Goal: Task Accomplishment & Management: Manage account settings

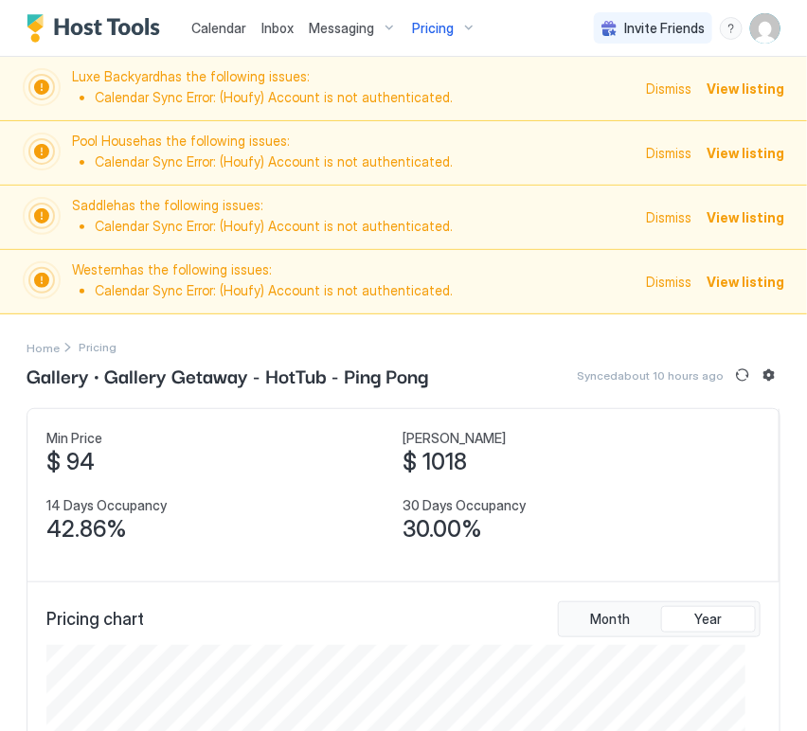
scroll to position [233, 698]
click at [652, 93] on span "Dismiss" at bounding box center [668, 89] width 45 height 20
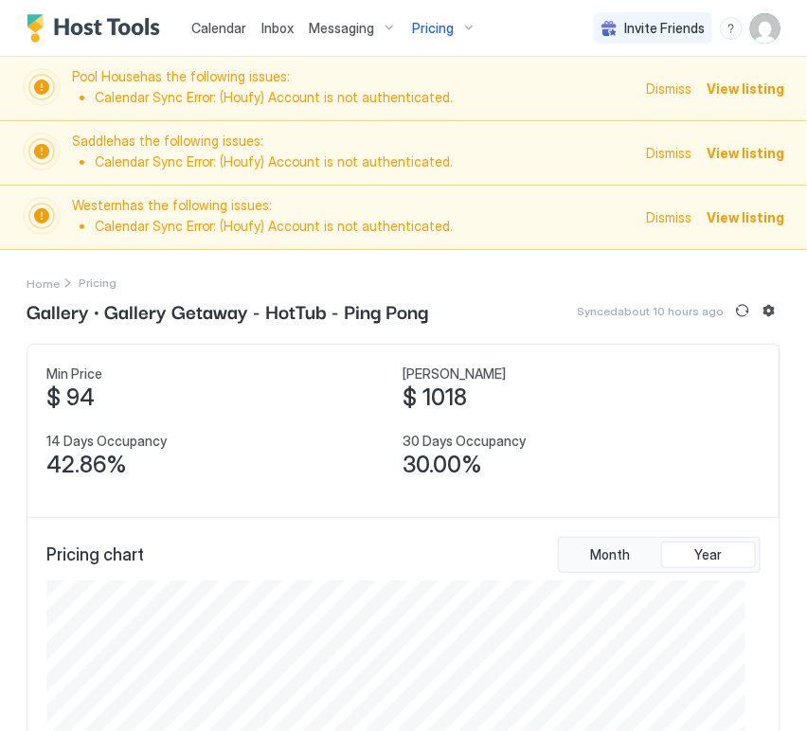
click at [657, 85] on span "Dismiss" at bounding box center [668, 89] width 45 height 20
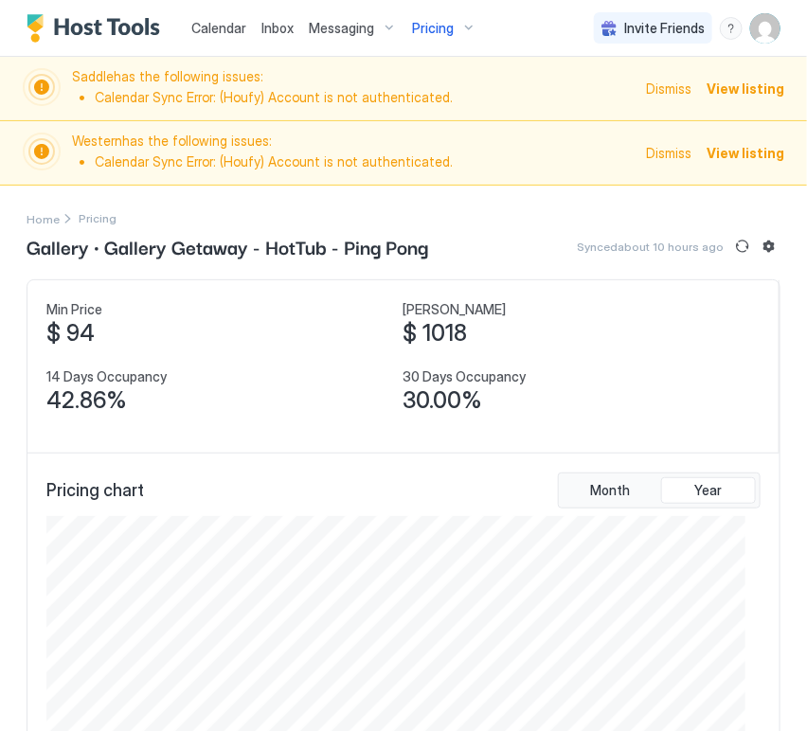
click at [657, 85] on span "Dismiss" at bounding box center [668, 89] width 45 height 20
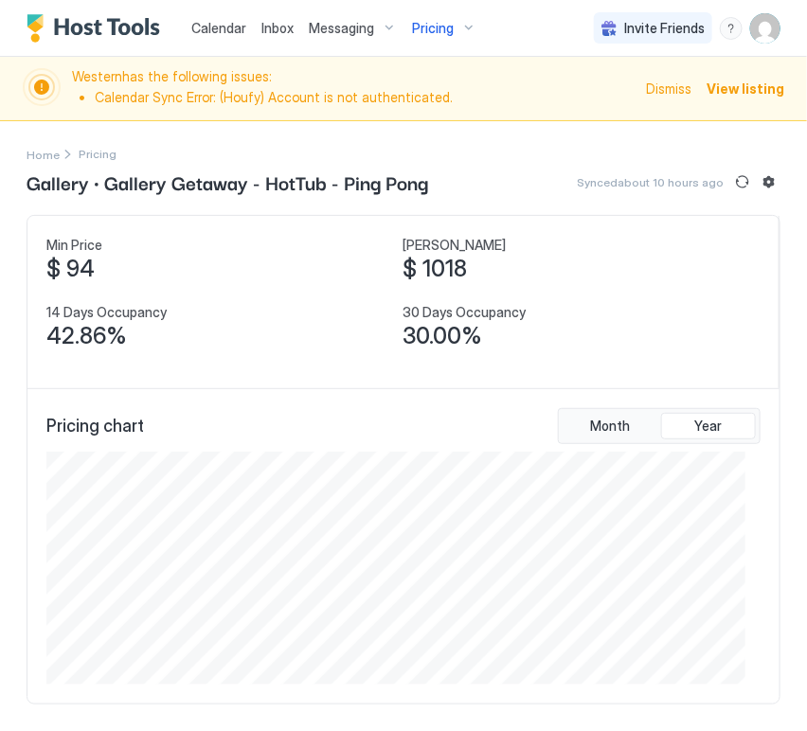
click at [657, 85] on span "Dismiss" at bounding box center [668, 89] width 45 height 20
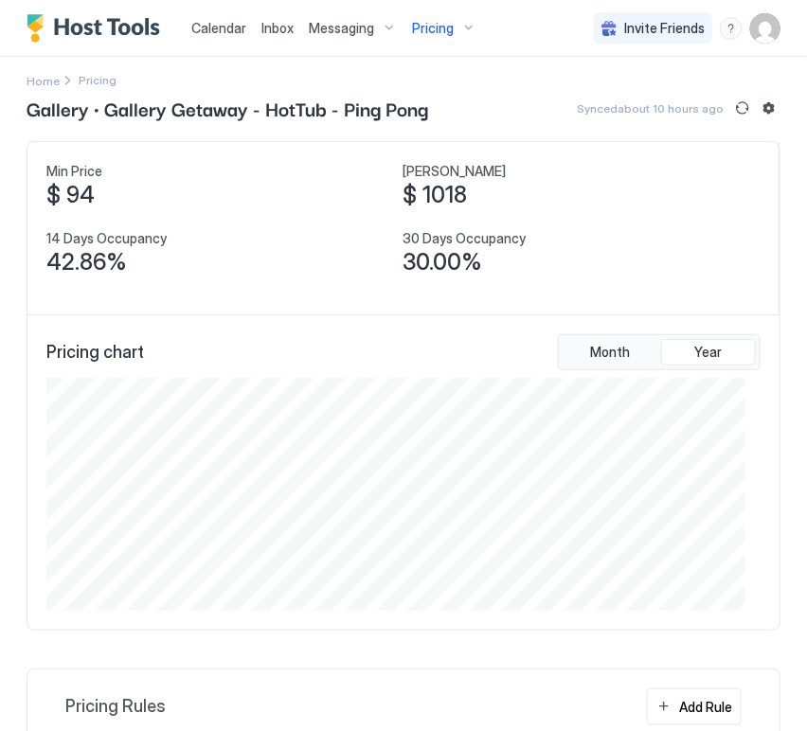
scroll to position [0, 0]
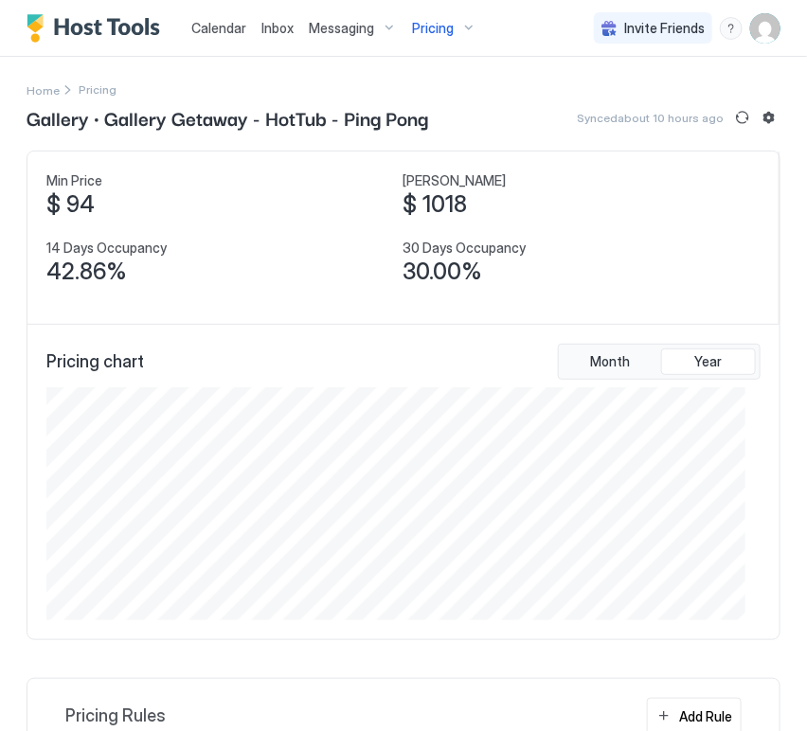
click at [226, 35] on span "Calendar" at bounding box center [218, 28] width 55 height 16
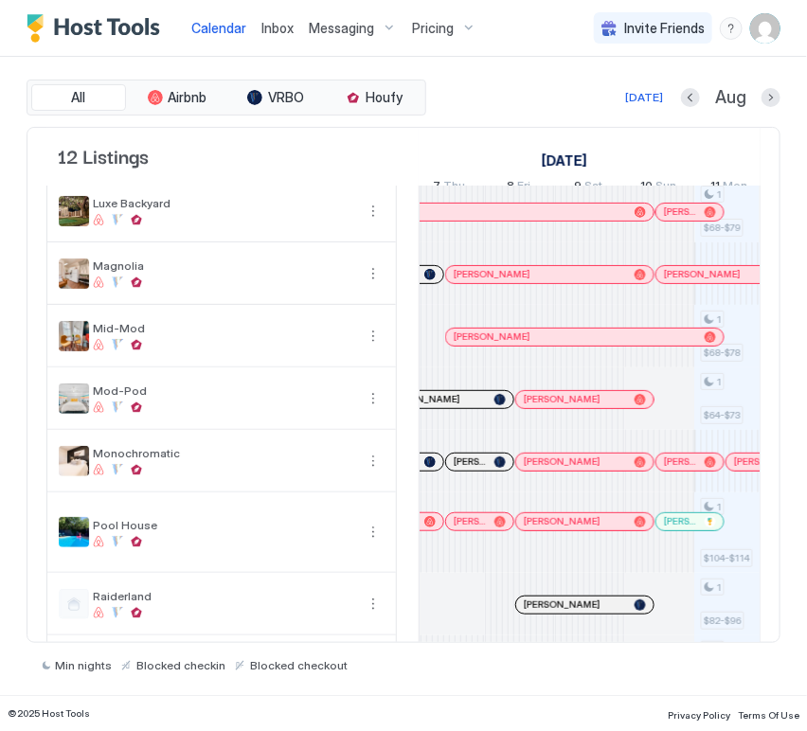
scroll to position [236, 0]
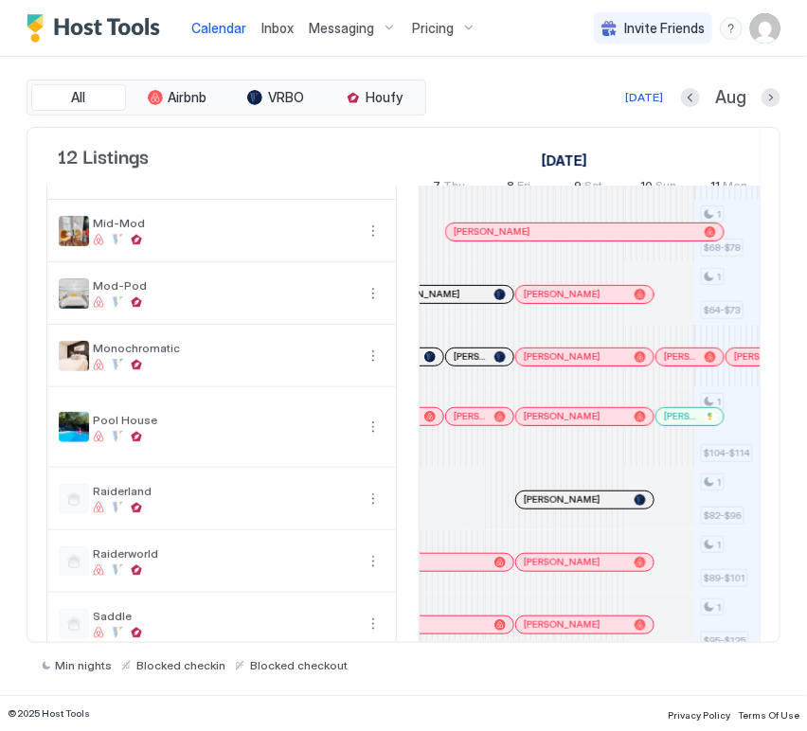
click at [473, 363] on span "[PERSON_NAME]" at bounding box center [470, 357] width 33 height 12
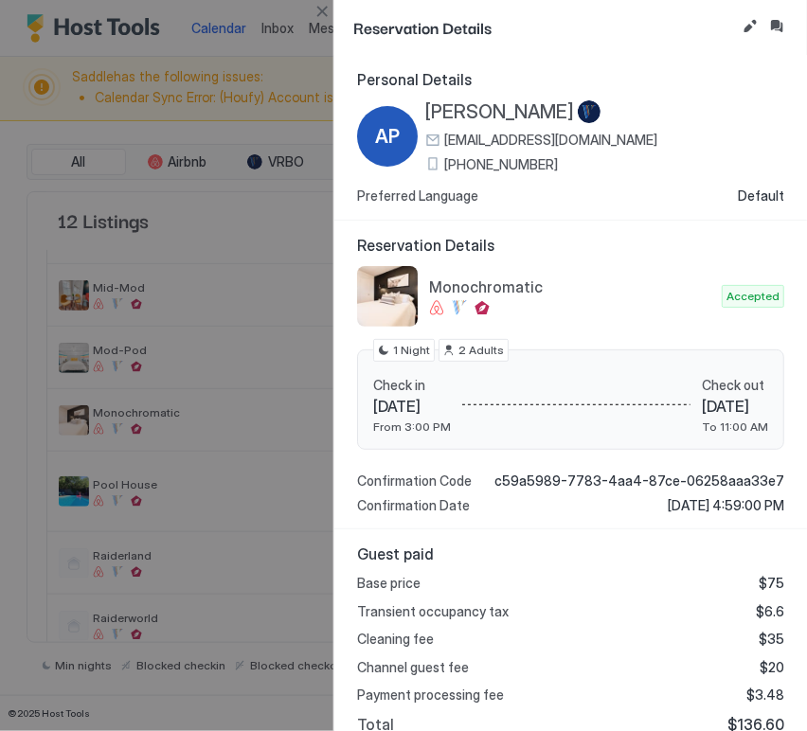
scroll to position [181, 0]
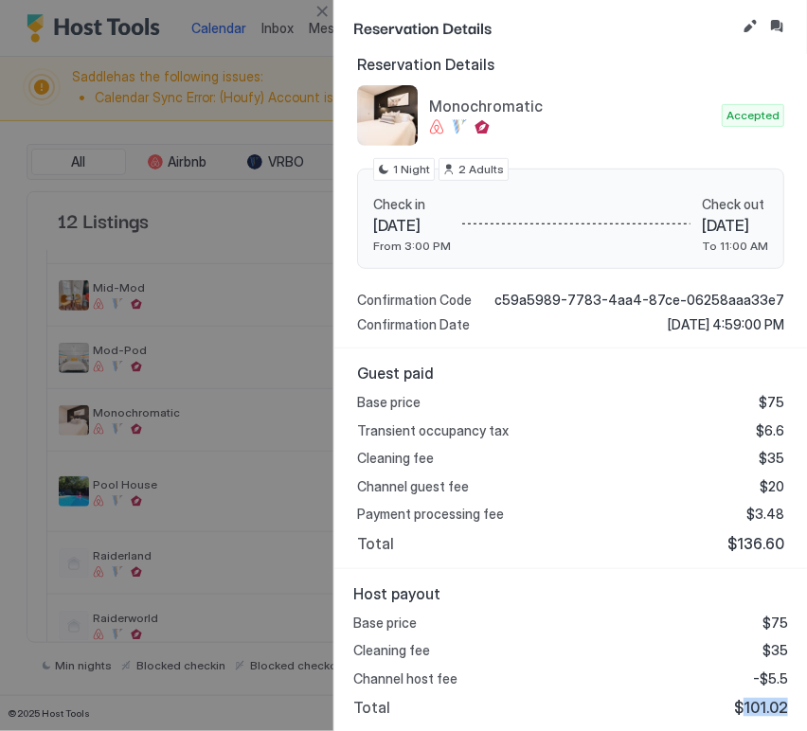
click at [748, 711] on span "$101.02" at bounding box center [761, 707] width 54 height 19
copy span "101.02"
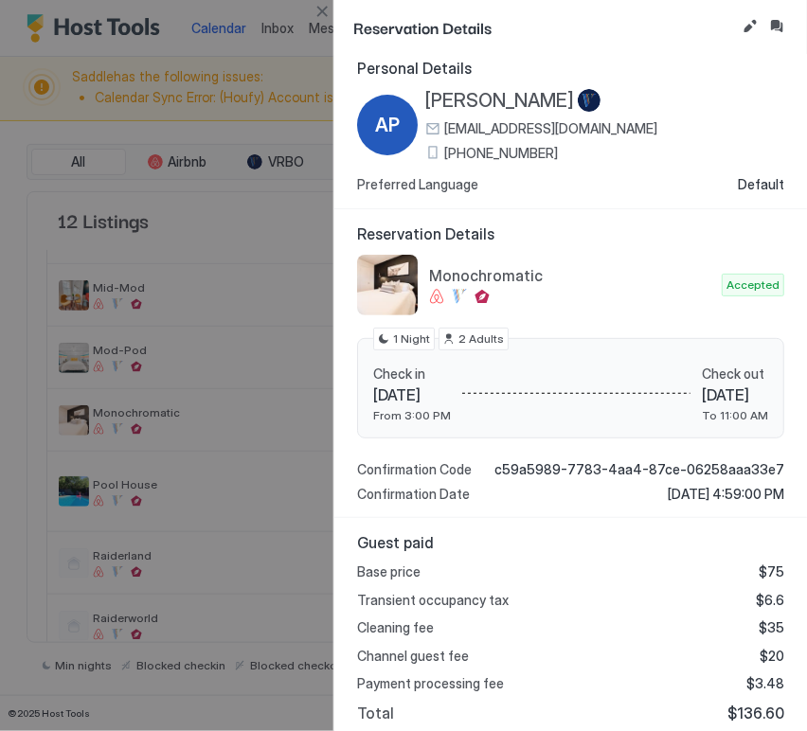
scroll to position [0, 0]
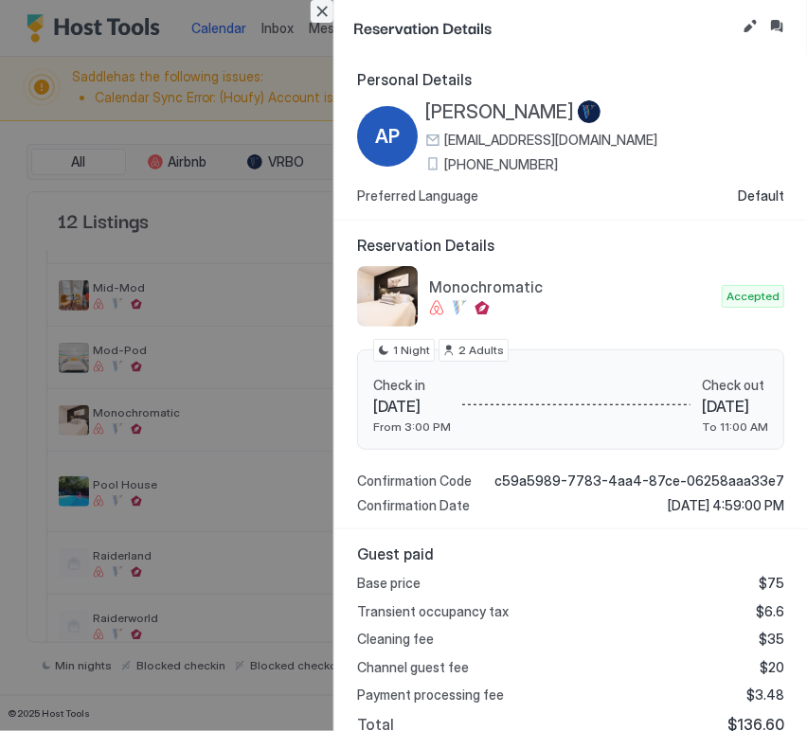
click at [325, 6] on button "Close" at bounding box center [322, 11] width 23 height 23
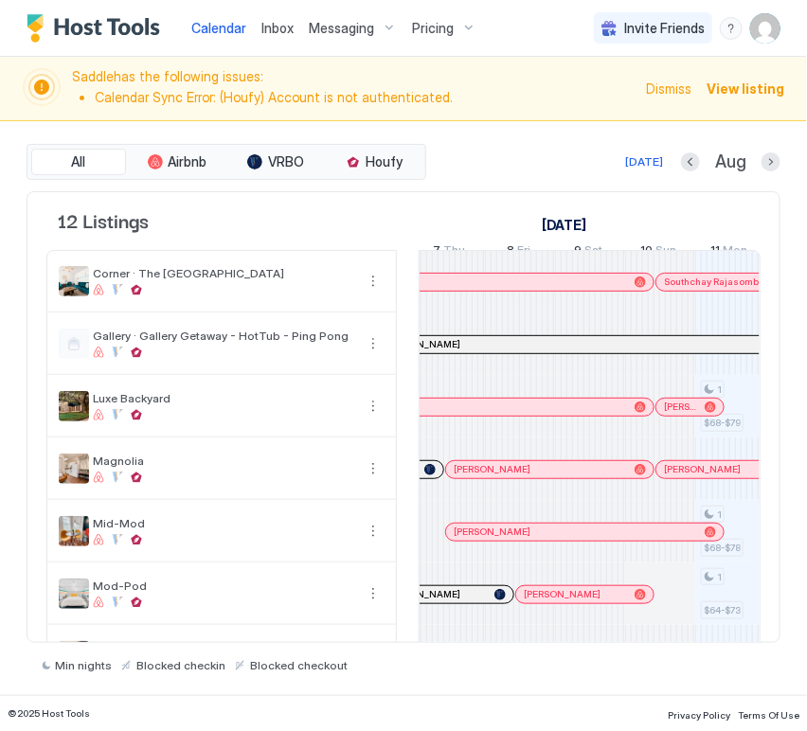
scroll to position [406, 0]
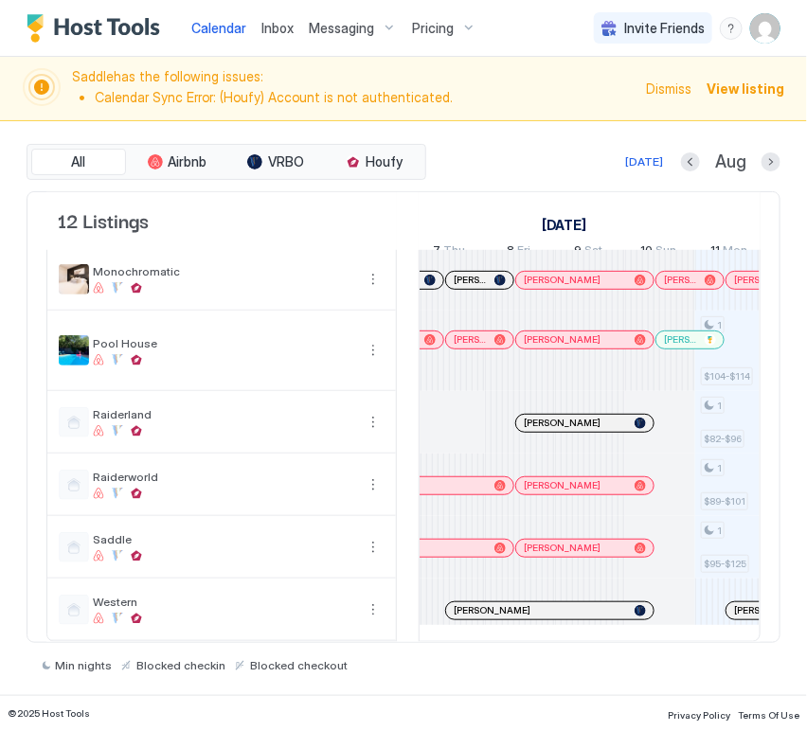
drag, startPoint x: 667, startPoint y: 84, endPoint x: 639, endPoint y: 415, distance: 331.9
click at [667, 84] on span "Dismiss" at bounding box center [668, 89] width 45 height 20
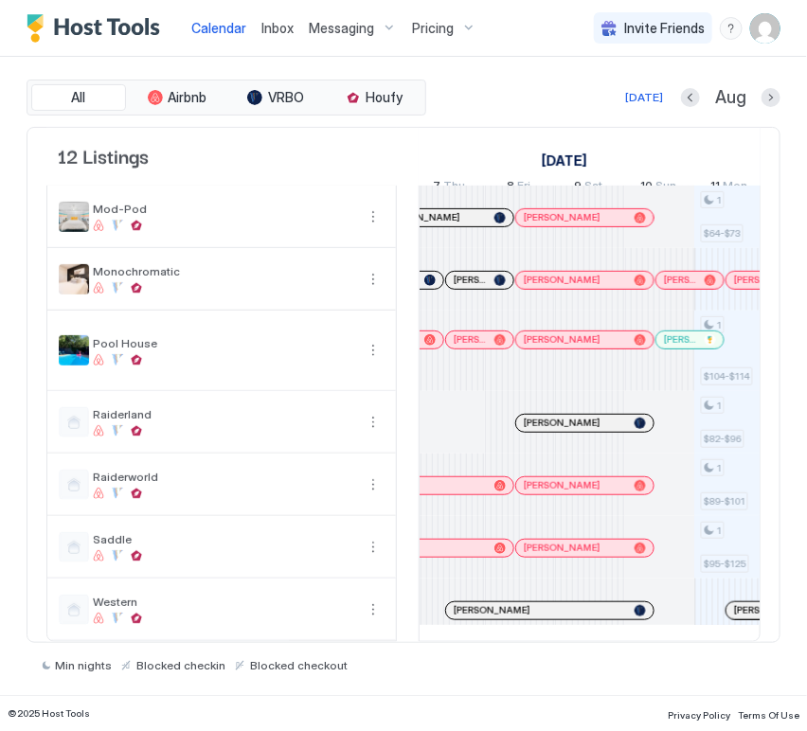
scroll to position [342, 0]
drag, startPoint x: 590, startPoint y: 594, endPoint x: 585, endPoint y: 393, distance: 200.9
click at [590, 603] on div at bounding box center [591, 610] width 15 height 15
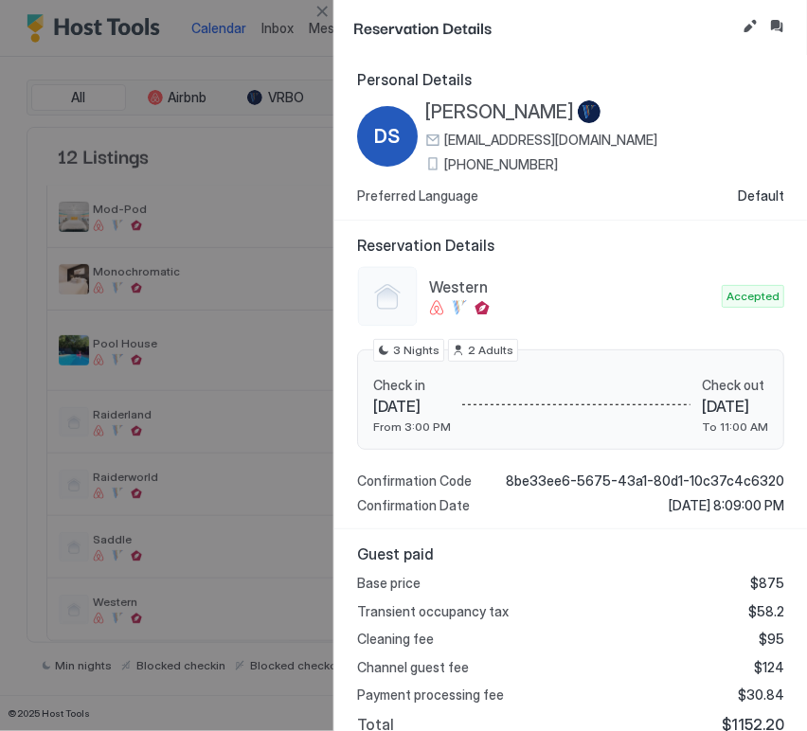
scroll to position [181, 0]
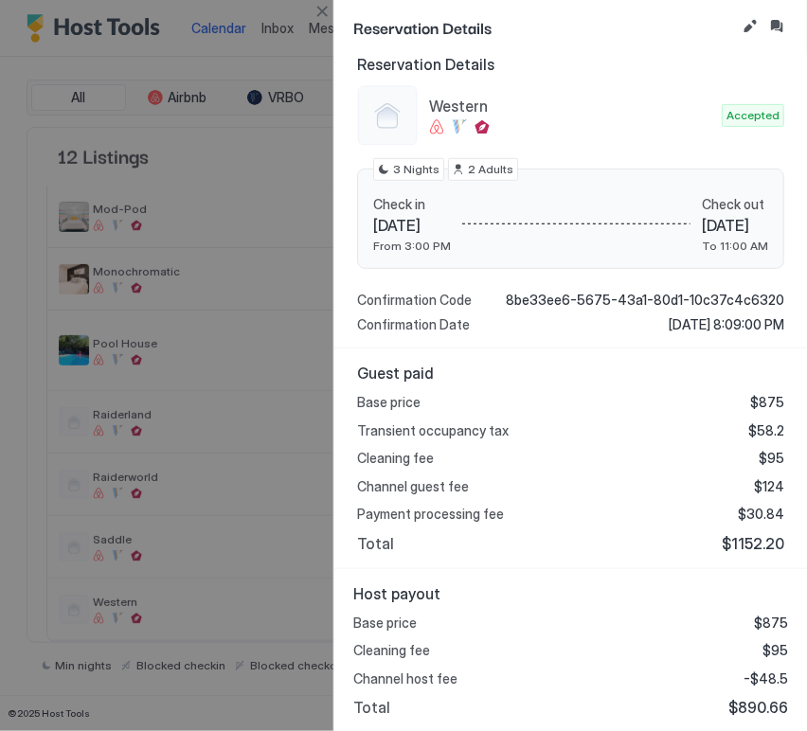
click at [766, 703] on span "$890.66" at bounding box center [759, 707] width 60 height 19
copy span "890.66"
click at [313, 14] on button "Close" at bounding box center [322, 11] width 23 height 23
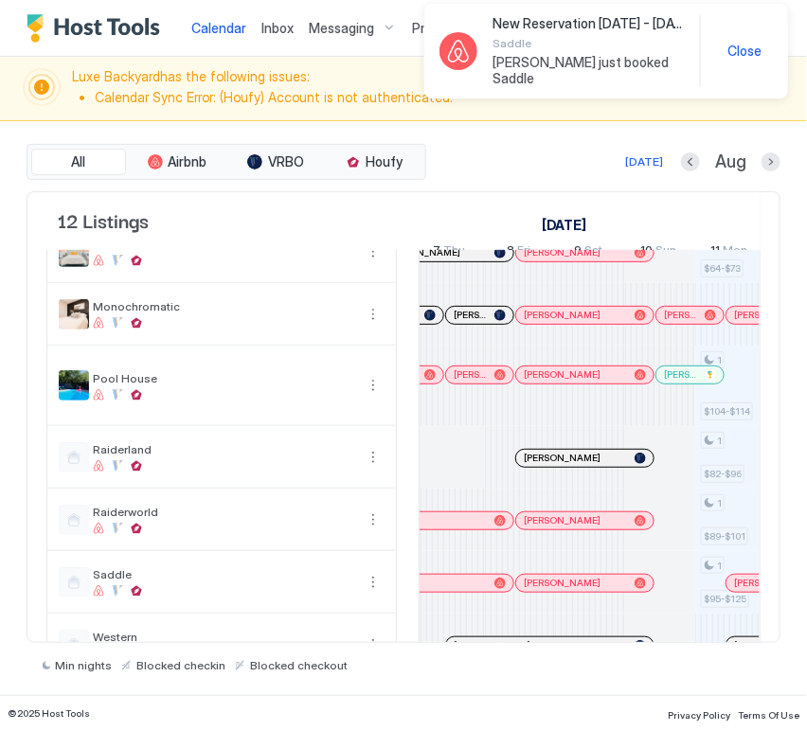
scroll to position [406, 0]
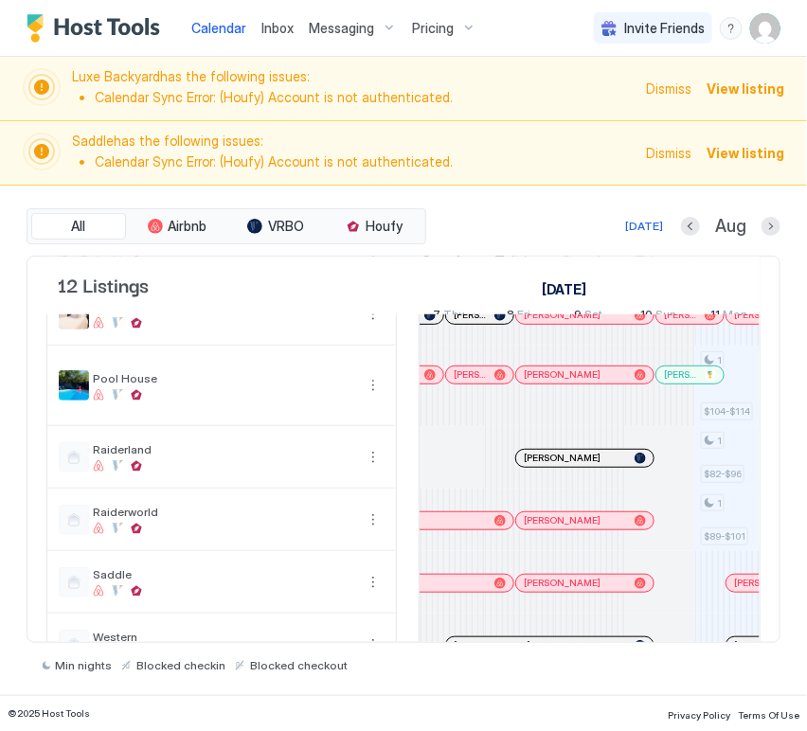
click at [676, 93] on span "Dismiss" at bounding box center [668, 89] width 45 height 20
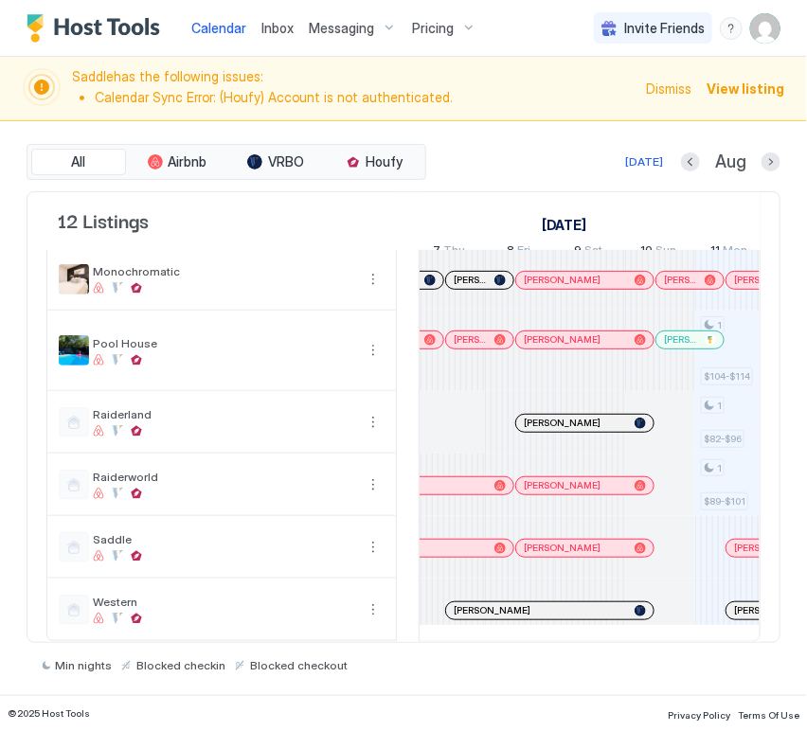
click at [676, 87] on span "Dismiss" at bounding box center [668, 89] width 45 height 20
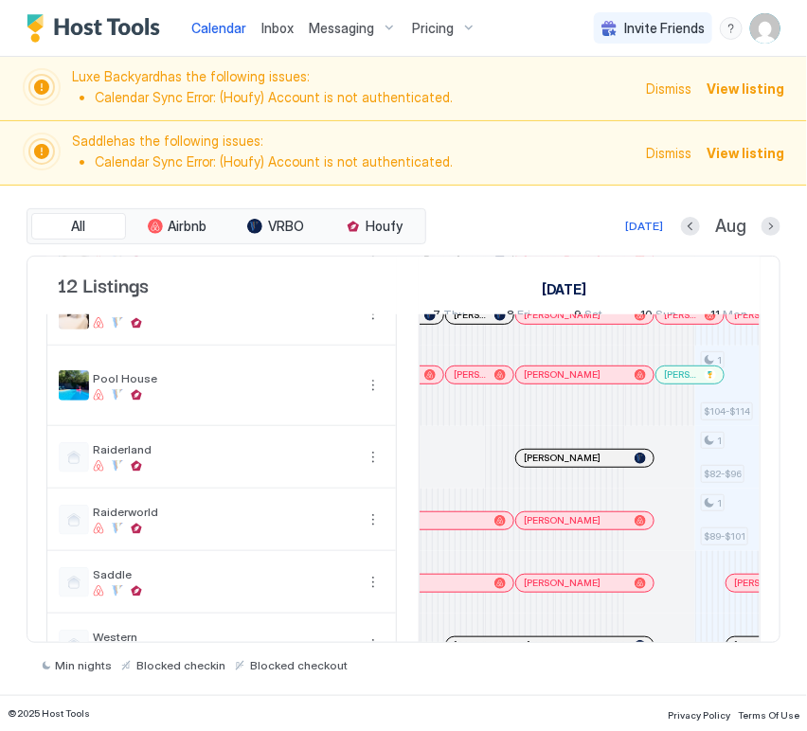
click at [675, 87] on span "Dismiss" at bounding box center [668, 89] width 45 height 20
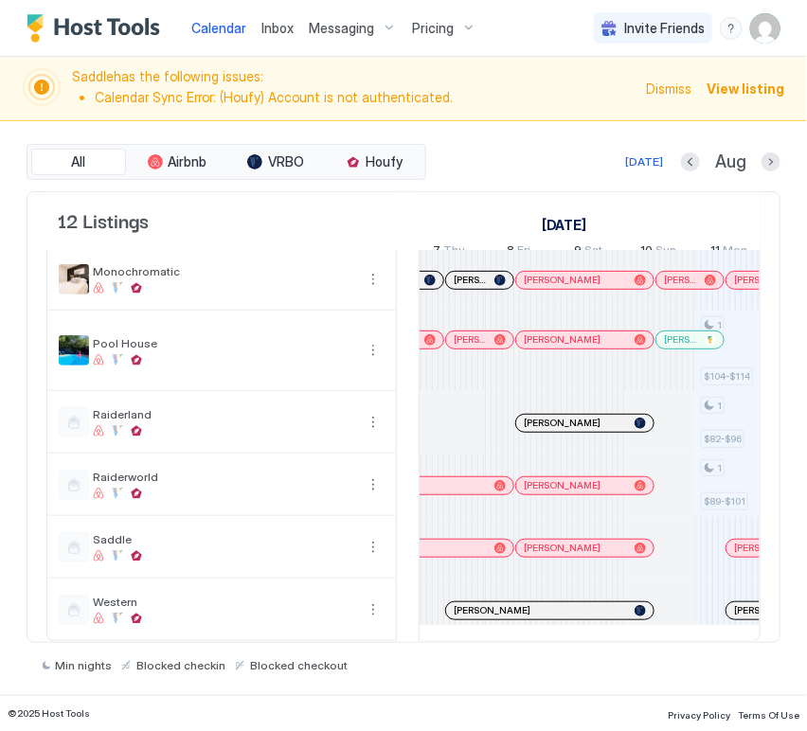
click at [675, 87] on span "Dismiss" at bounding box center [668, 89] width 45 height 20
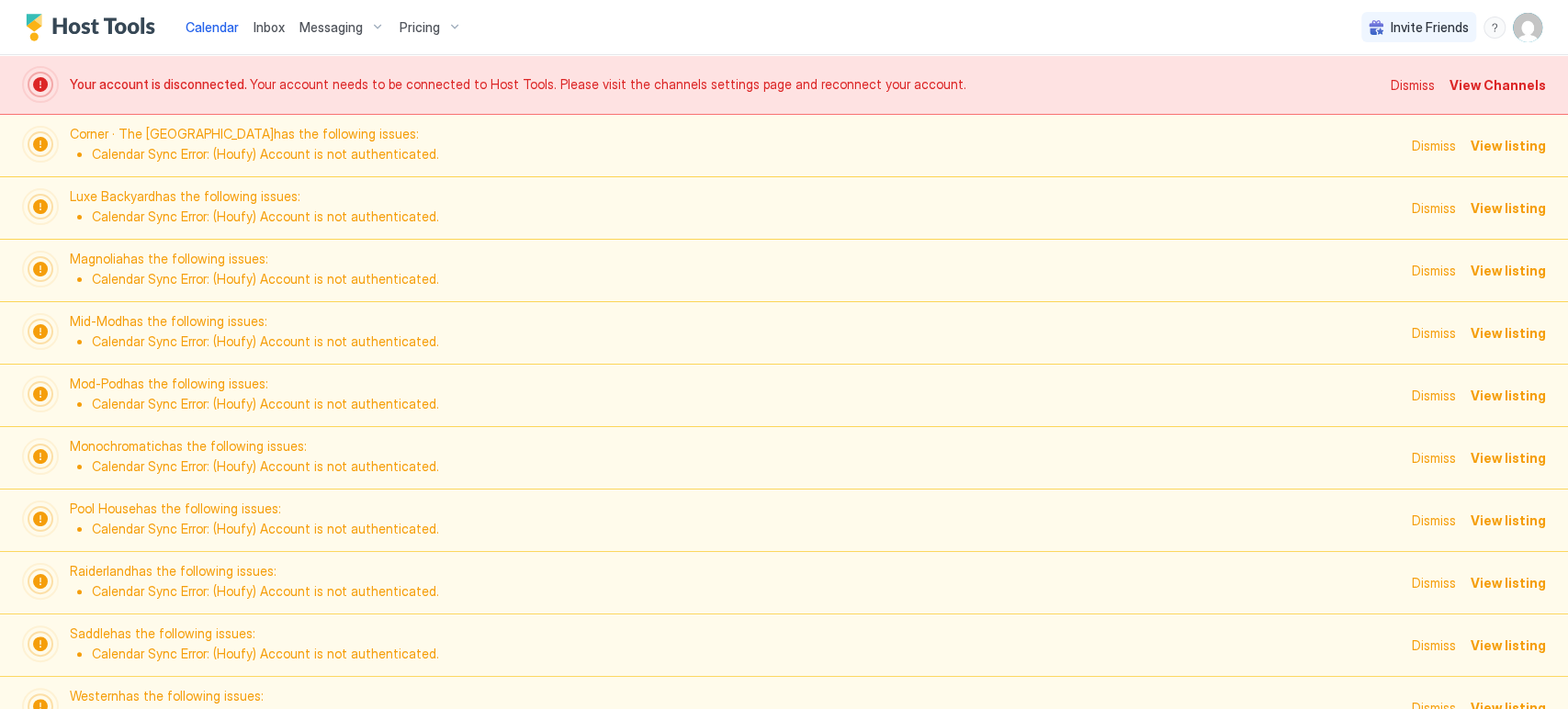
scroll to position [0, 1021]
click at [1394, 86] on span "Dismiss" at bounding box center [1412, 85] width 44 height 19
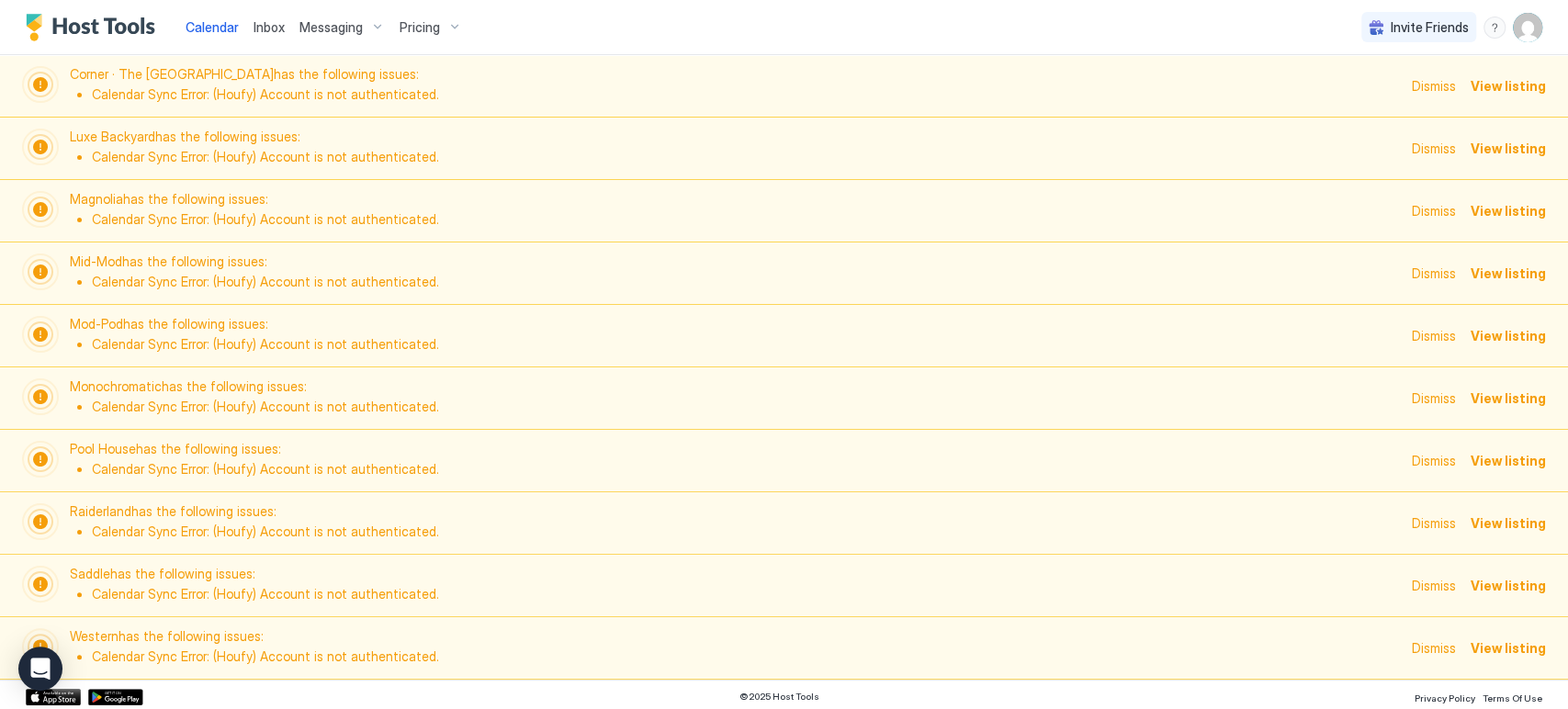
click at [1412, 80] on span "Dismiss" at bounding box center [1433, 86] width 44 height 19
click at [1410, 129] on div "Luxe Backyard has the following issues: Calendar Sync Error: (Houfy) Account is…" at bounding box center [784, 148] width 1524 height 40
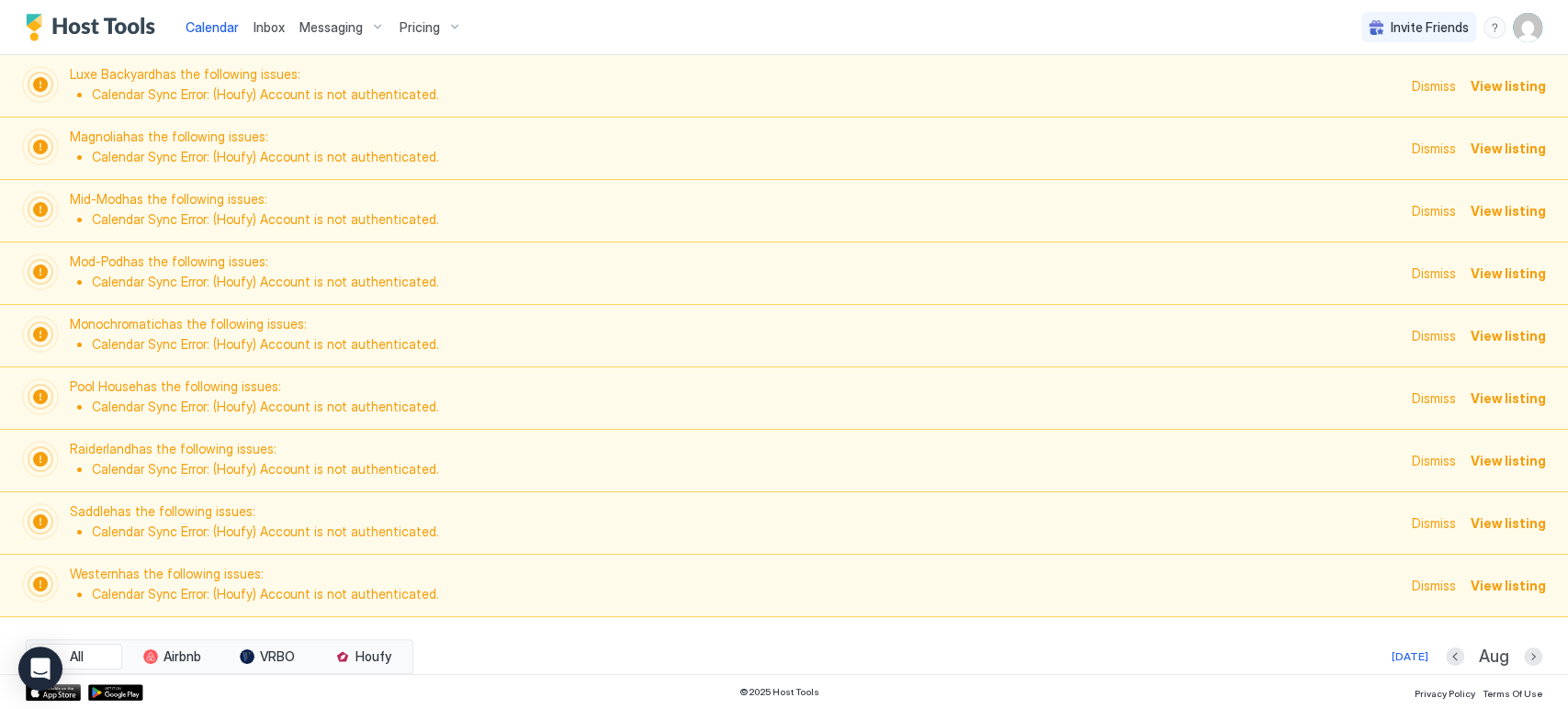
click at [1433, 81] on span "Dismiss" at bounding box center [1433, 86] width 44 height 19
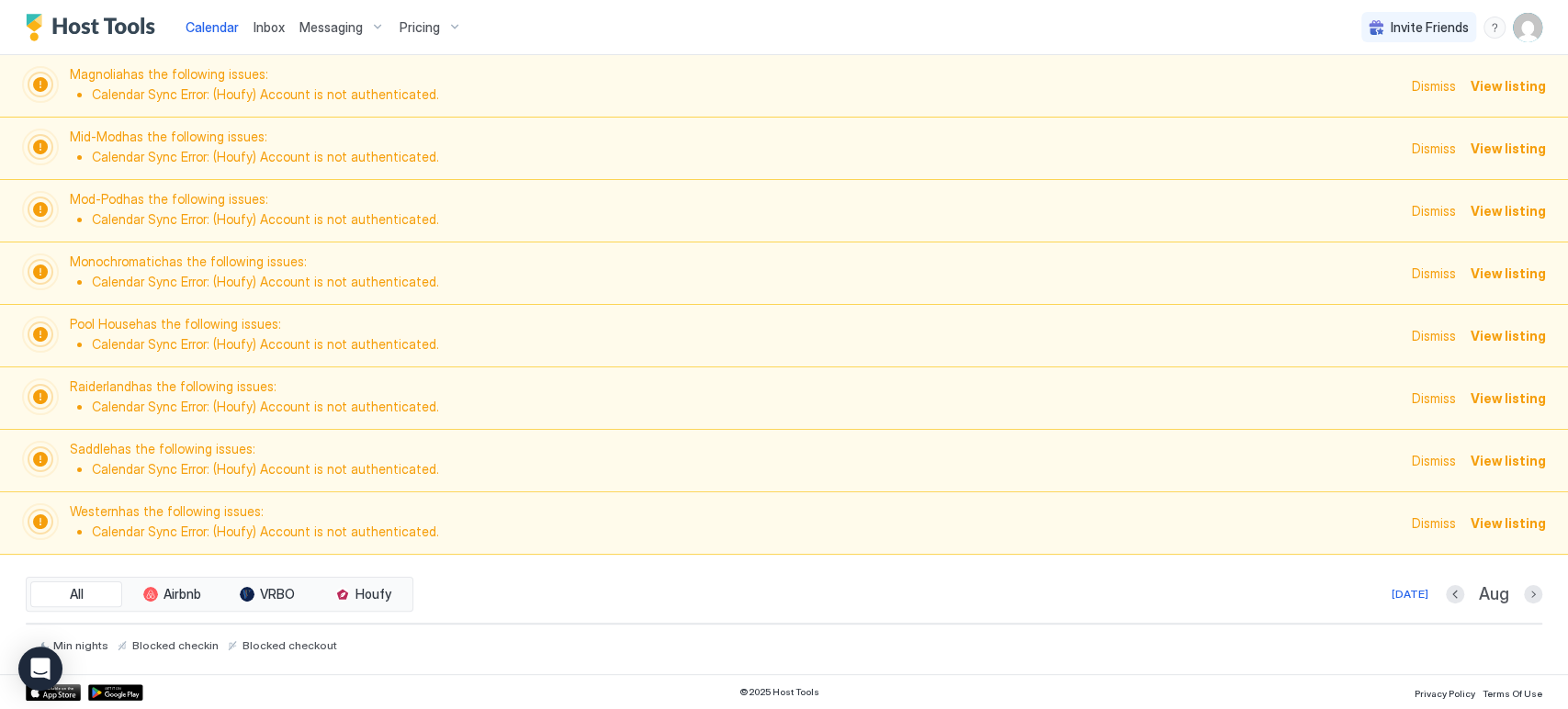
click at [1436, 86] on span "Dismiss" at bounding box center [1433, 86] width 44 height 19
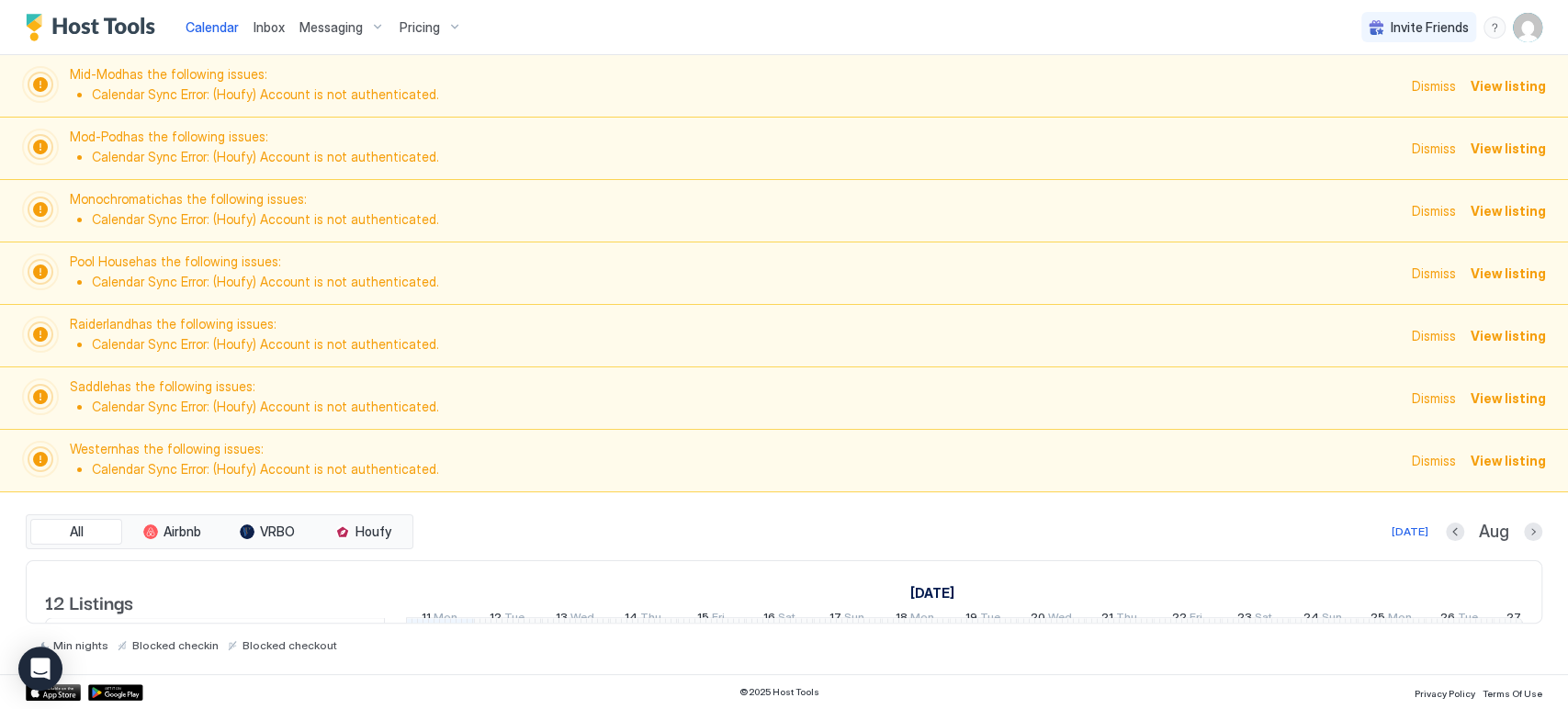
click at [1436, 86] on span "Dismiss" at bounding box center [1433, 86] width 44 height 19
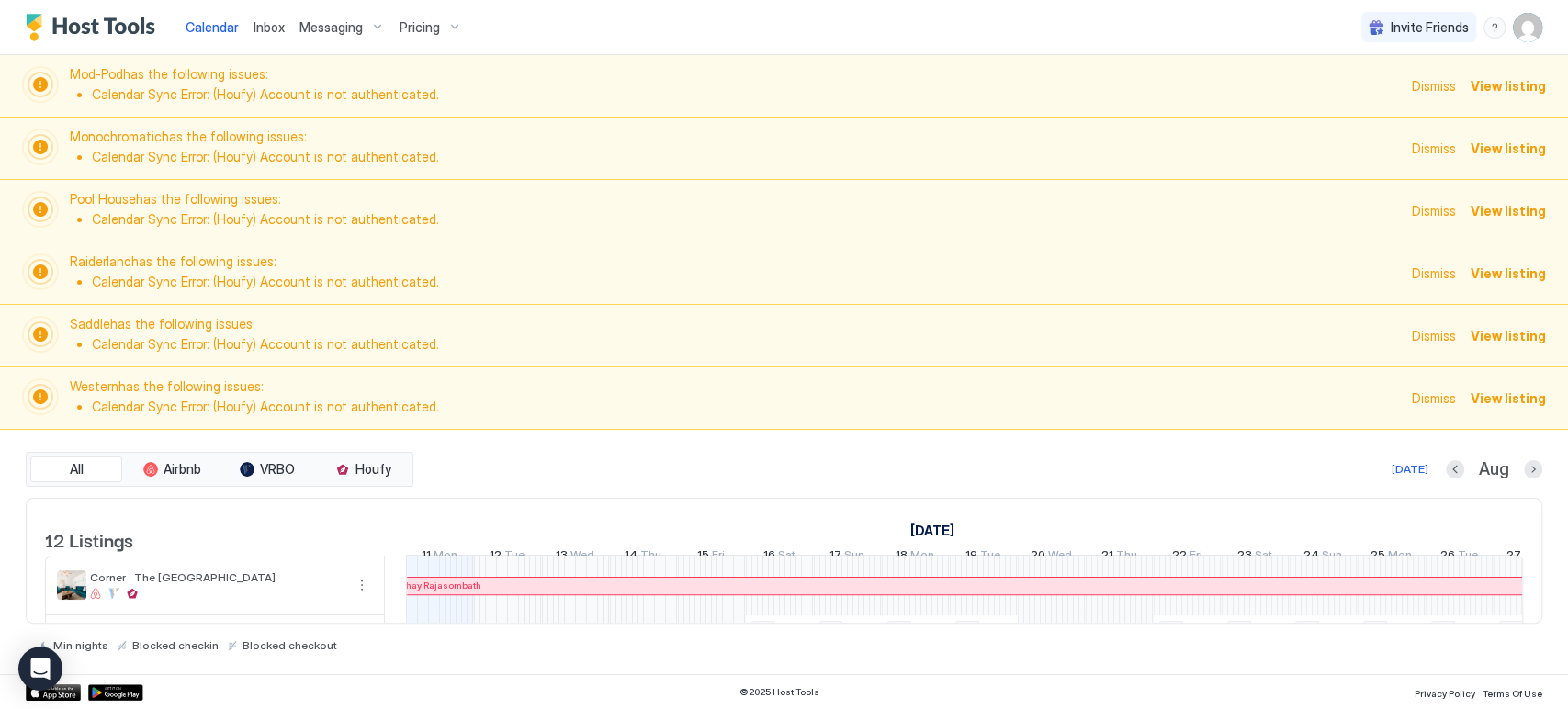
click at [1436, 86] on span "Dismiss" at bounding box center [1433, 86] width 44 height 19
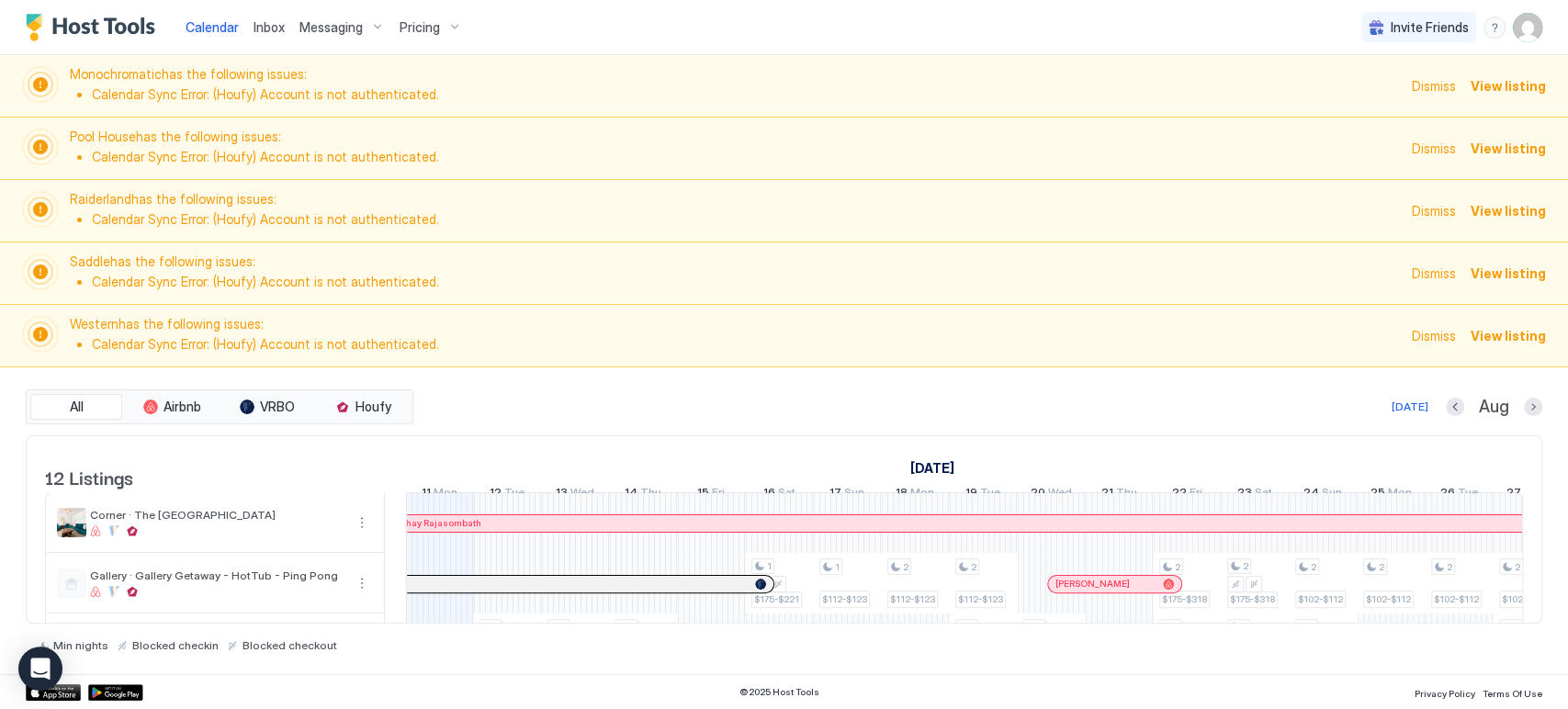
click at [1436, 86] on span "Dismiss" at bounding box center [1433, 86] width 44 height 19
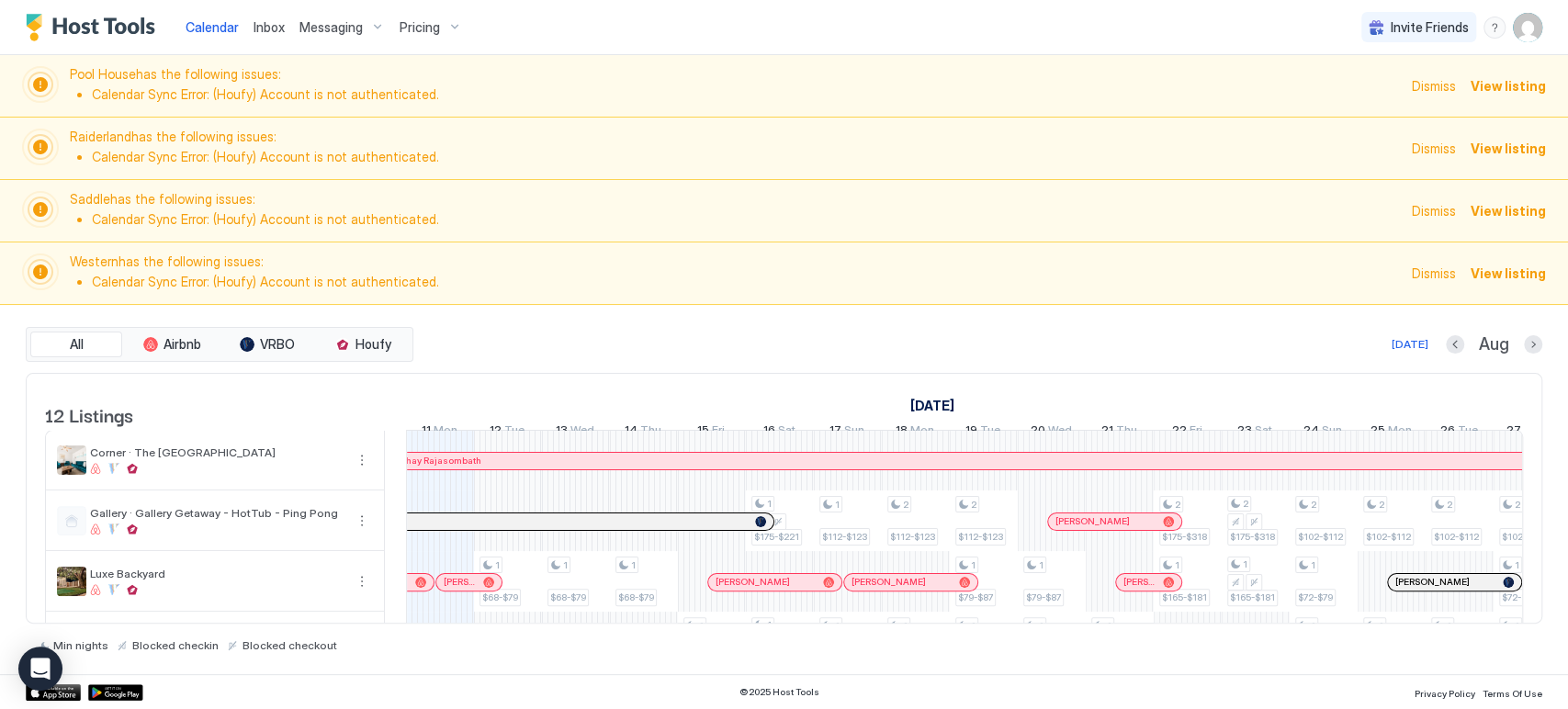
click at [1434, 84] on span "Dismiss" at bounding box center [1433, 86] width 44 height 19
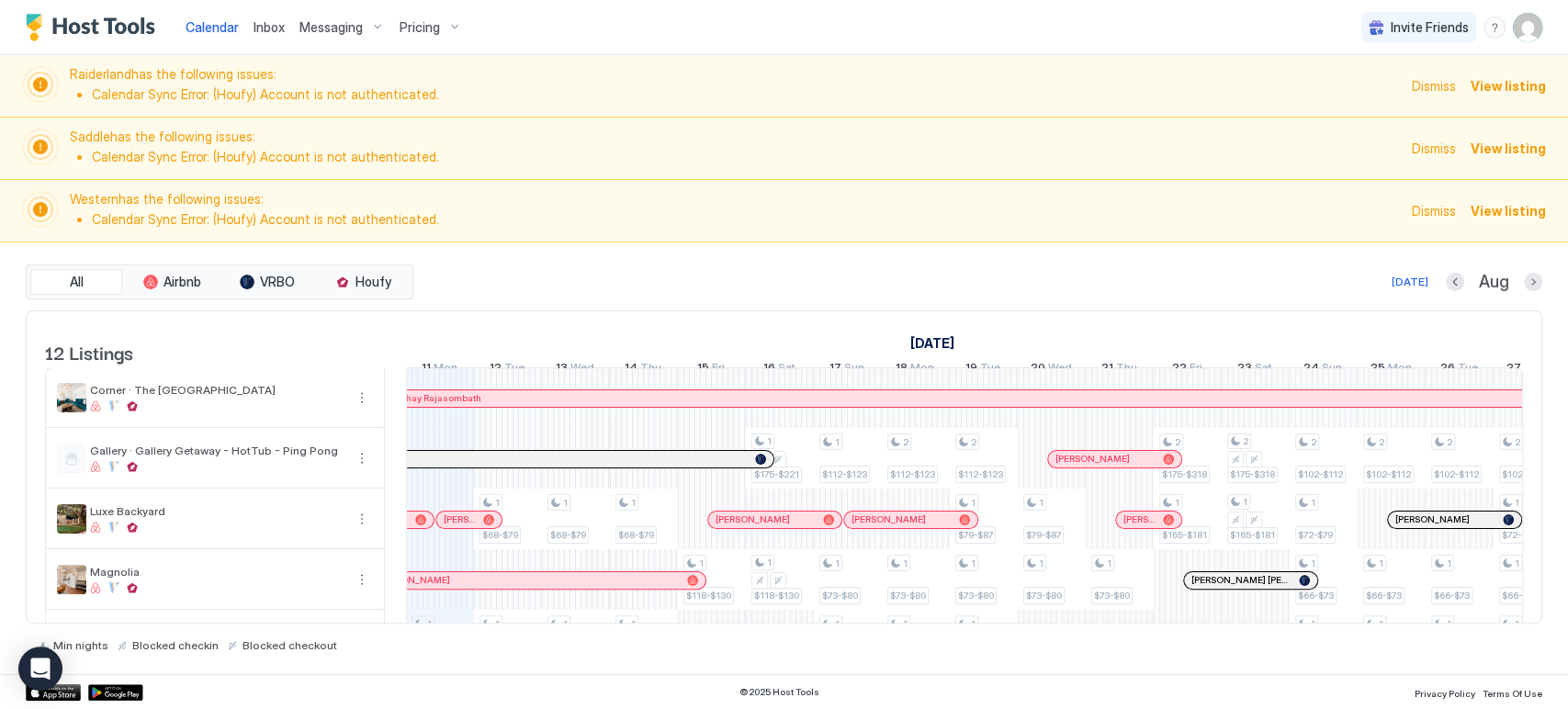
click at [1434, 84] on span "Dismiss" at bounding box center [1433, 86] width 44 height 19
click at [1434, 201] on span "Dismiss" at bounding box center [1433, 210] width 44 height 19
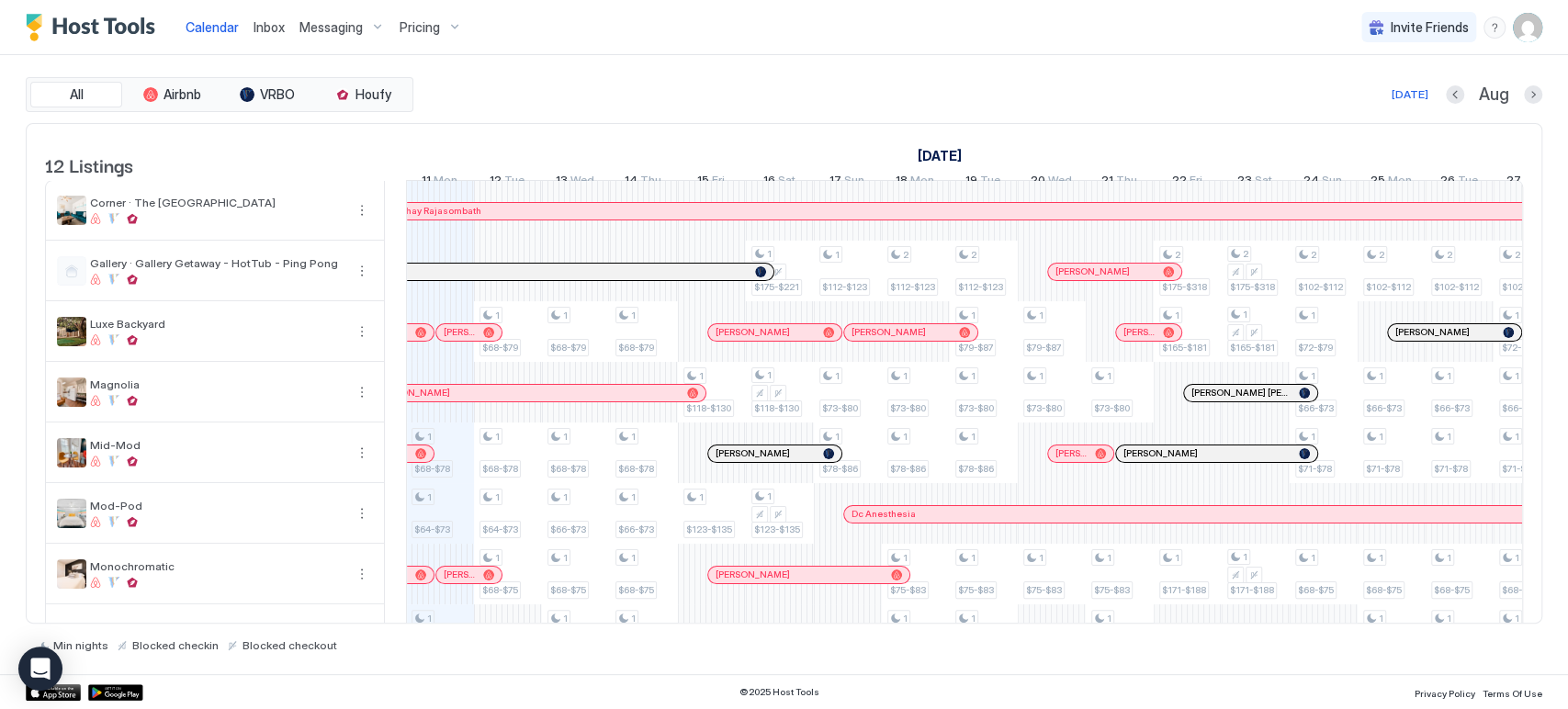
click at [1434, 84] on div "[DATE] Aug" at bounding box center [979, 94] width 1126 height 22
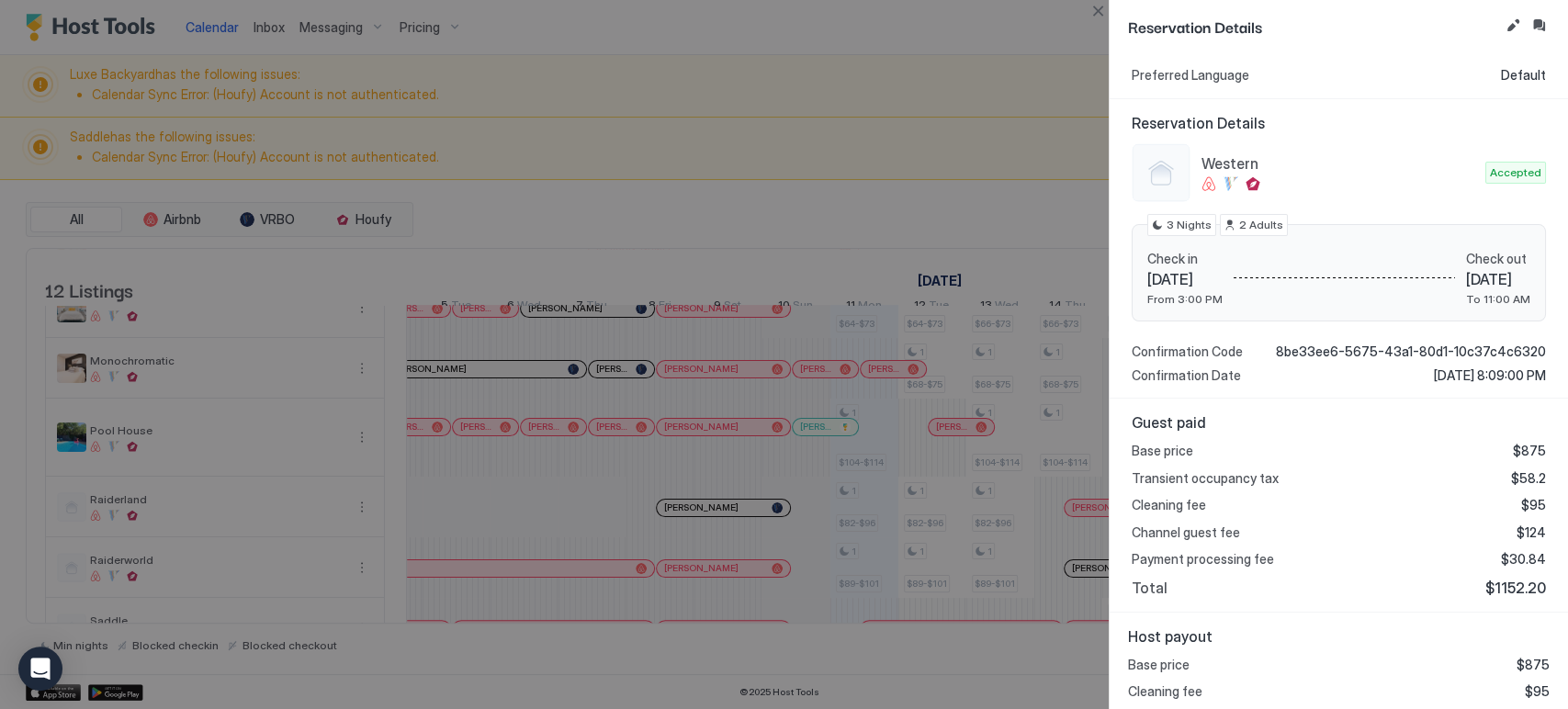
scroll to position [176, 0]
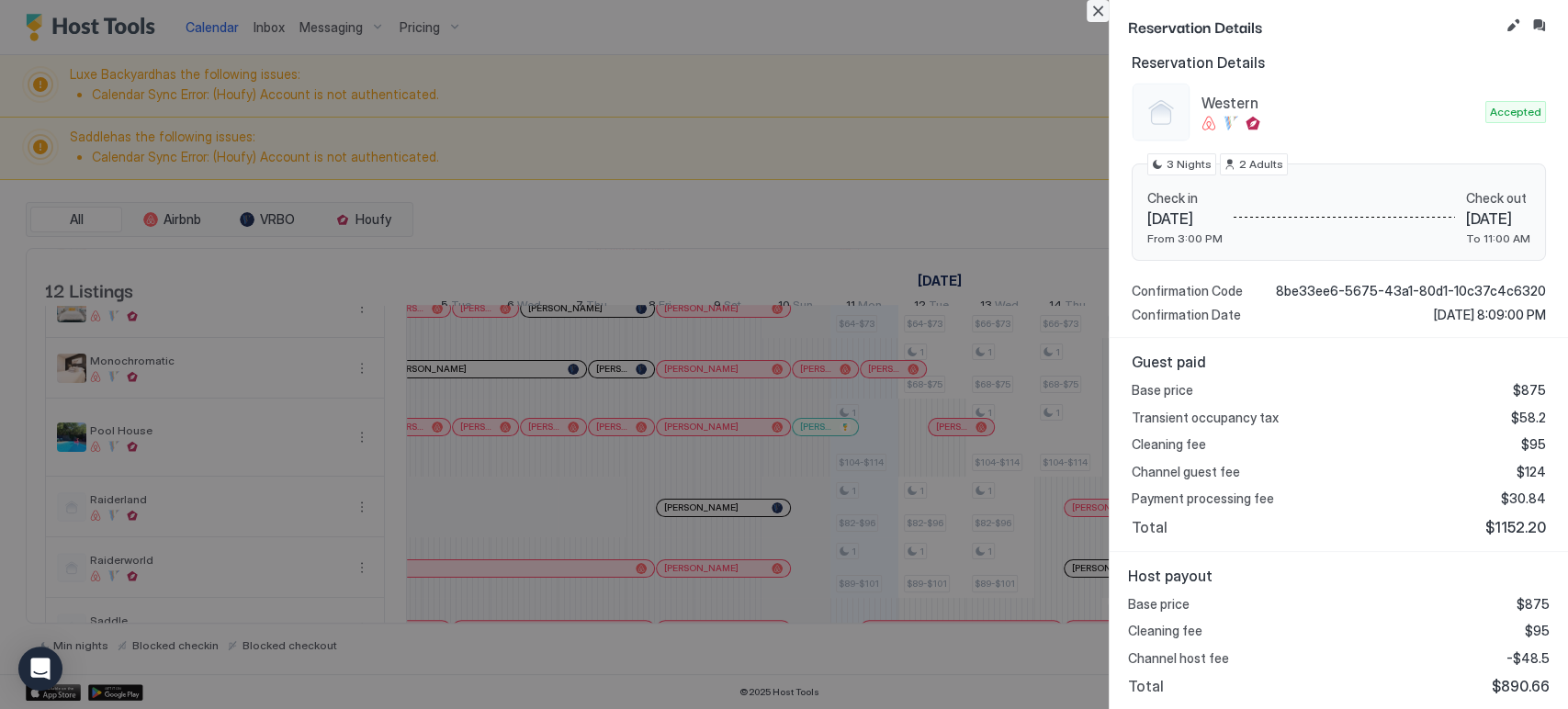
click at [1105, 21] on button "Close" at bounding box center [1098, 11] width 22 height 22
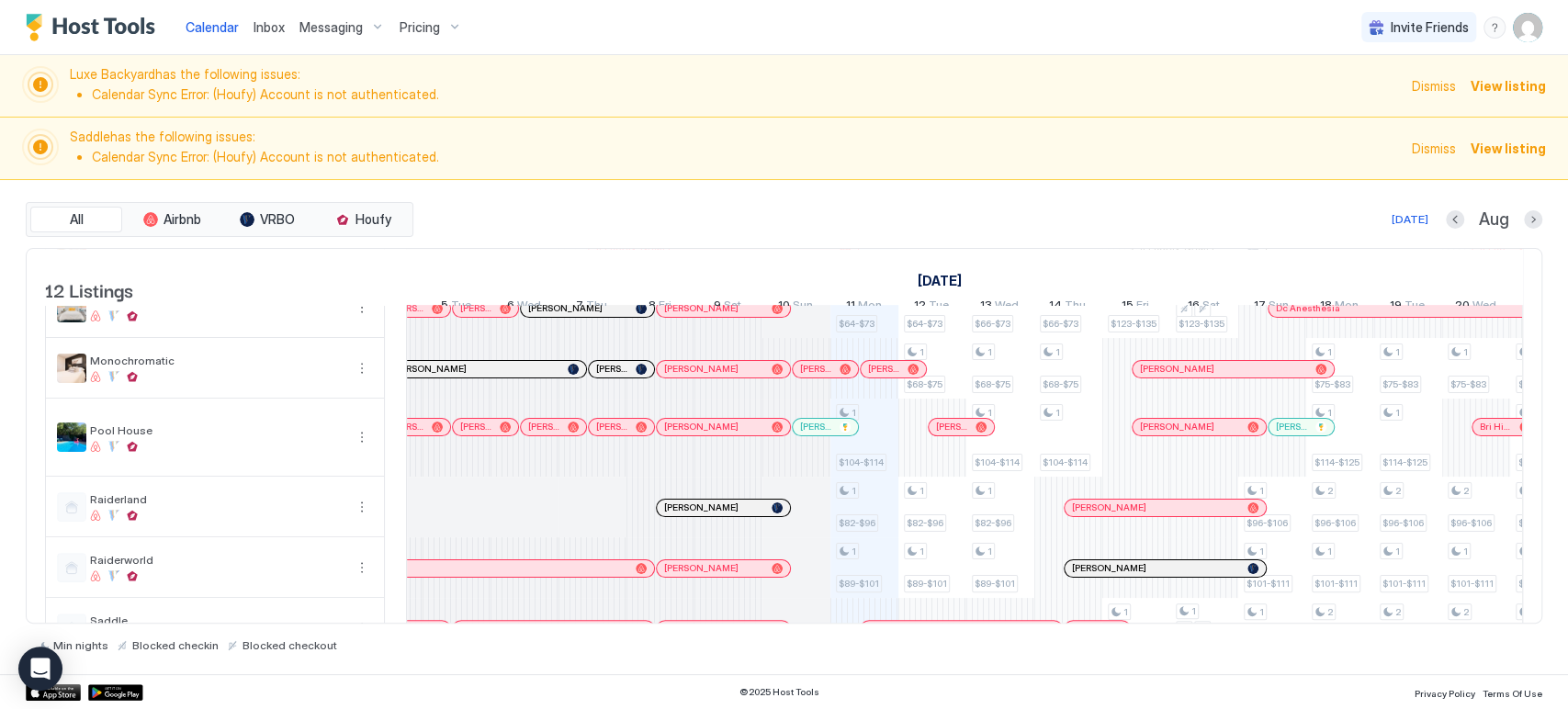
click at [1451, 81] on span "Dismiss" at bounding box center [1433, 86] width 44 height 19
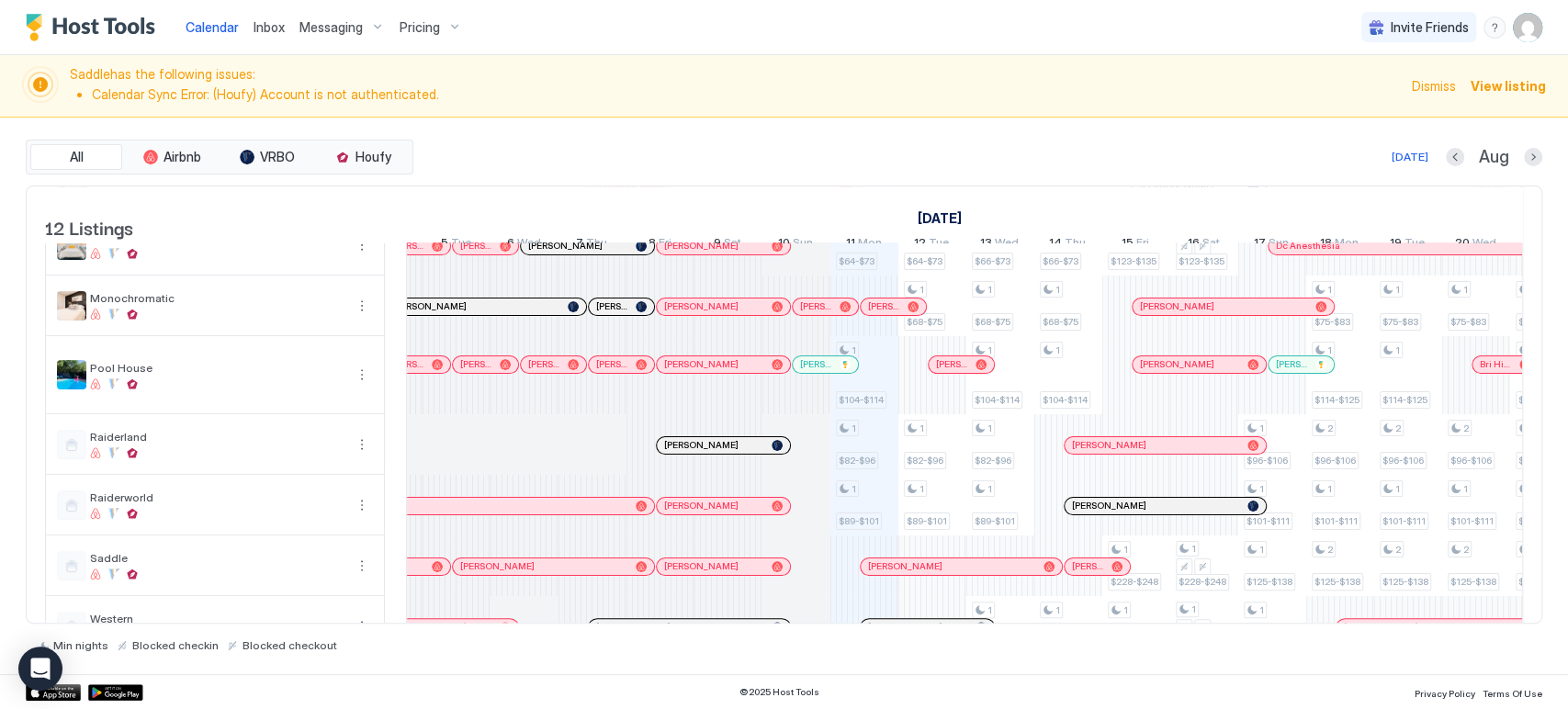
click at [1439, 84] on span "Dismiss" at bounding box center [1433, 86] width 44 height 19
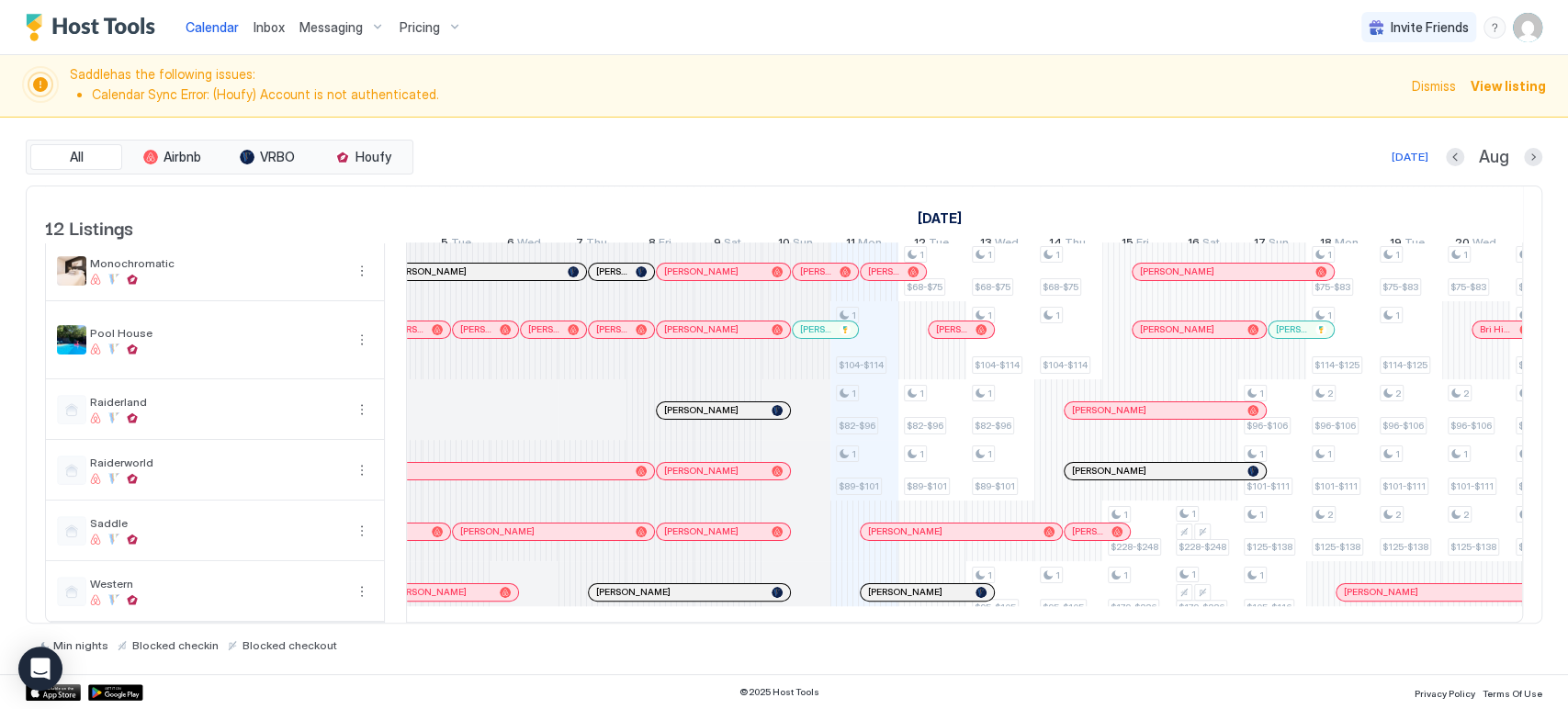
click at [713, 403] on div "[PERSON_NAME]" at bounding box center [722, 410] width 133 height 16
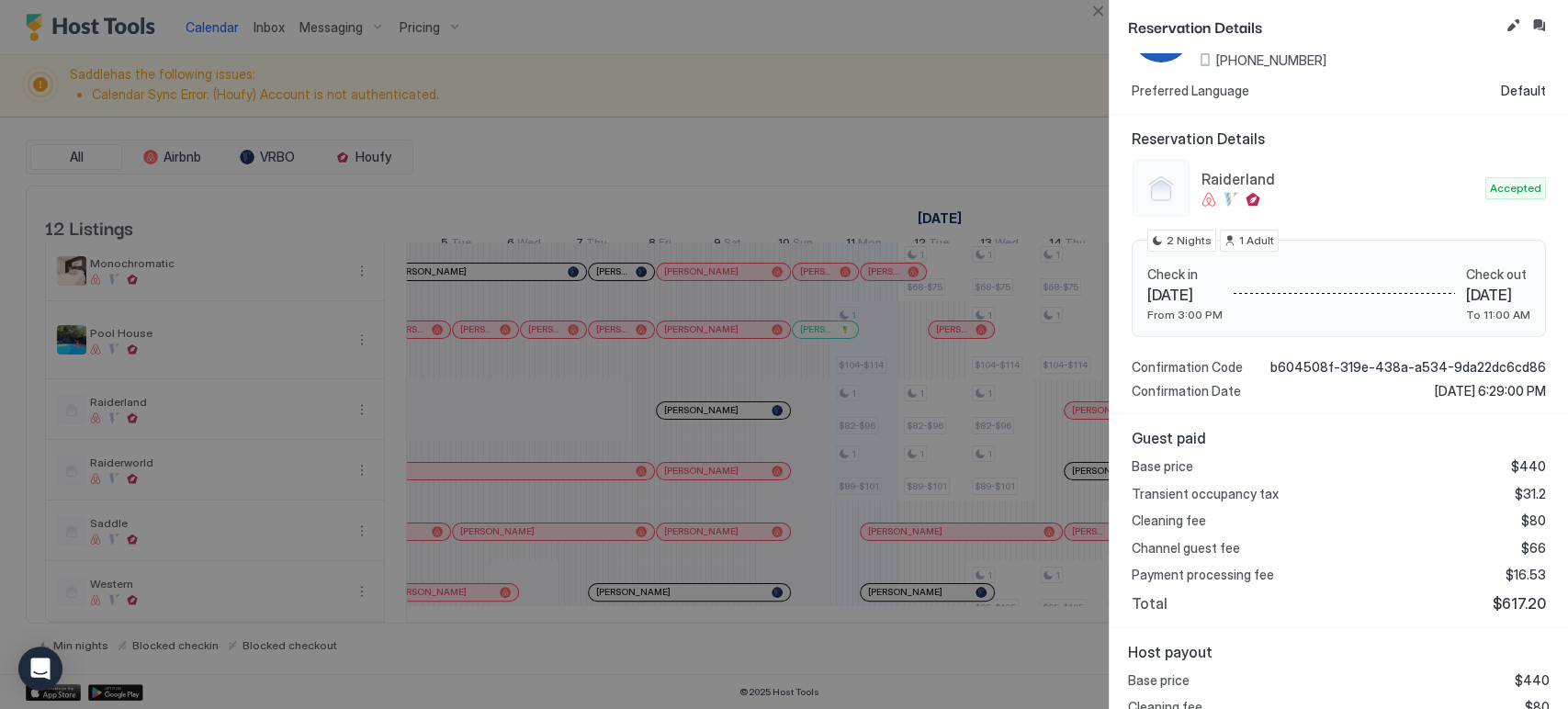
scroll to position [176, 0]
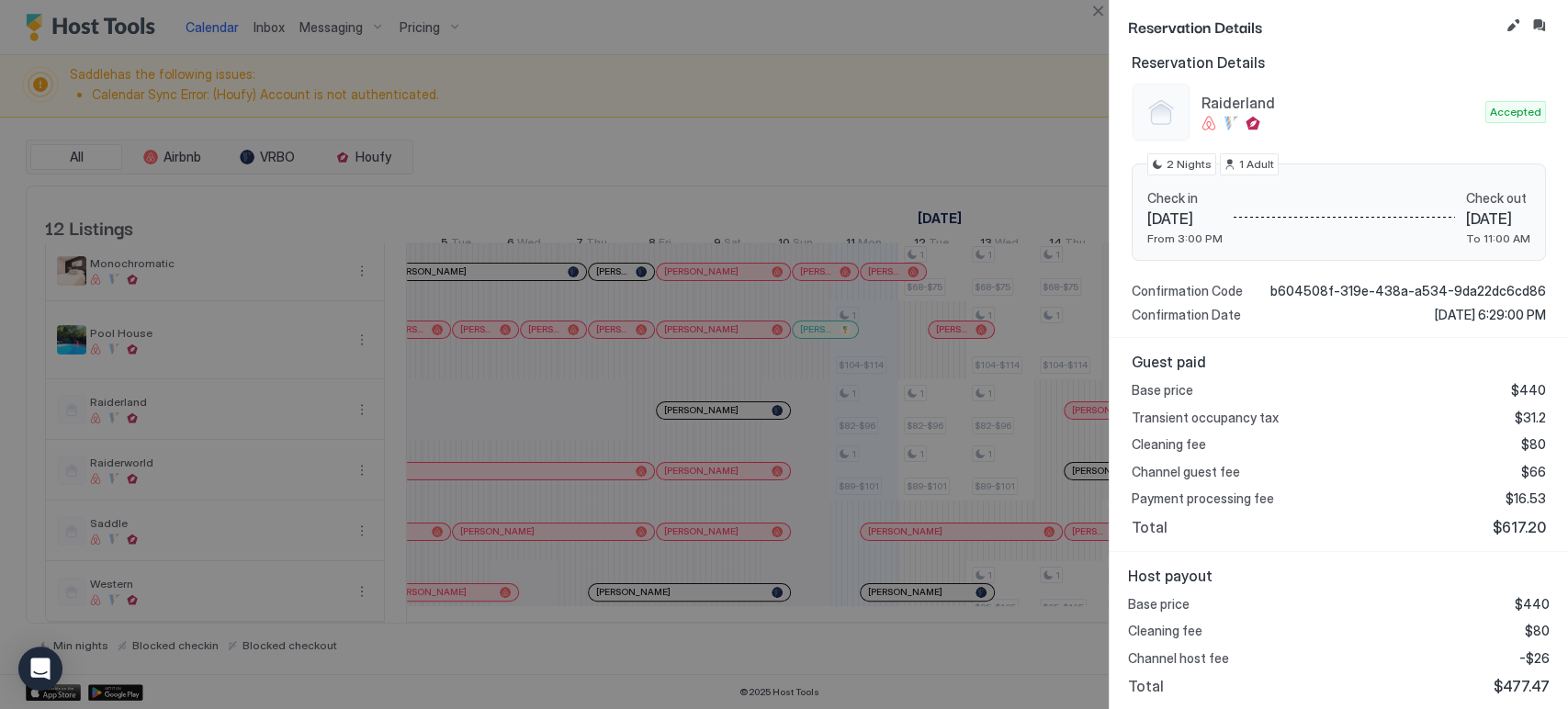
click at [1505, 677] on span "$477.47" at bounding box center [1521, 686] width 56 height 18
copy span "477.47"
click at [1097, 17] on button "Close" at bounding box center [1098, 11] width 22 height 22
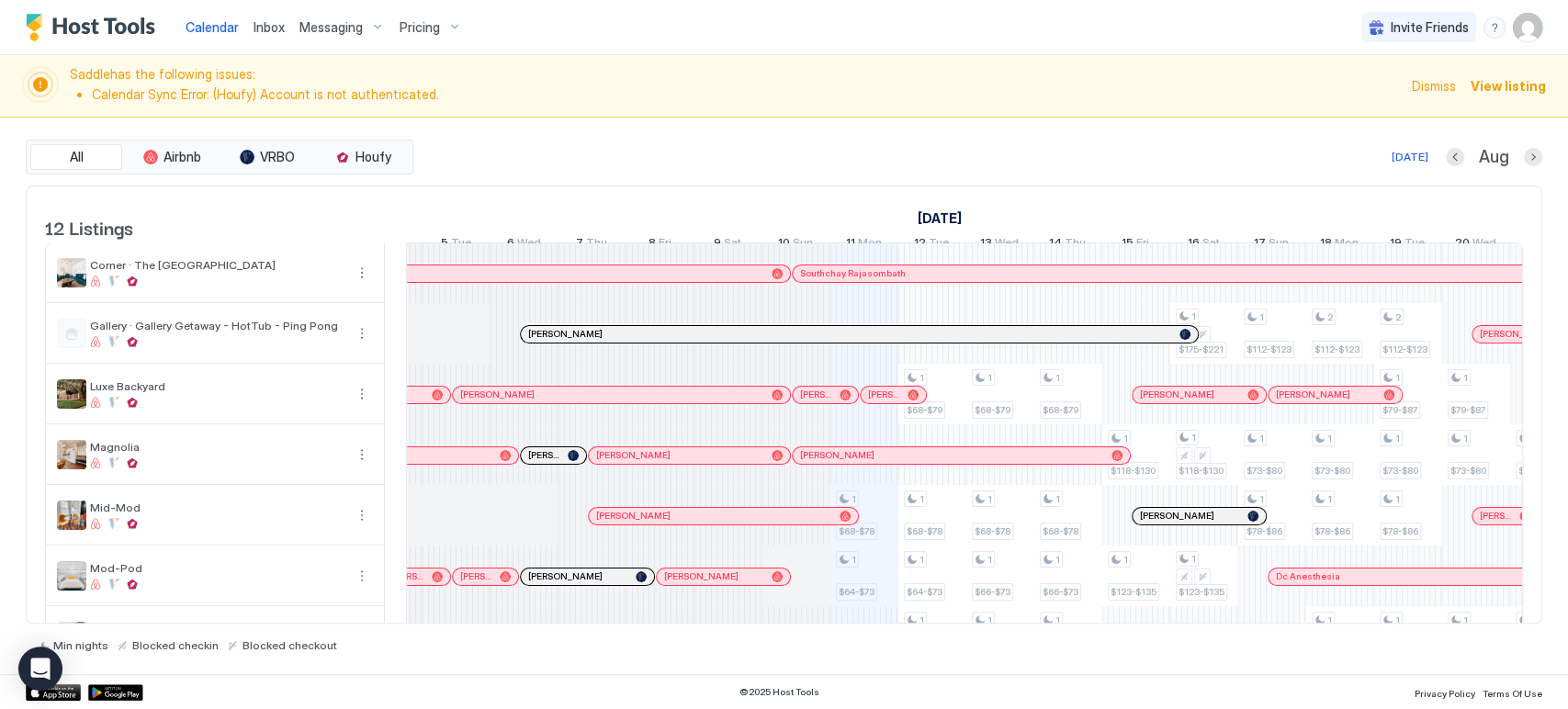
scroll to position [394, 0]
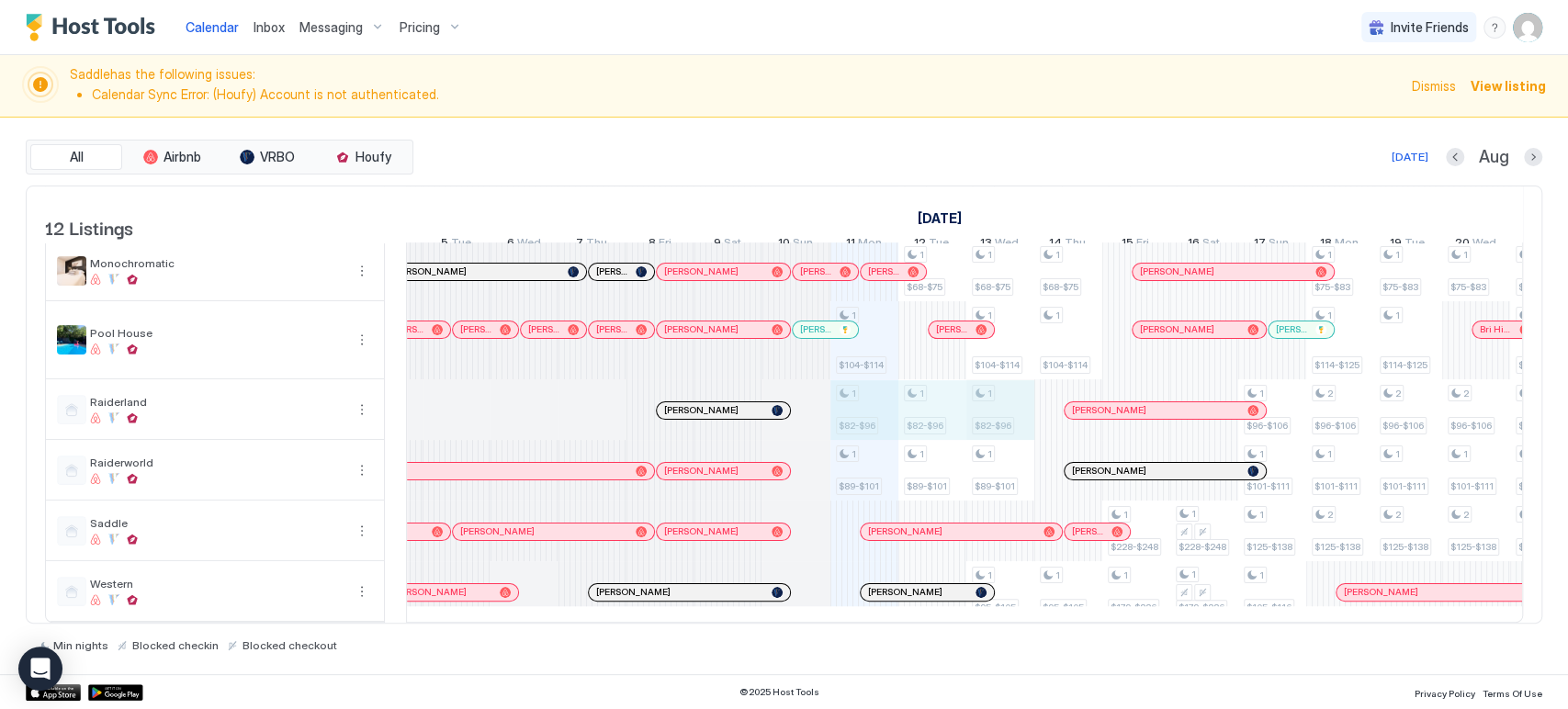
drag, startPoint x: 870, startPoint y: 403, endPoint x: 1005, endPoint y: 392, distance: 135.4
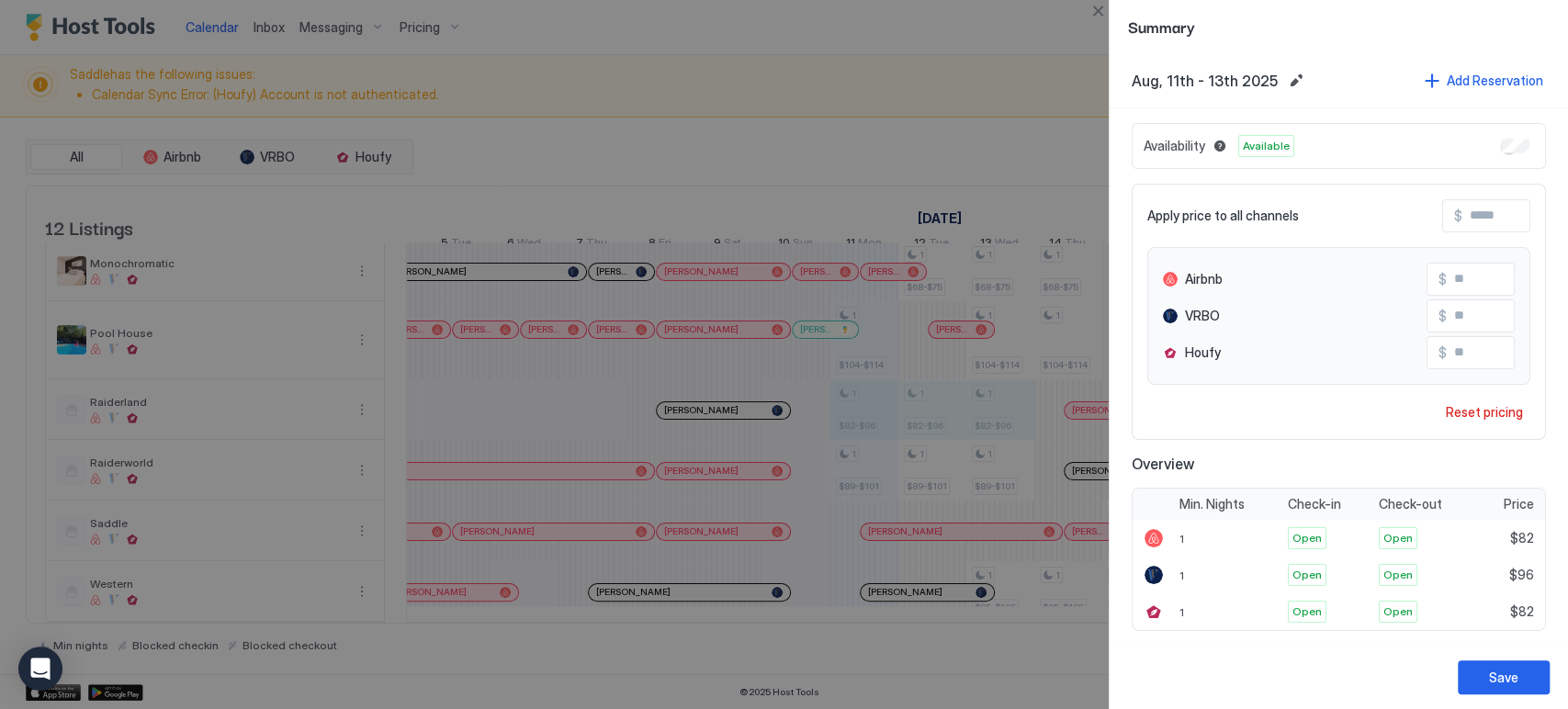
click at [1447, 277] on input "**" at bounding box center [1520, 279] width 147 height 31
click at [1489, 410] on div "Reset pricing" at bounding box center [1485, 412] width 78 height 19
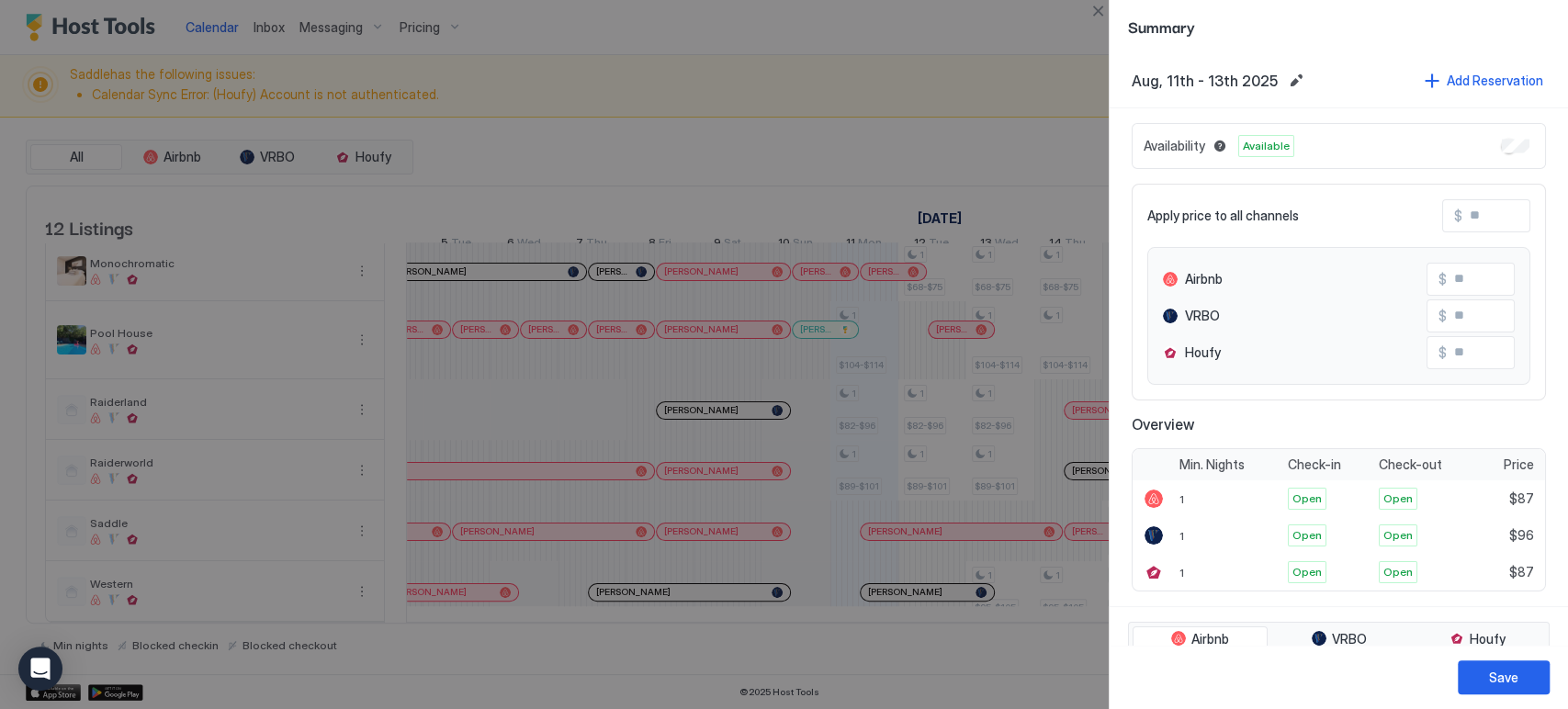
click at [1456, 285] on input "Input Field" at bounding box center [1520, 279] width 147 height 31
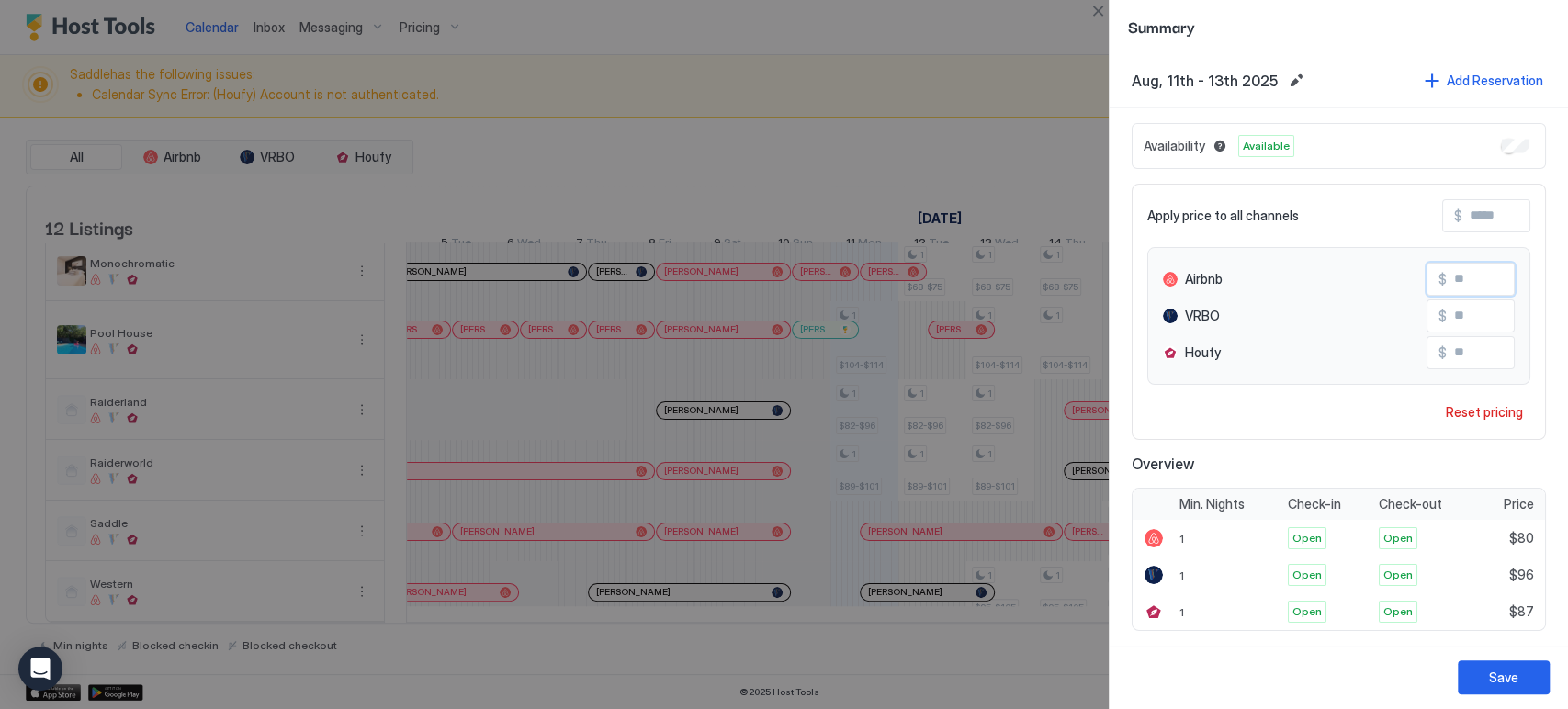
type input "**"
click at [1456, 350] on input "Input Field" at bounding box center [1520, 353] width 147 height 31
type input "**"
click at [1488, 672] on button "Save" at bounding box center [1504, 677] width 92 height 34
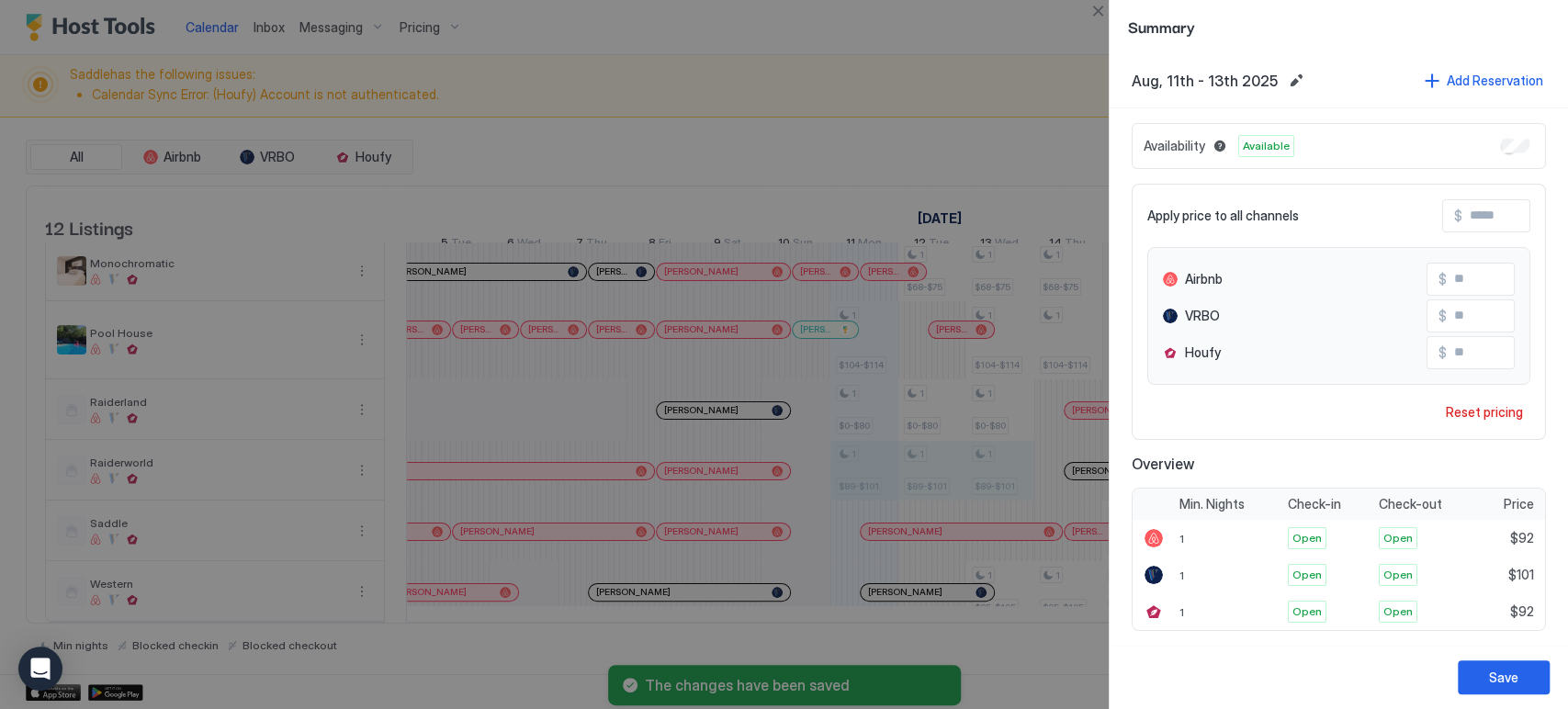
type input "**"
click at [1493, 212] on input "Input Field" at bounding box center [1536, 216] width 147 height 31
click at [1470, 406] on div "Reset pricing" at bounding box center [1485, 412] width 78 height 19
click at [1468, 218] on input "Input Field" at bounding box center [1536, 216] width 147 height 31
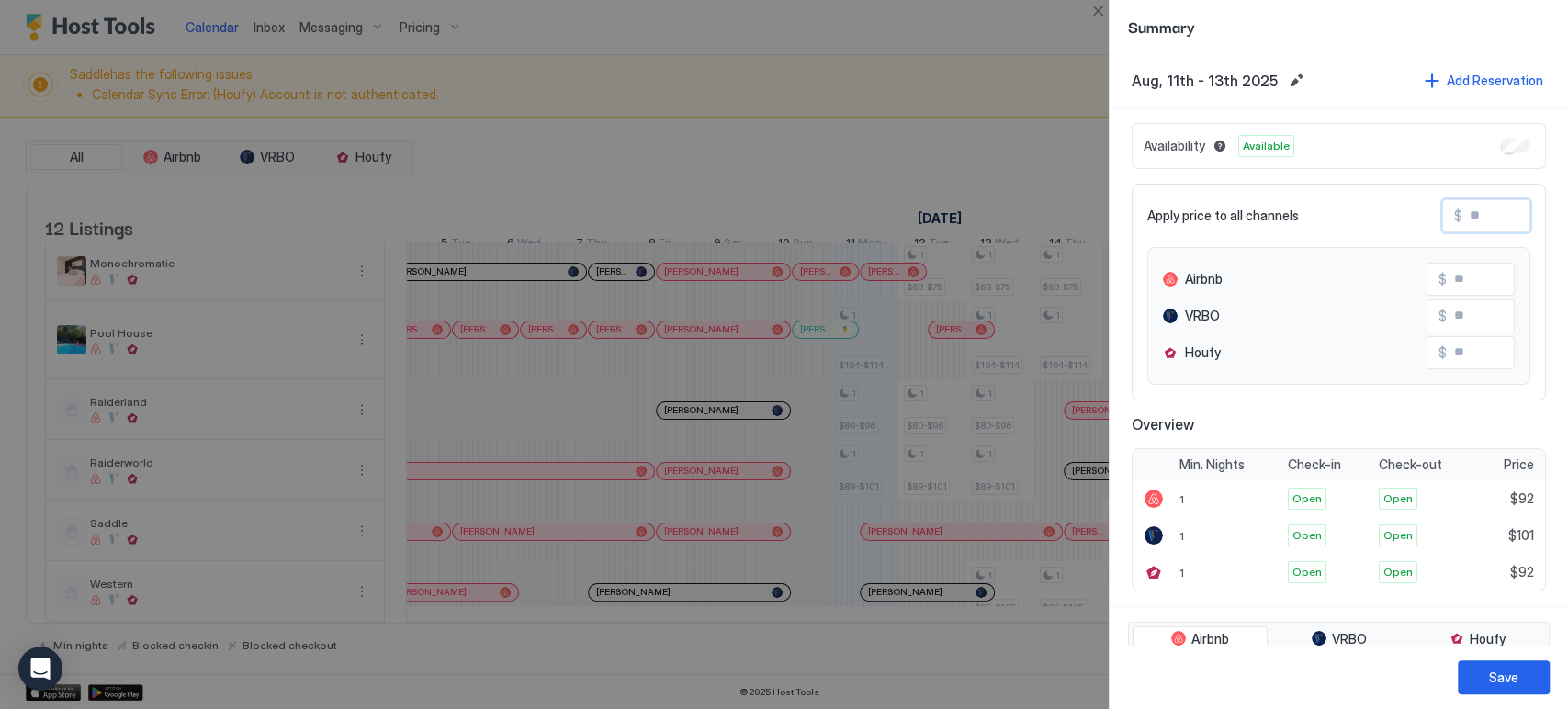
type input "**"
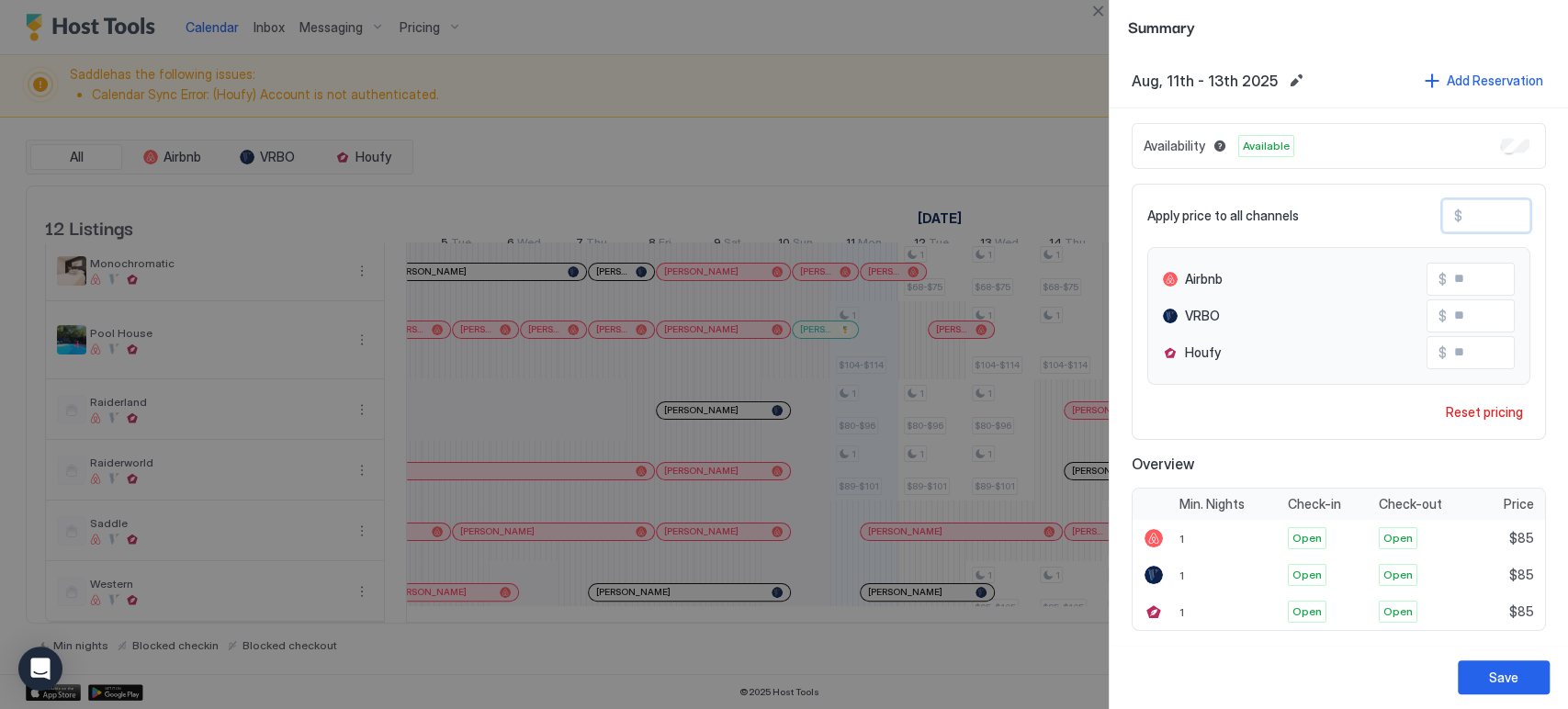
type input "**"
click at [1469, 320] on input "**" at bounding box center [1520, 316] width 147 height 31
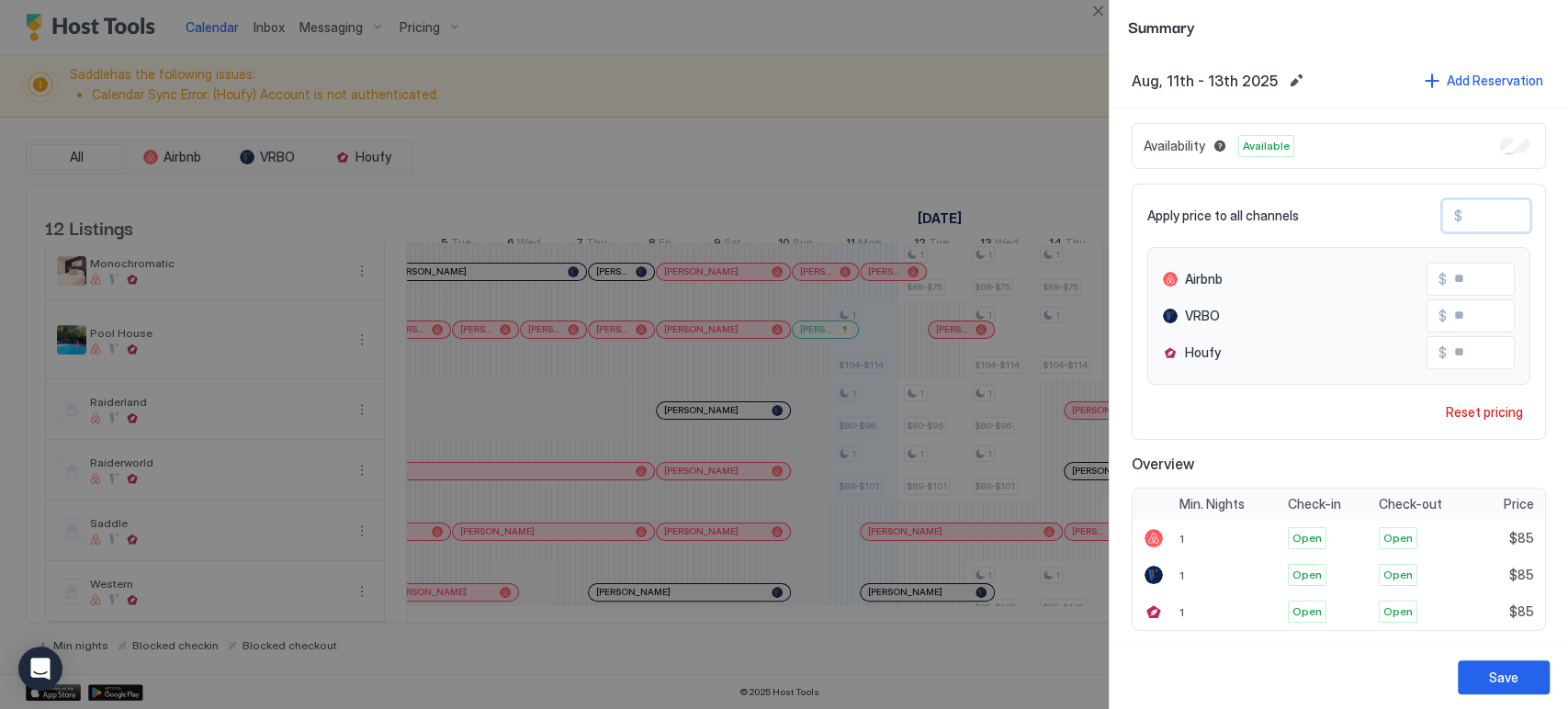
click at [1469, 320] on input "**" at bounding box center [1520, 316] width 147 height 31
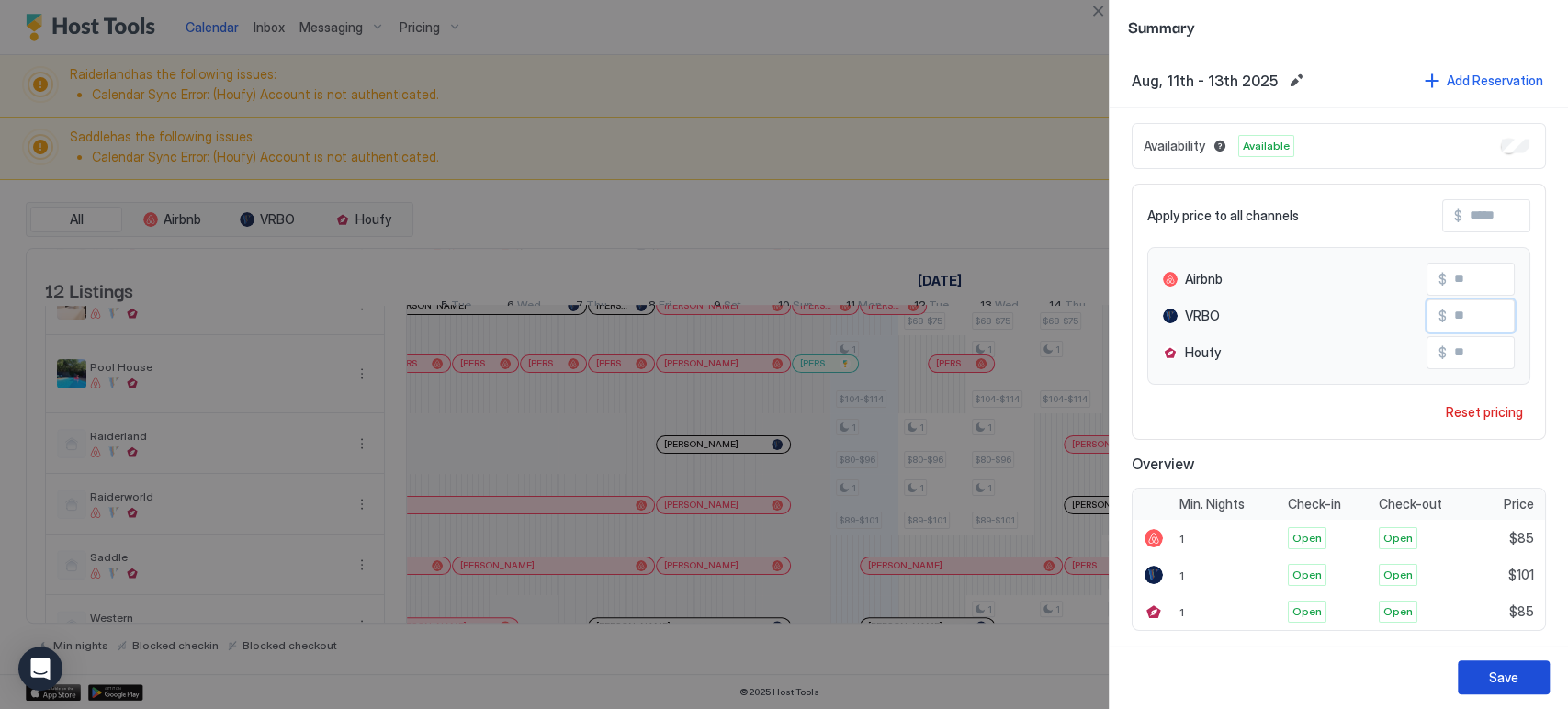
click at [1534, 682] on button "Save" at bounding box center [1504, 677] width 92 height 34
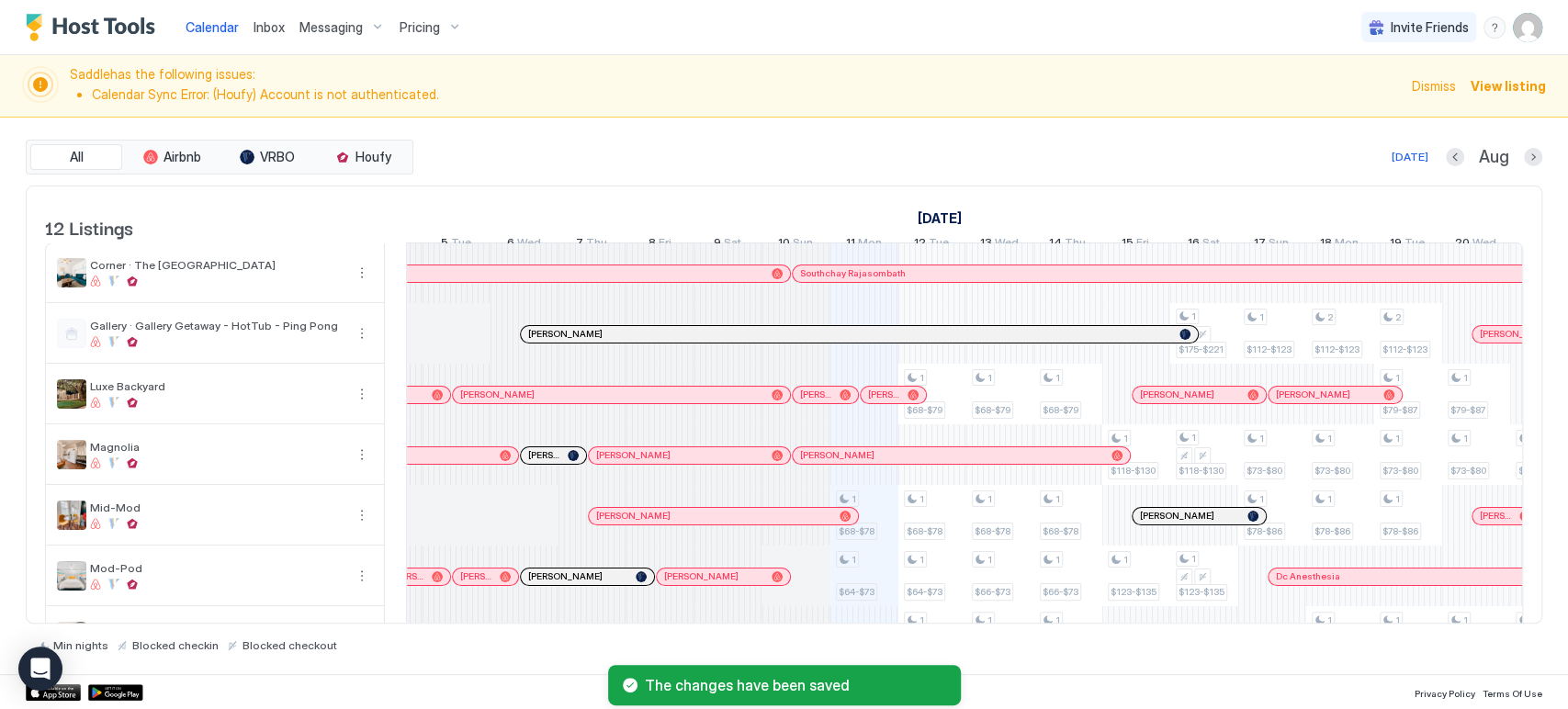
scroll to position [102, 0]
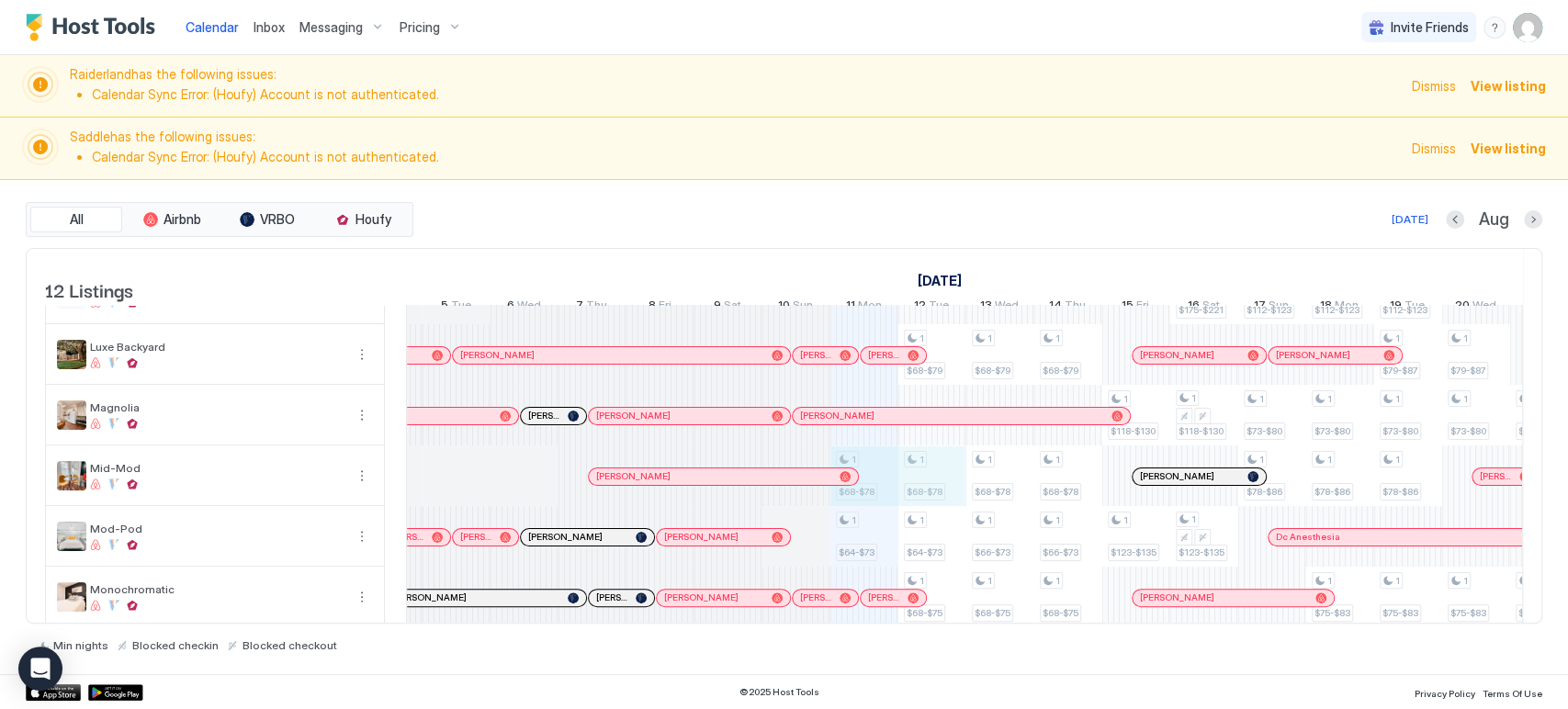
drag, startPoint x: 1005, startPoint y: 480, endPoint x: 1118, endPoint y: 478, distance: 113.0
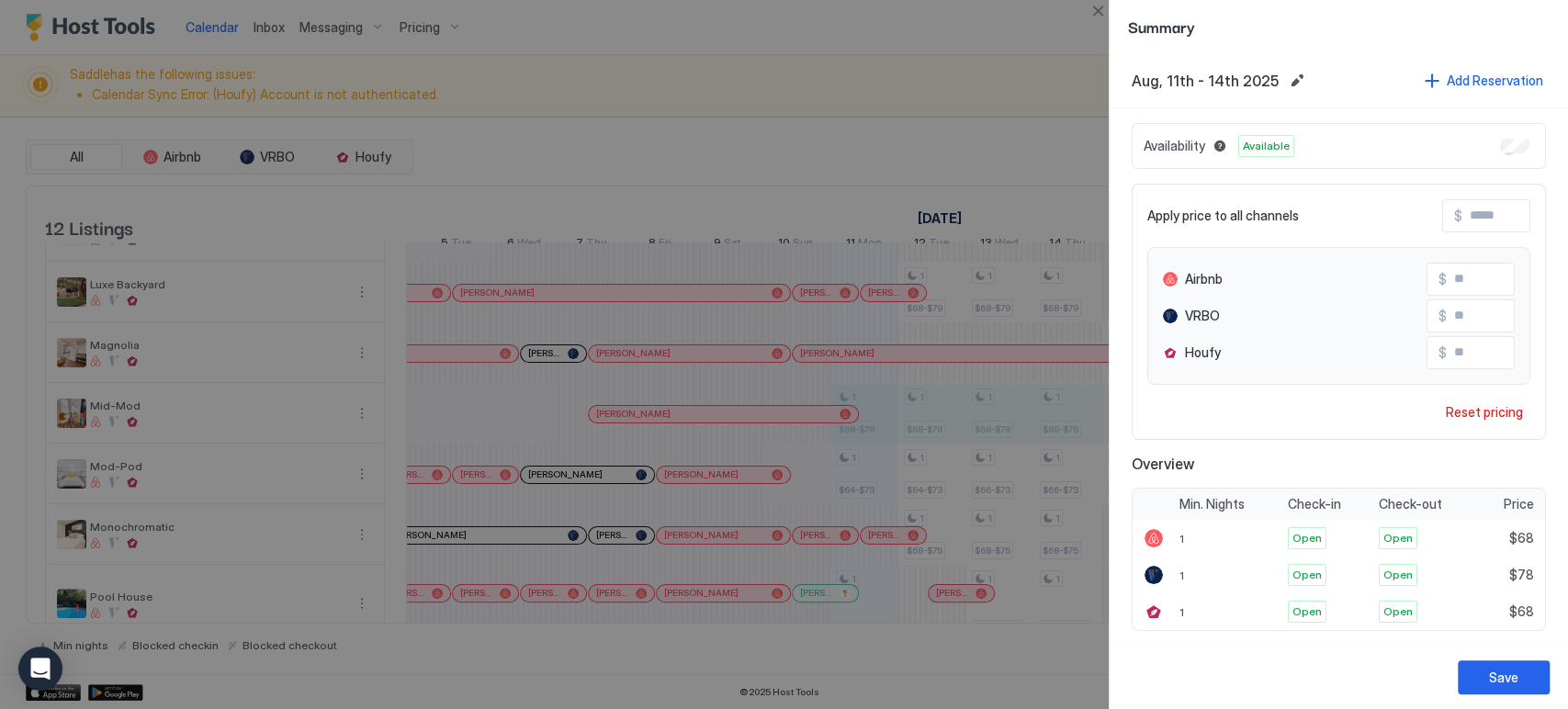
click at [1467, 406] on div "Reset pricing" at bounding box center [1485, 412] width 78 height 19
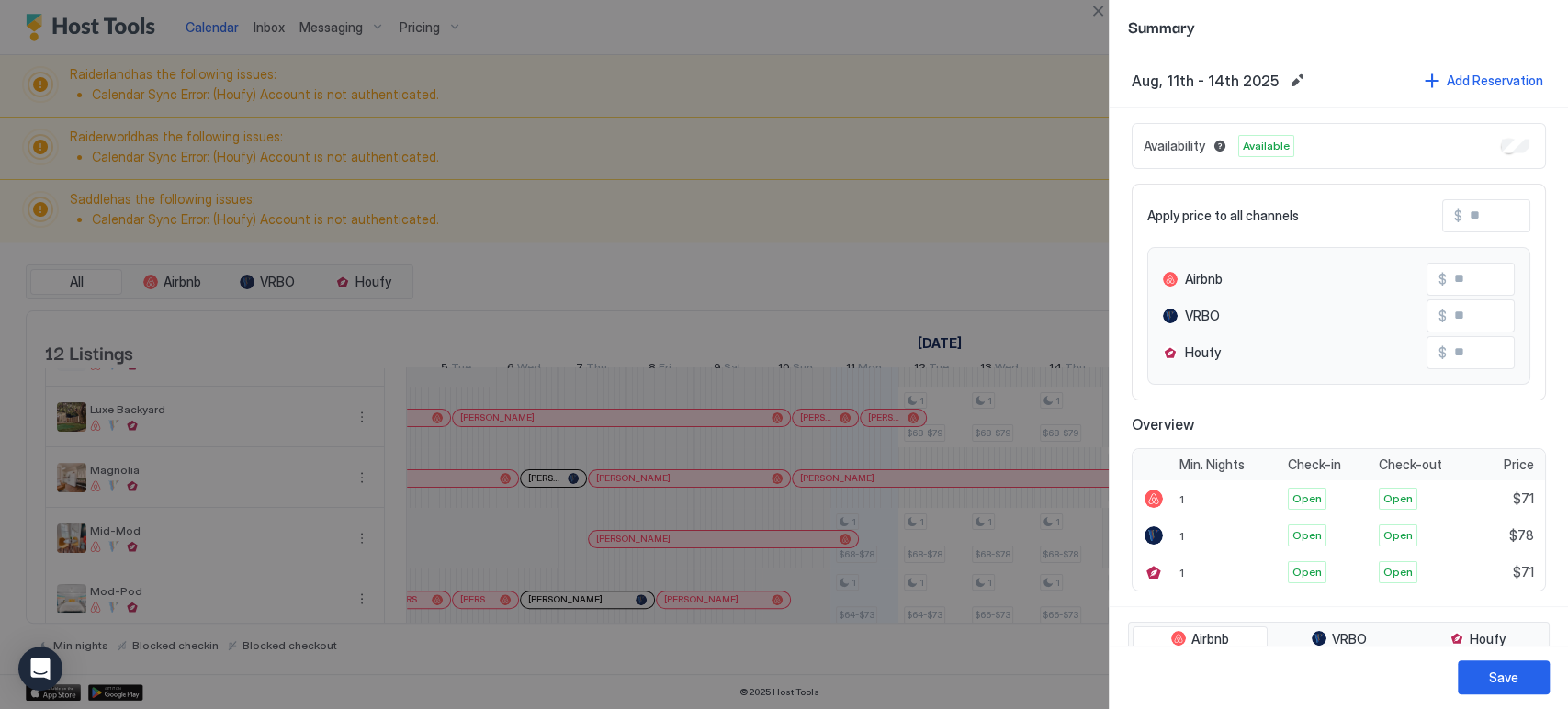
click at [1462, 217] on input "Input Field" at bounding box center [1536, 216] width 147 height 31
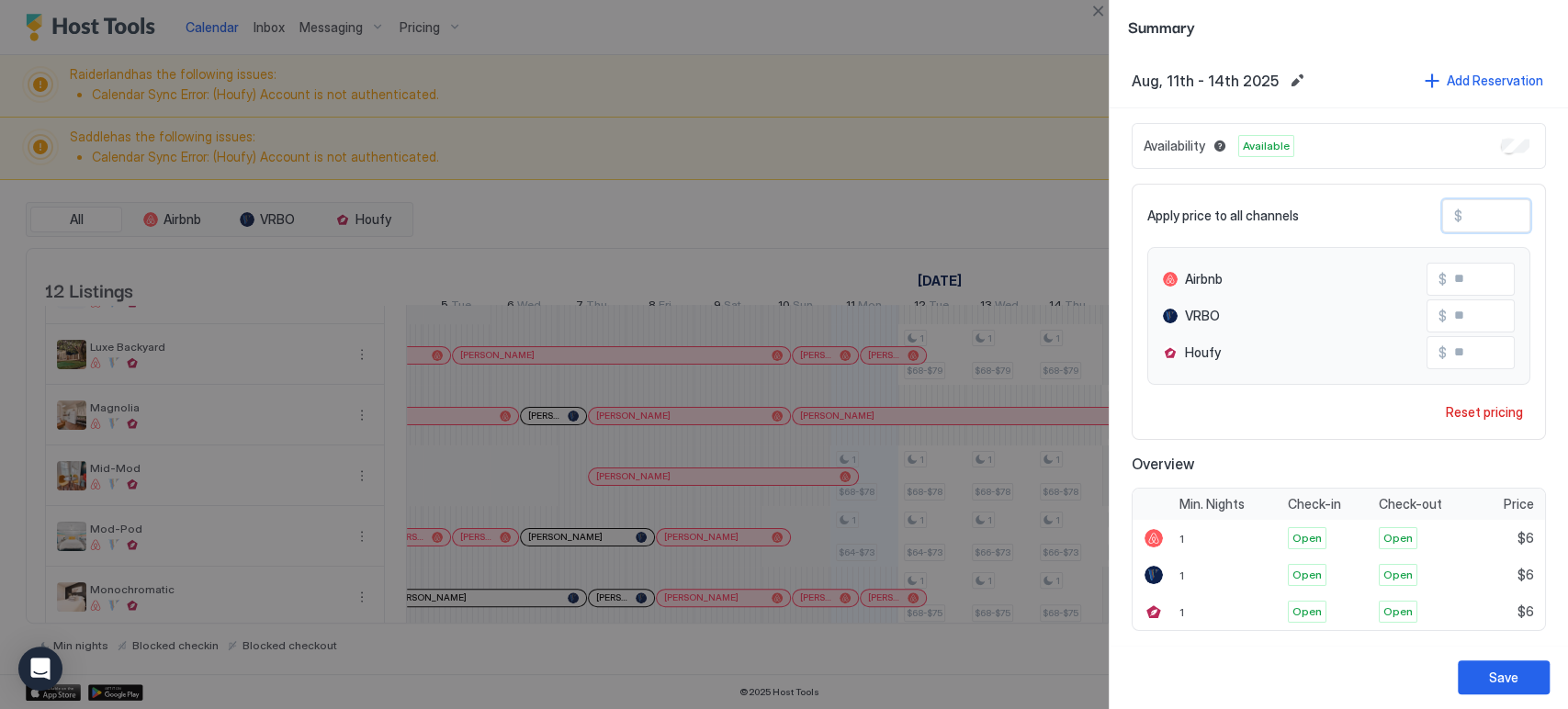
type input "*"
type input "**"
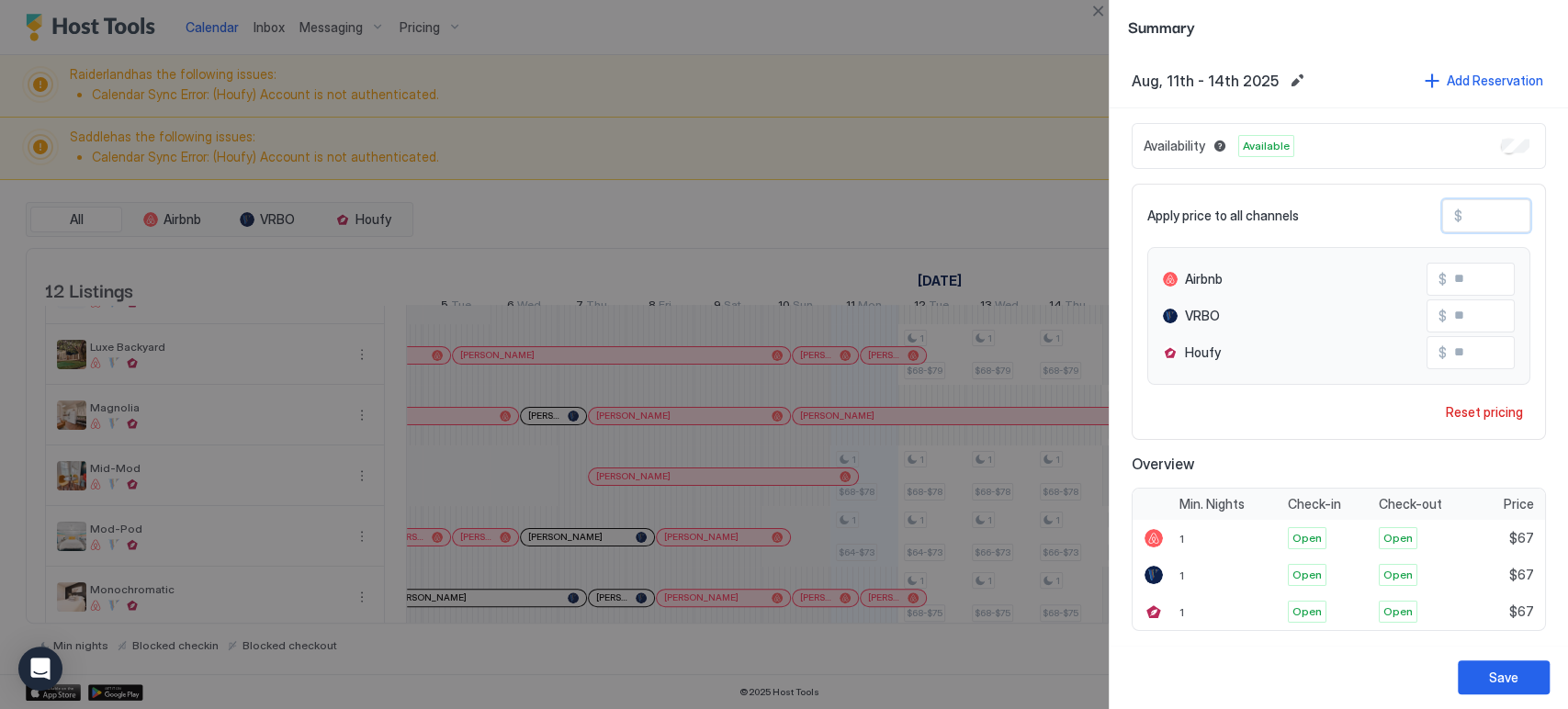
type input "**"
click at [1453, 322] on input "**" at bounding box center [1520, 316] width 147 height 31
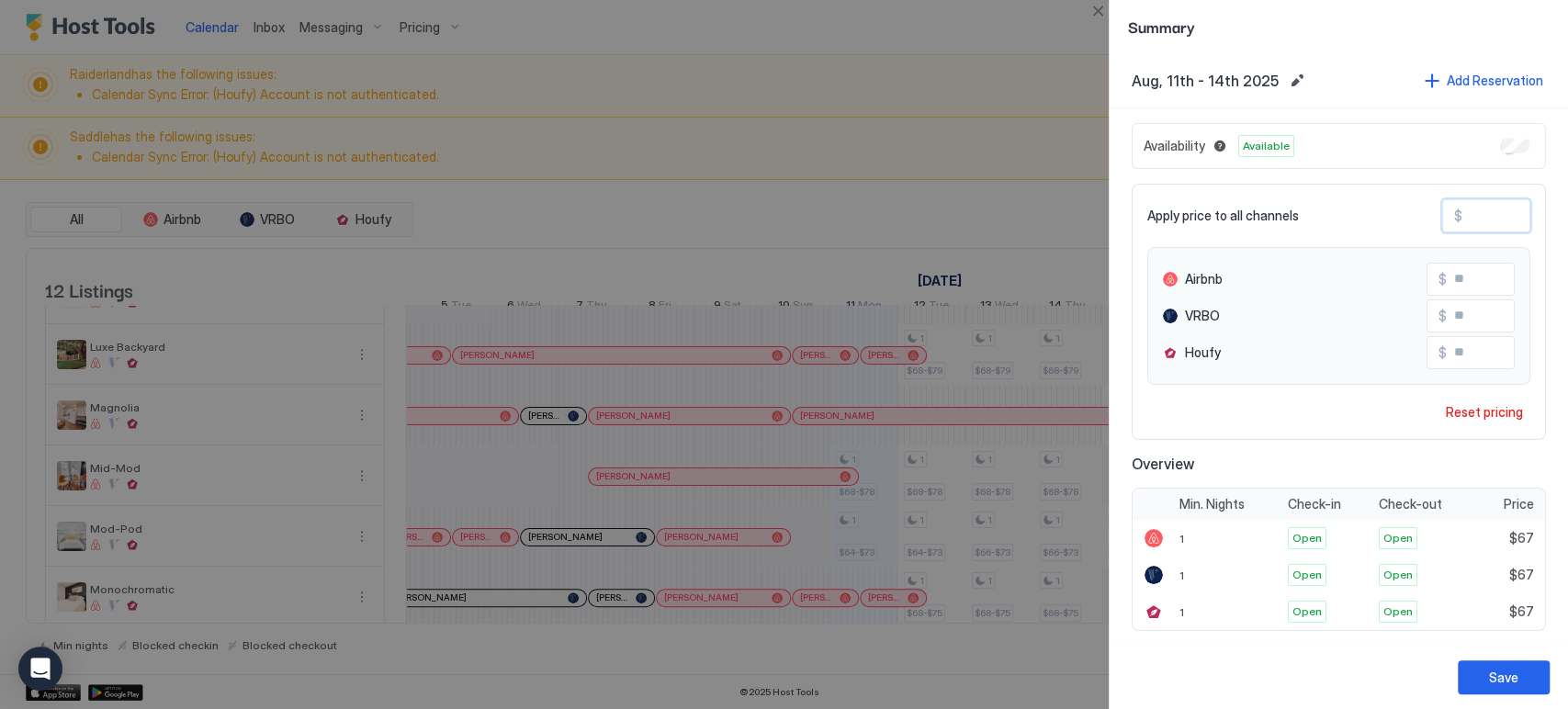
click at [1453, 322] on input "**" at bounding box center [1520, 316] width 147 height 31
click at [1459, 316] on input "**" at bounding box center [1520, 316] width 147 height 31
click at [1533, 667] on button "Save" at bounding box center [1504, 677] width 92 height 34
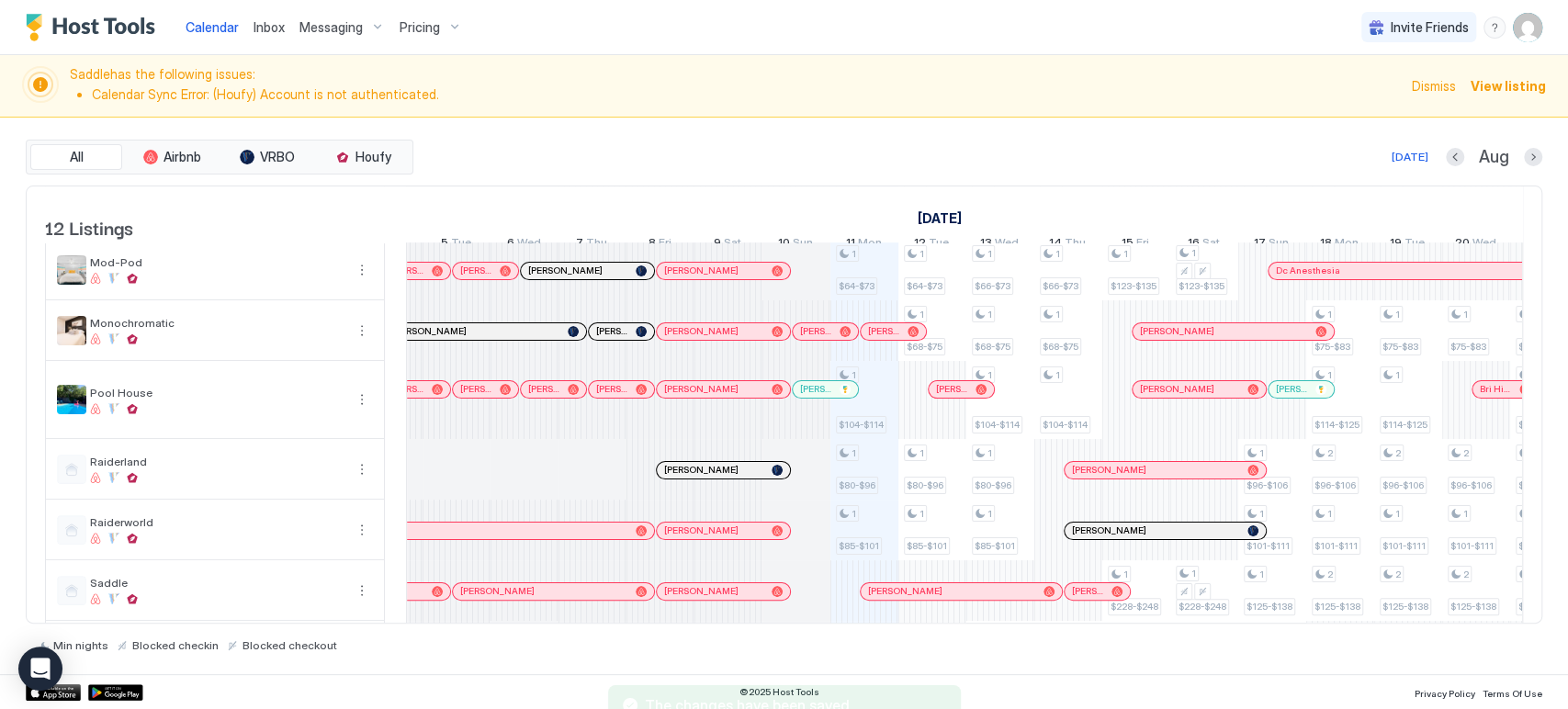
scroll to position [204, 0]
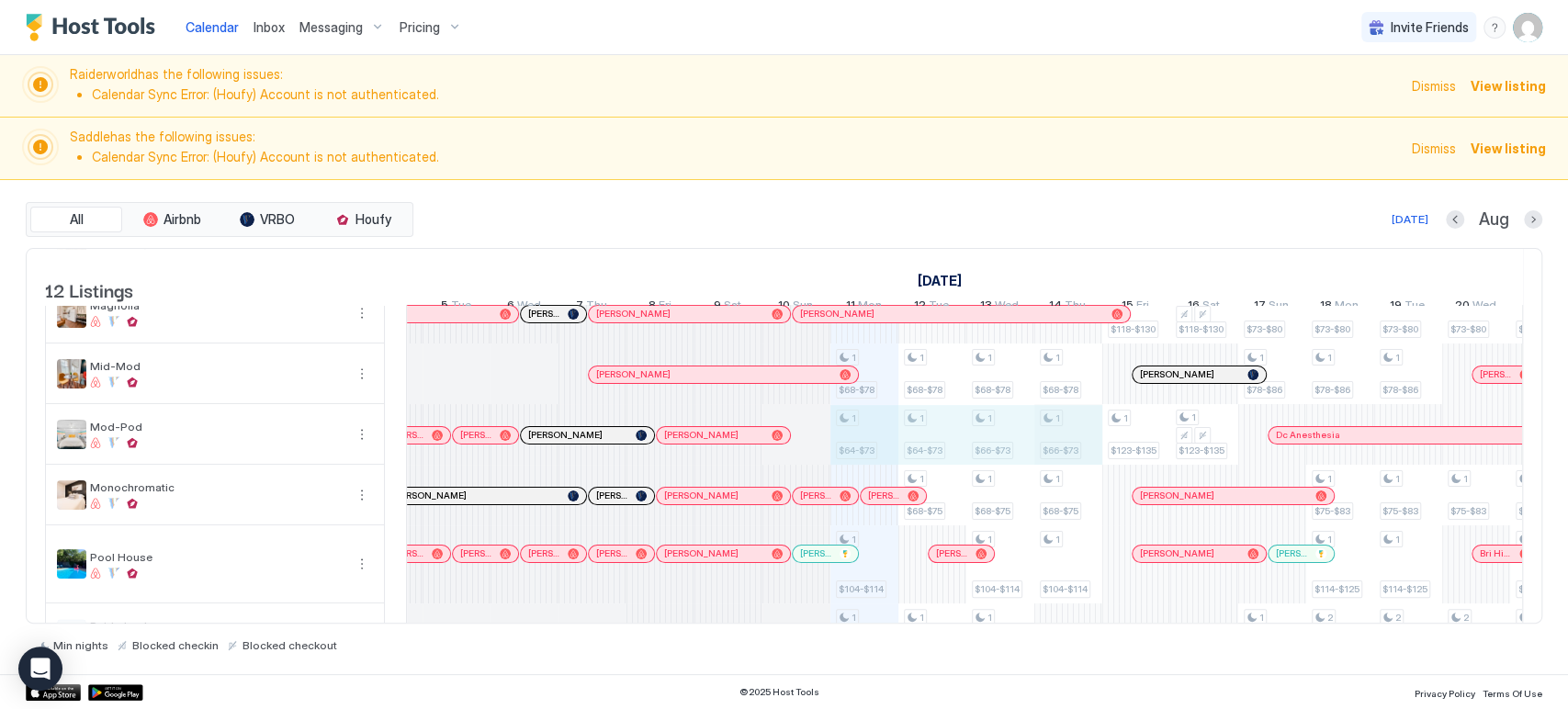
drag, startPoint x: 871, startPoint y: 447, endPoint x: 1051, endPoint y: 454, distance: 180.1
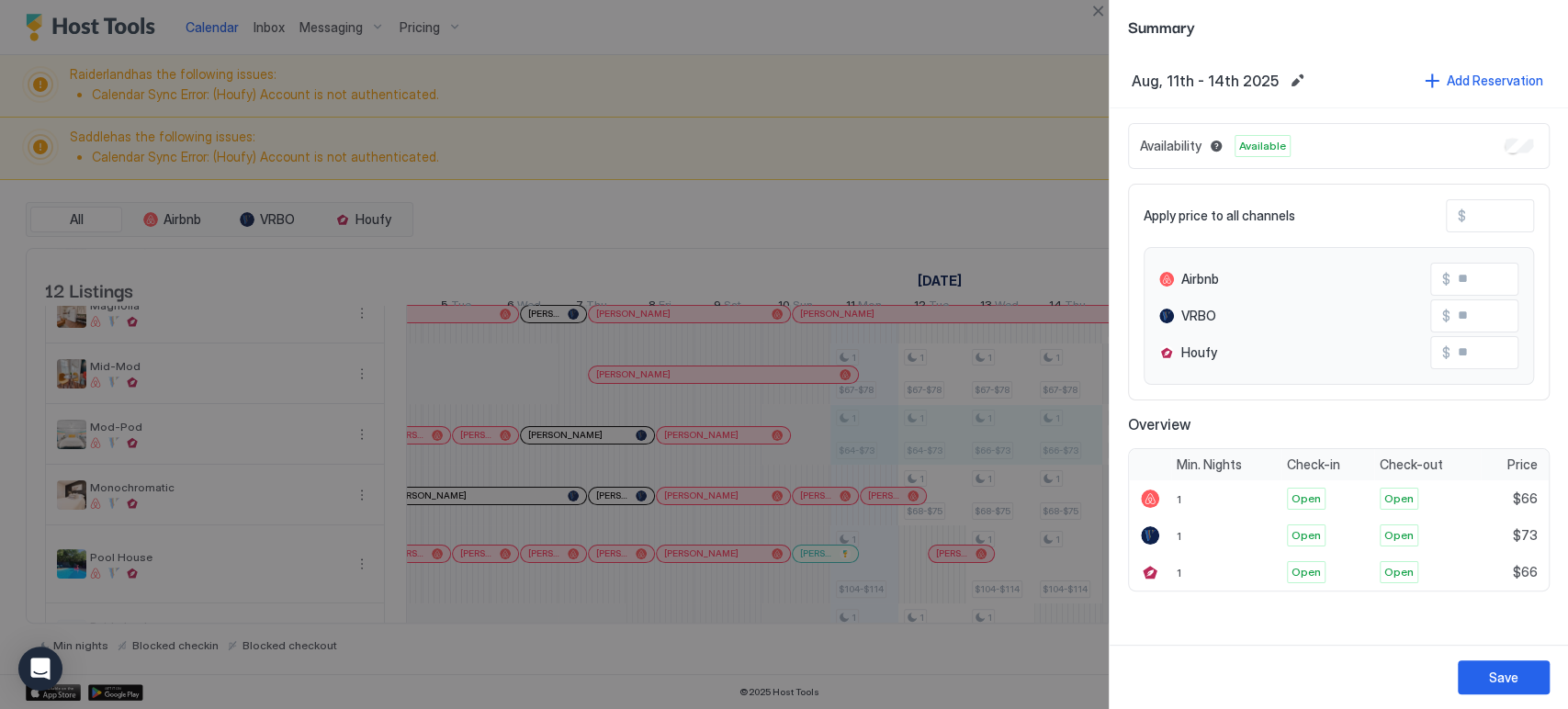
type input "**"
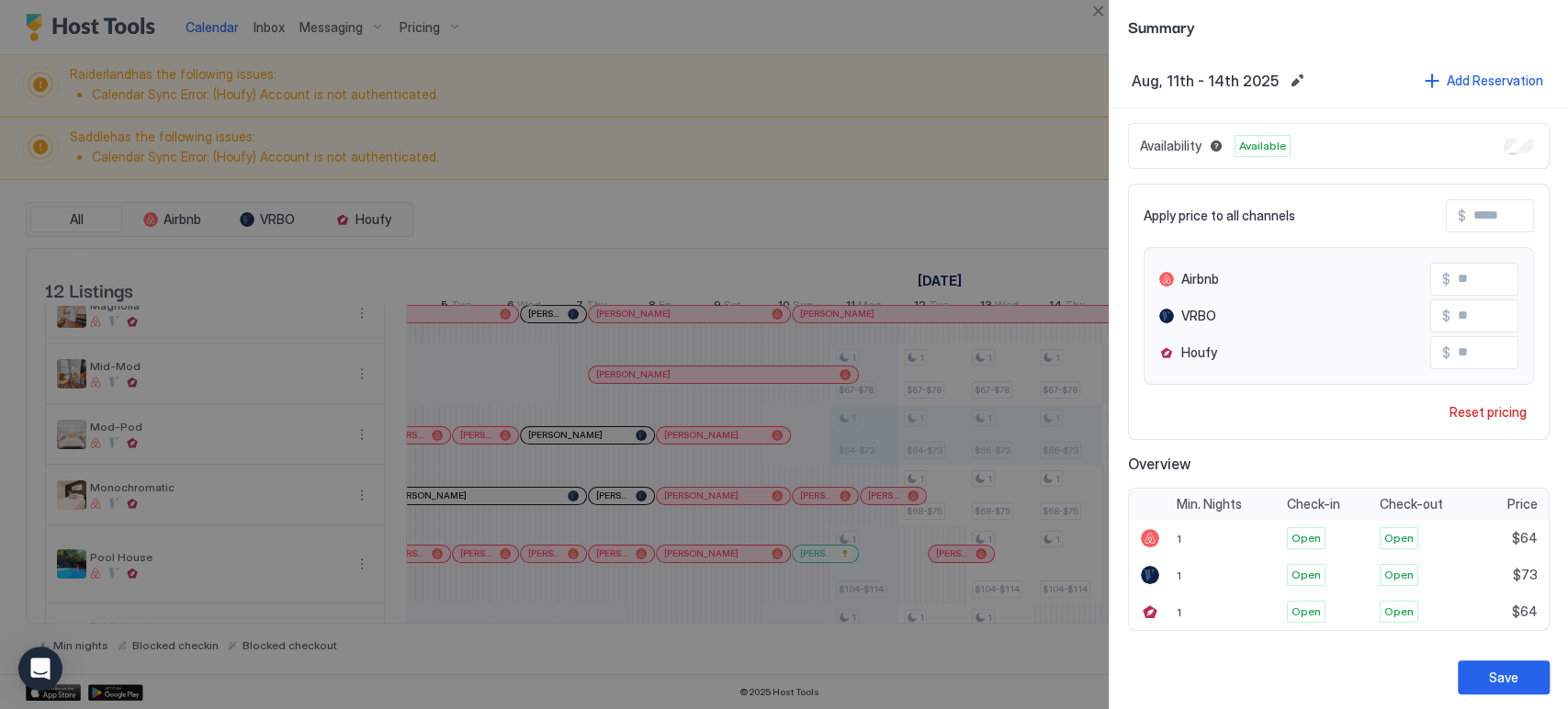
click at [1494, 674] on div "Save" at bounding box center [1504, 678] width 29 height 19
click at [1511, 676] on circle "loading" at bounding box center [1503, 678] width 18 height 18
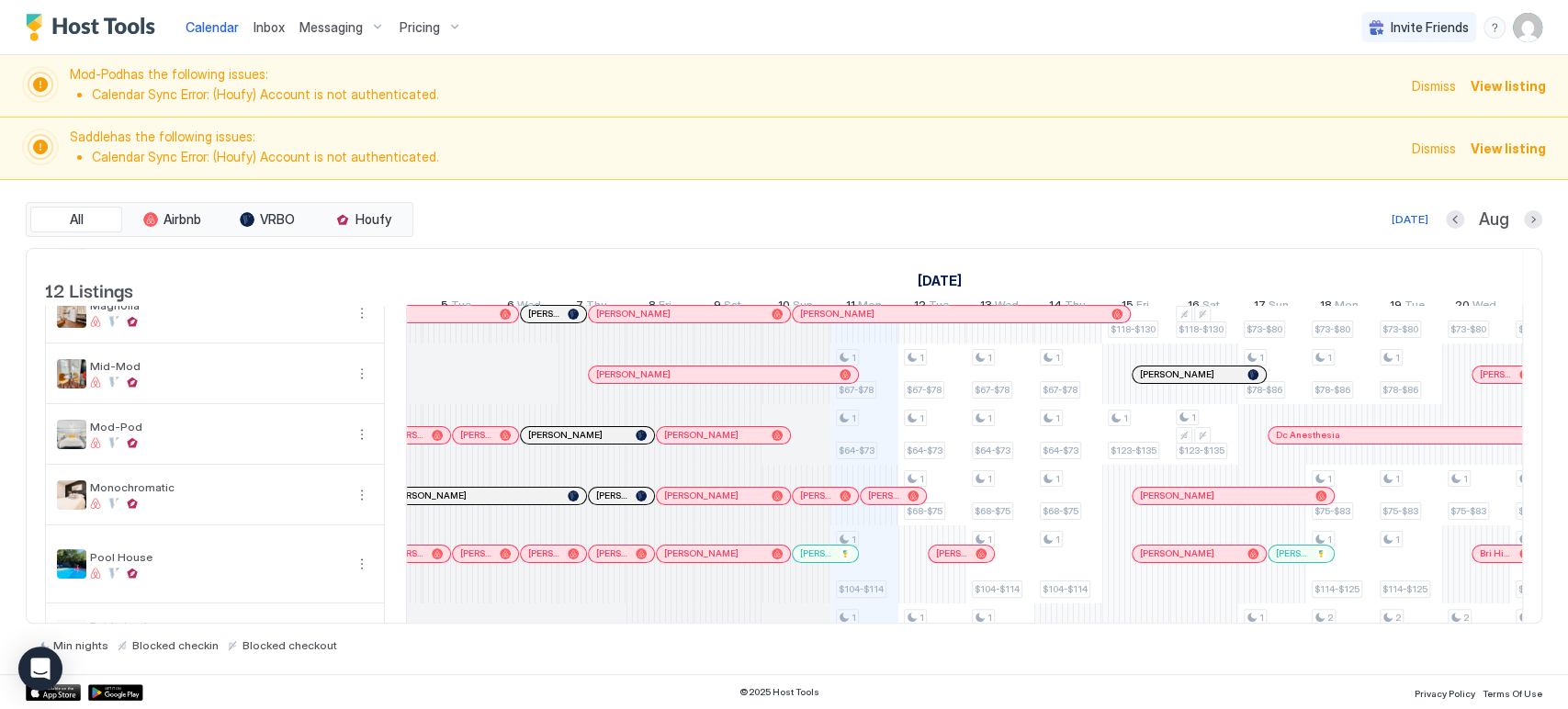
click at [1448, 139] on span "Dismiss" at bounding box center [1433, 148] width 44 height 19
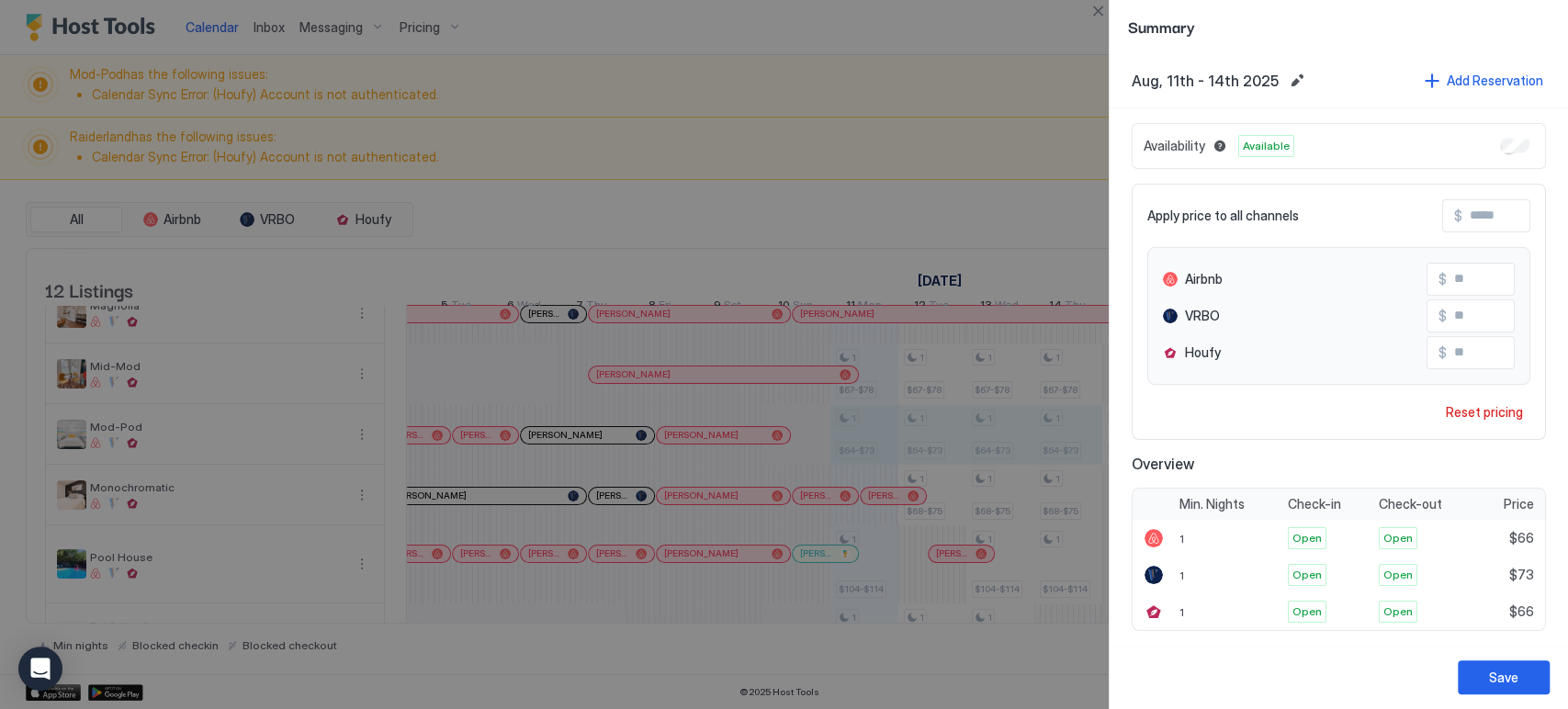
type input "**"
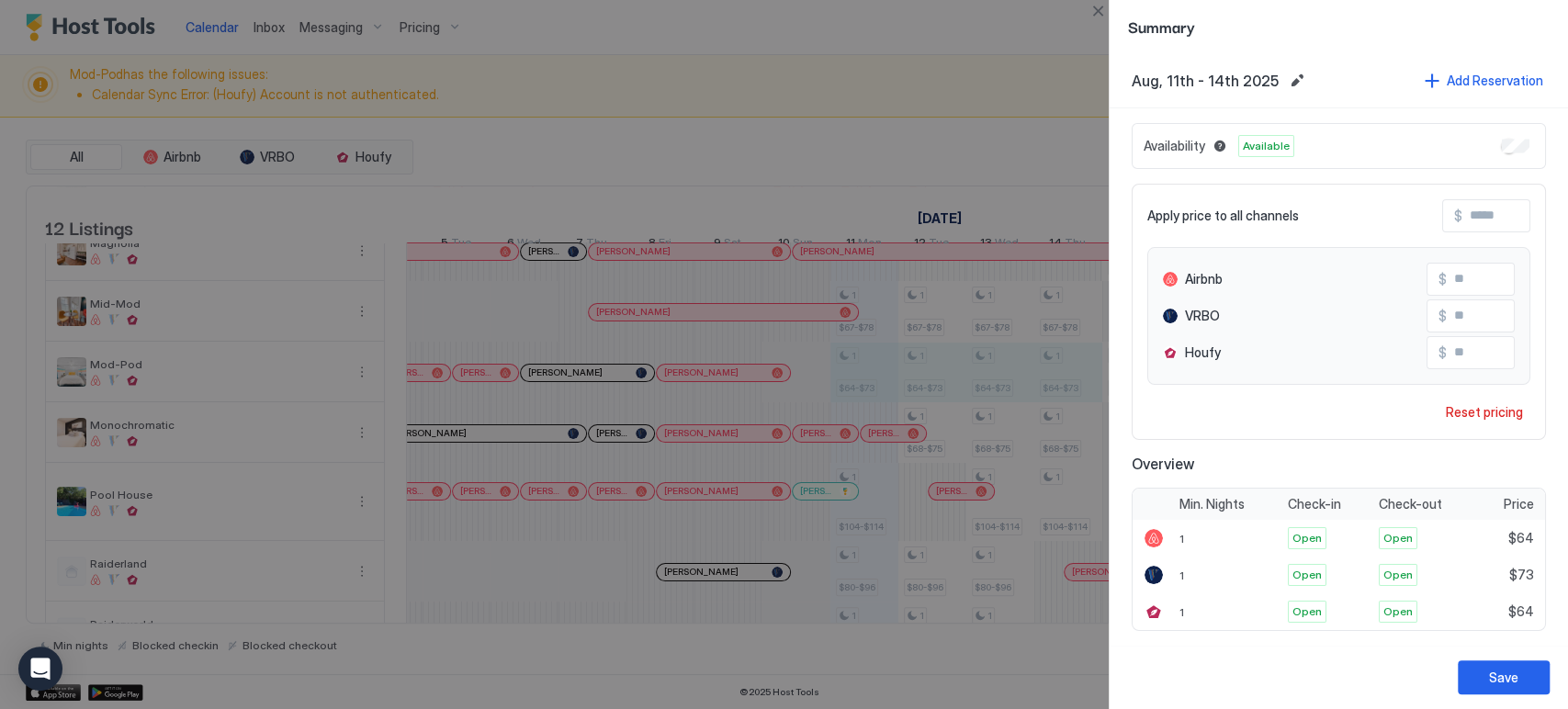
click at [1095, 19] on button "Close" at bounding box center [1098, 11] width 22 height 22
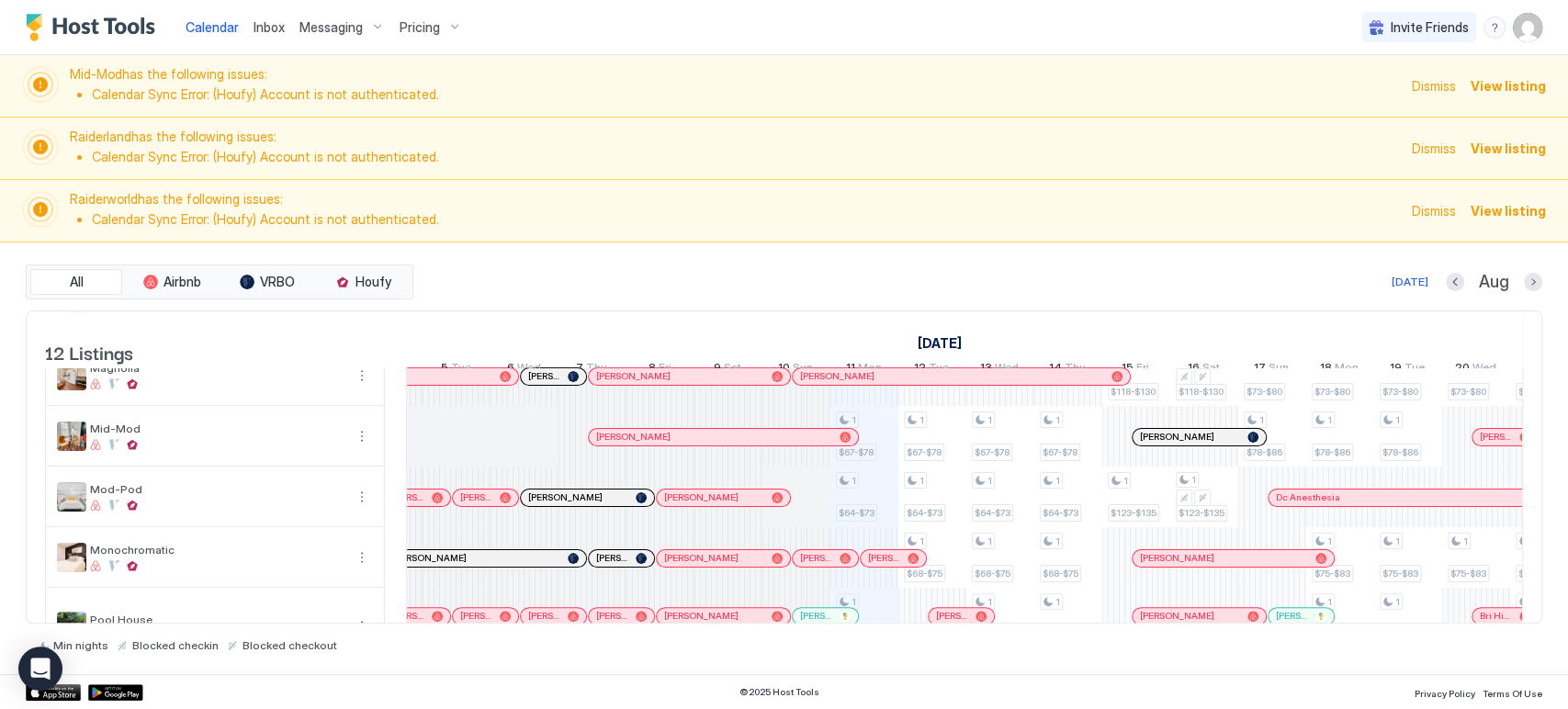
scroll to position [0, 0]
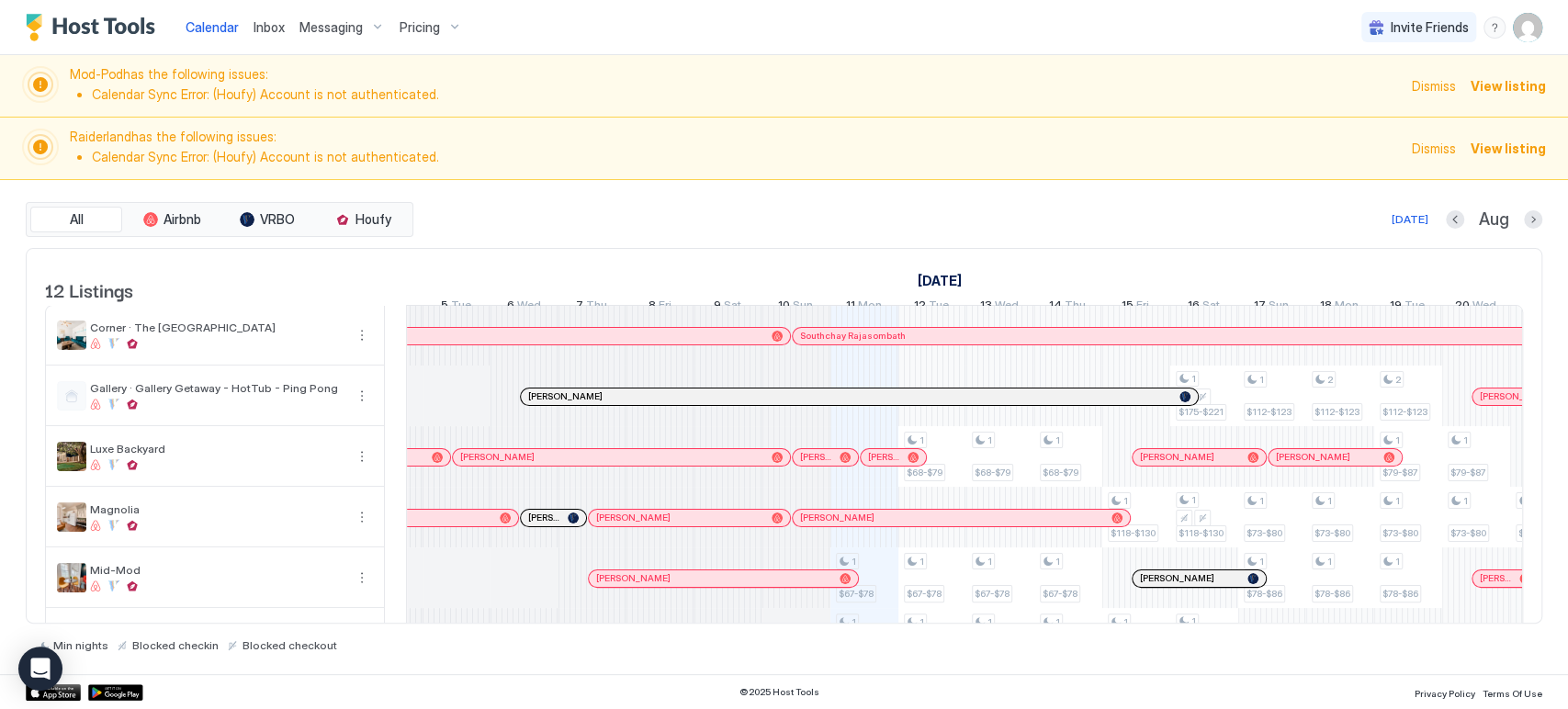
click at [1428, 87] on span "Dismiss" at bounding box center [1433, 86] width 44 height 19
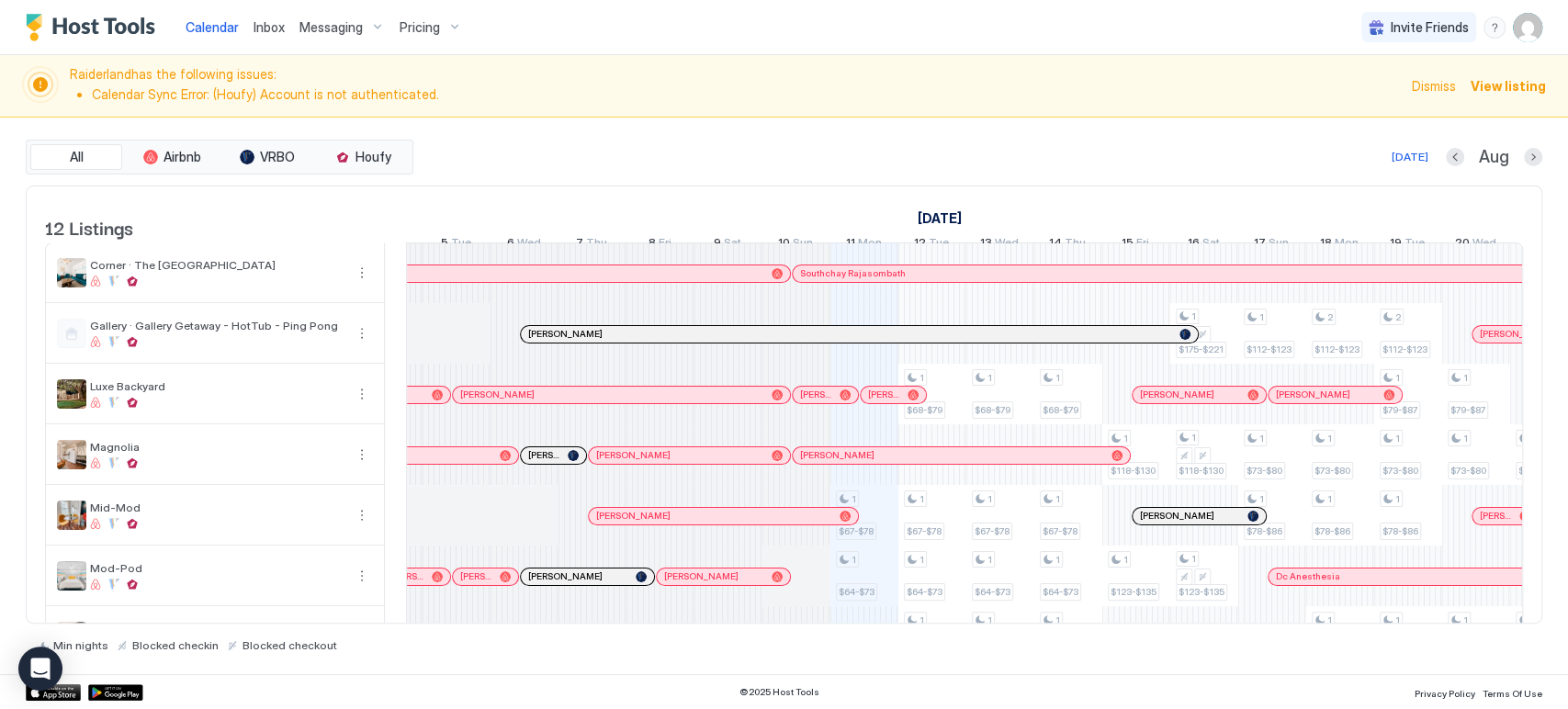
click at [1434, 80] on span "Dismiss" at bounding box center [1433, 86] width 44 height 19
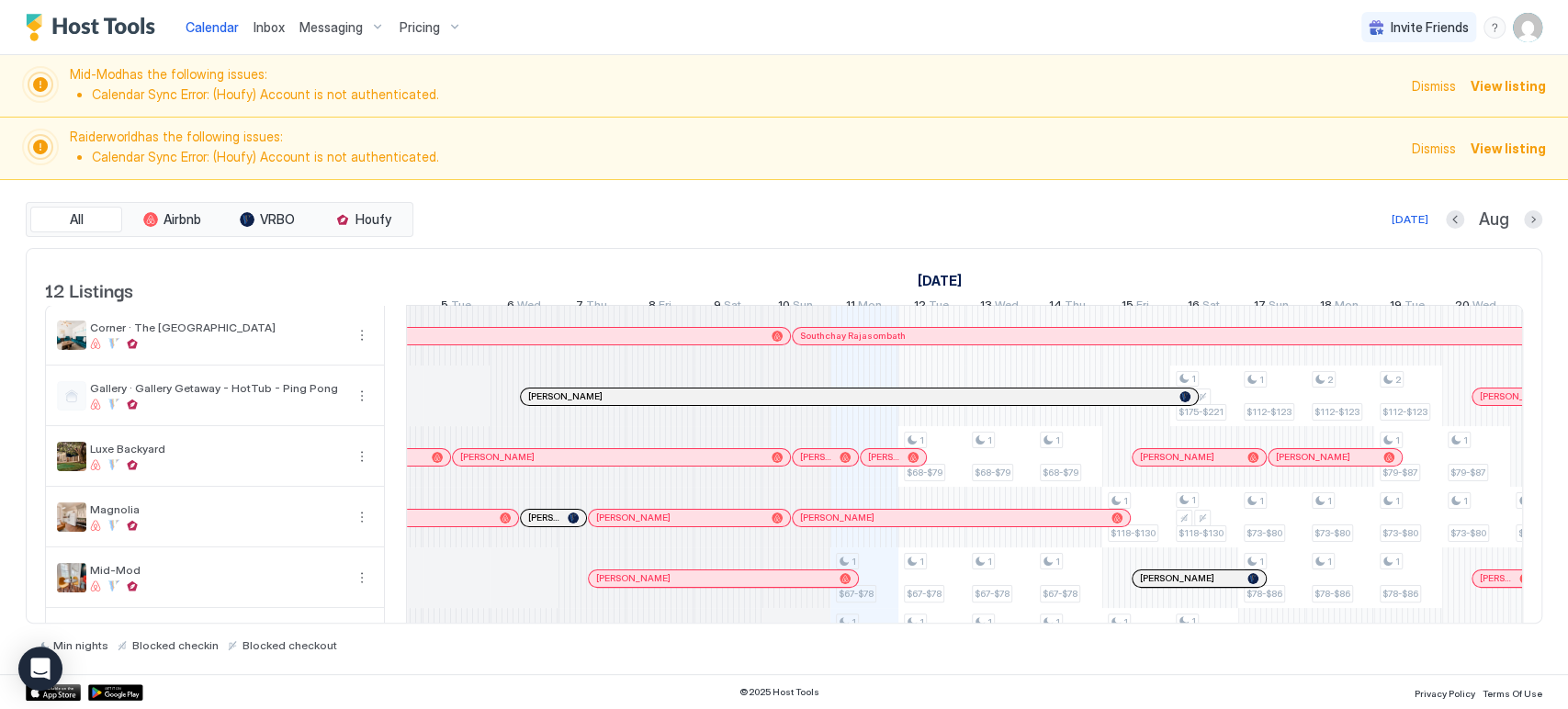
click at [1431, 74] on div "Dismiss View listing" at bounding box center [1479, 85] width 134 height 40
click at [1433, 79] on span "Dismiss" at bounding box center [1433, 86] width 44 height 19
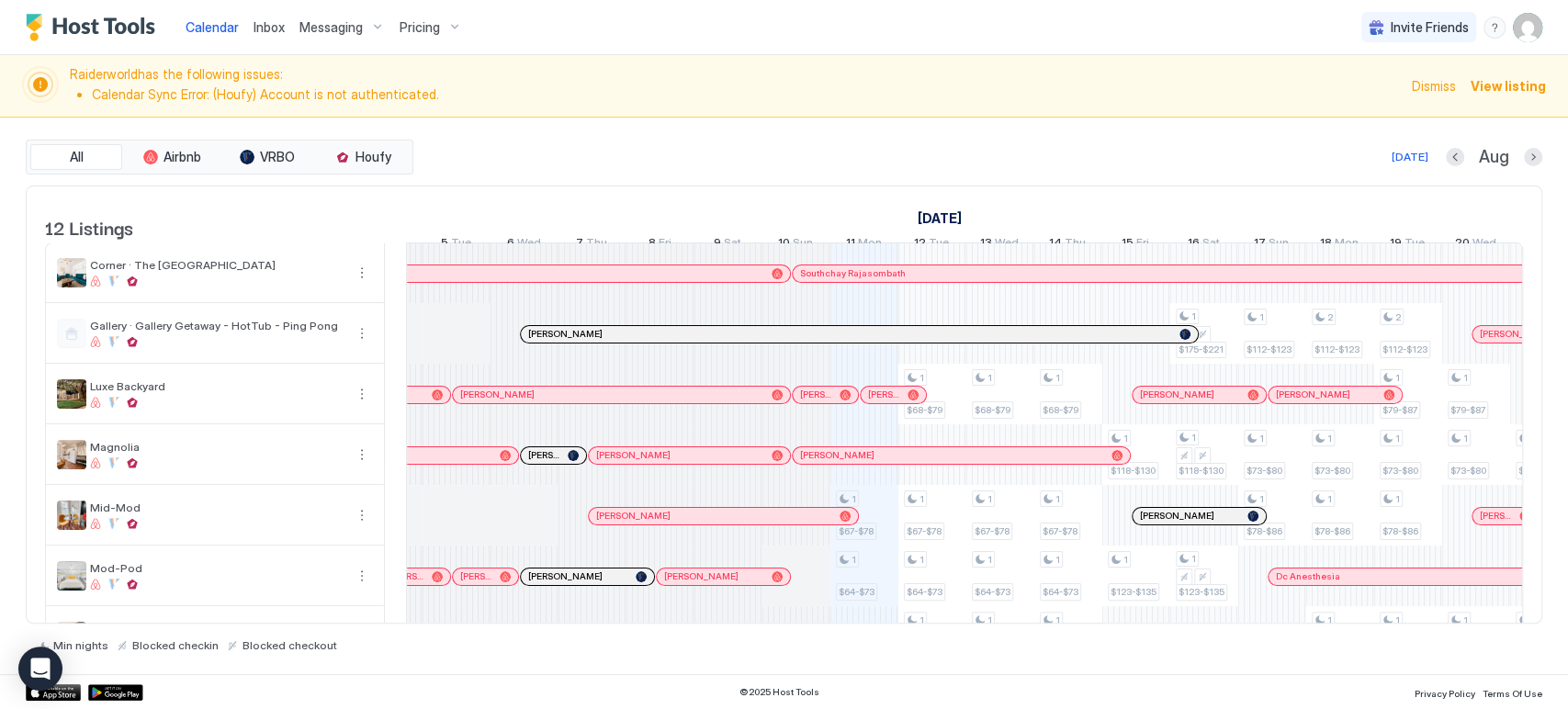
click at [1436, 79] on span "Dismiss" at bounding box center [1433, 86] width 44 height 19
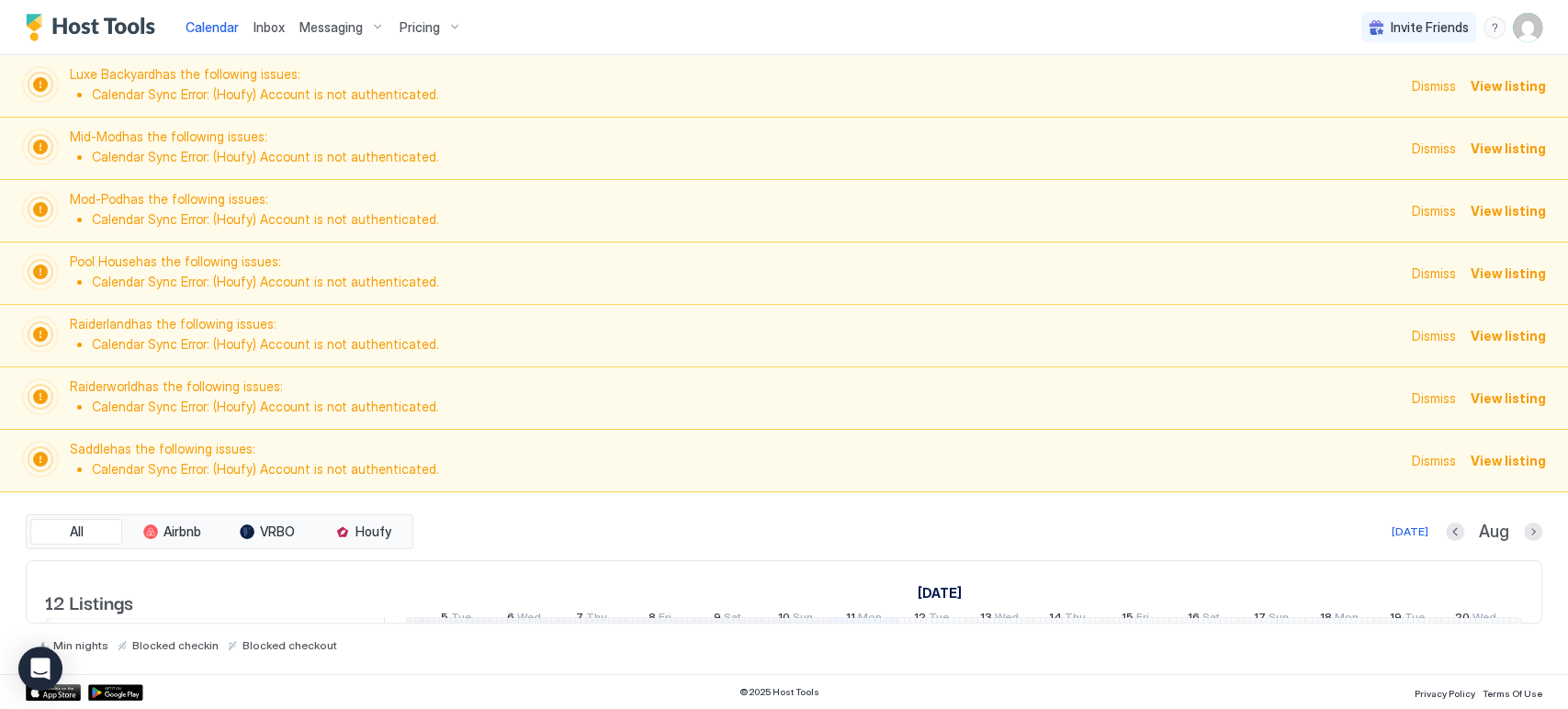
click at [1441, 79] on span "Dismiss" at bounding box center [1433, 86] width 44 height 19
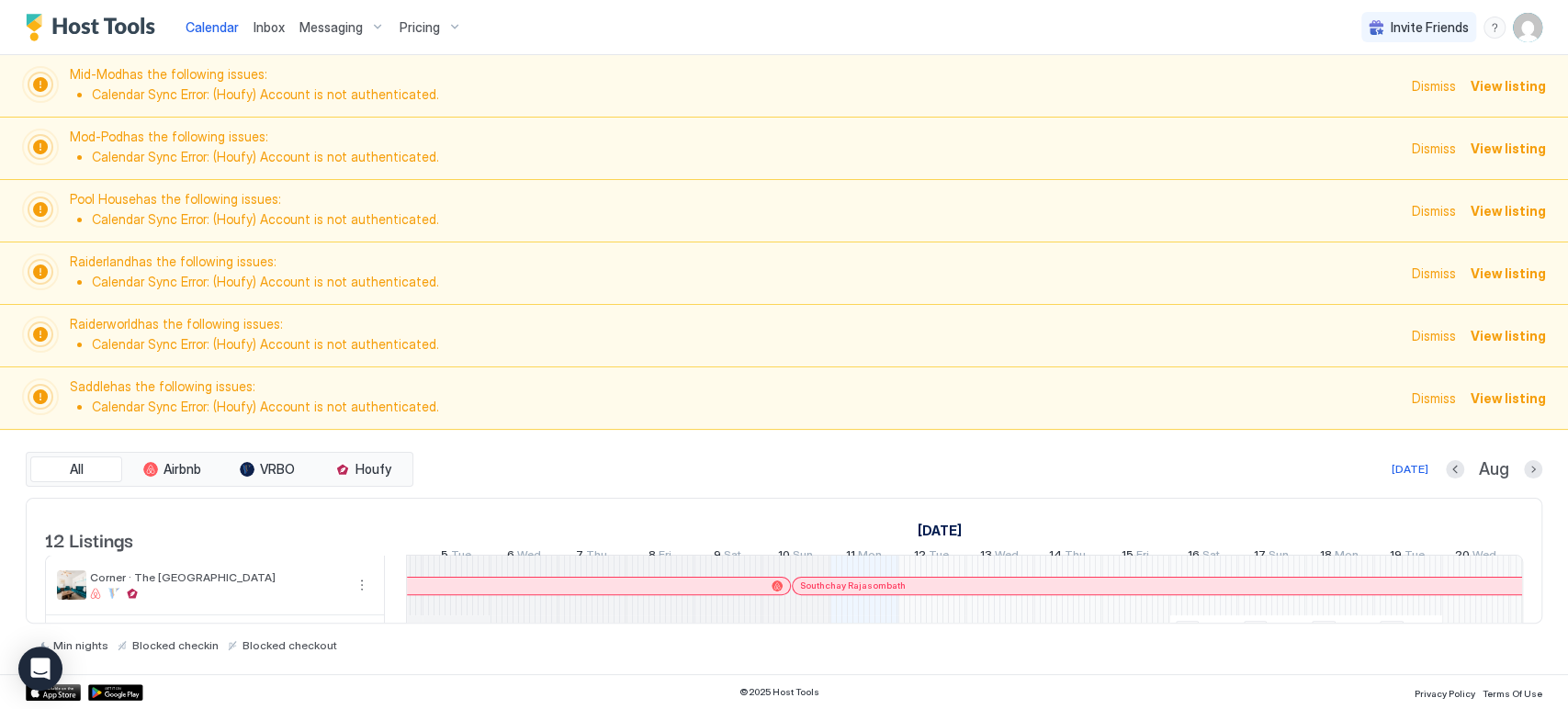
click at [1441, 79] on span "Dismiss" at bounding box center [1433, 86] width 44 height 19
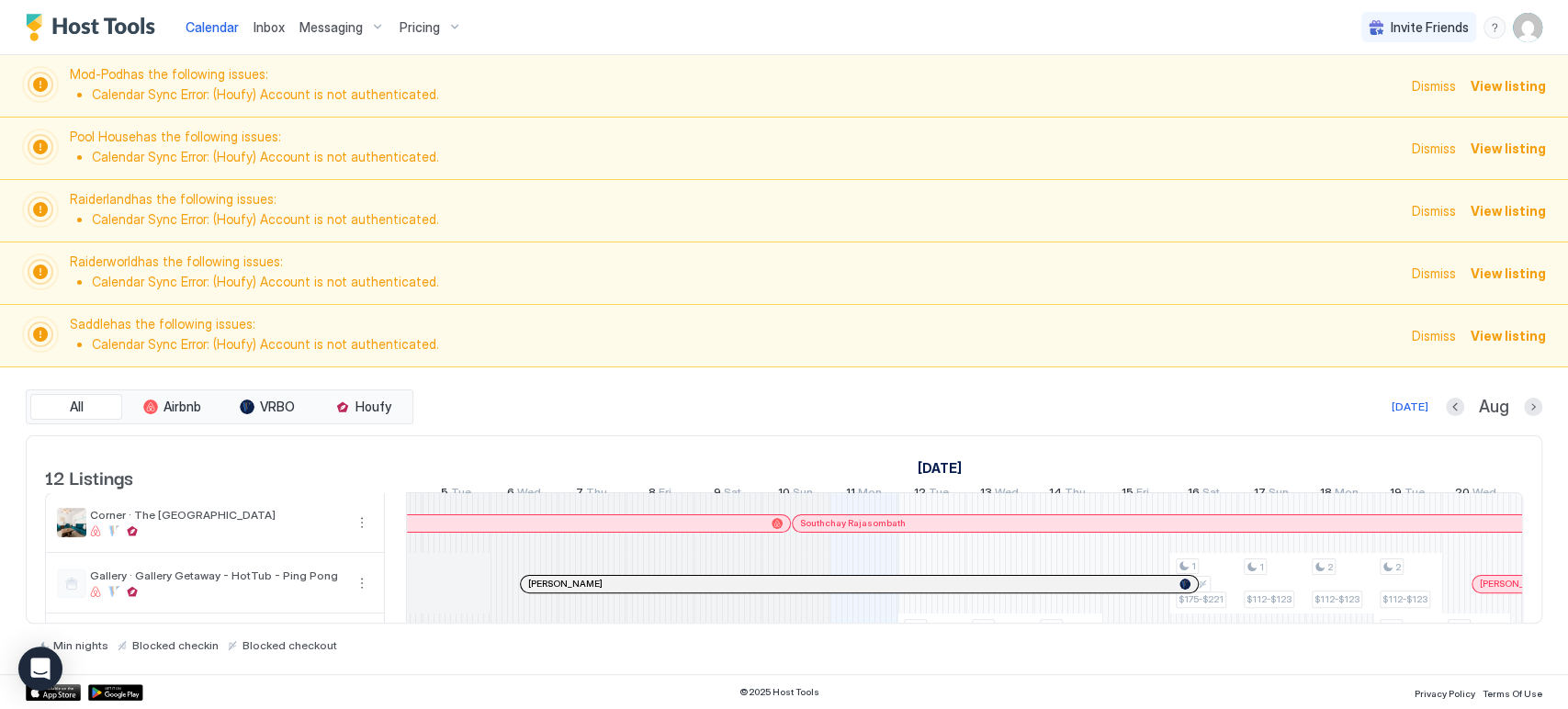
click at [1441, 79] on span "Dismiss" at bounding box center [1433, 86] width 44 height 19
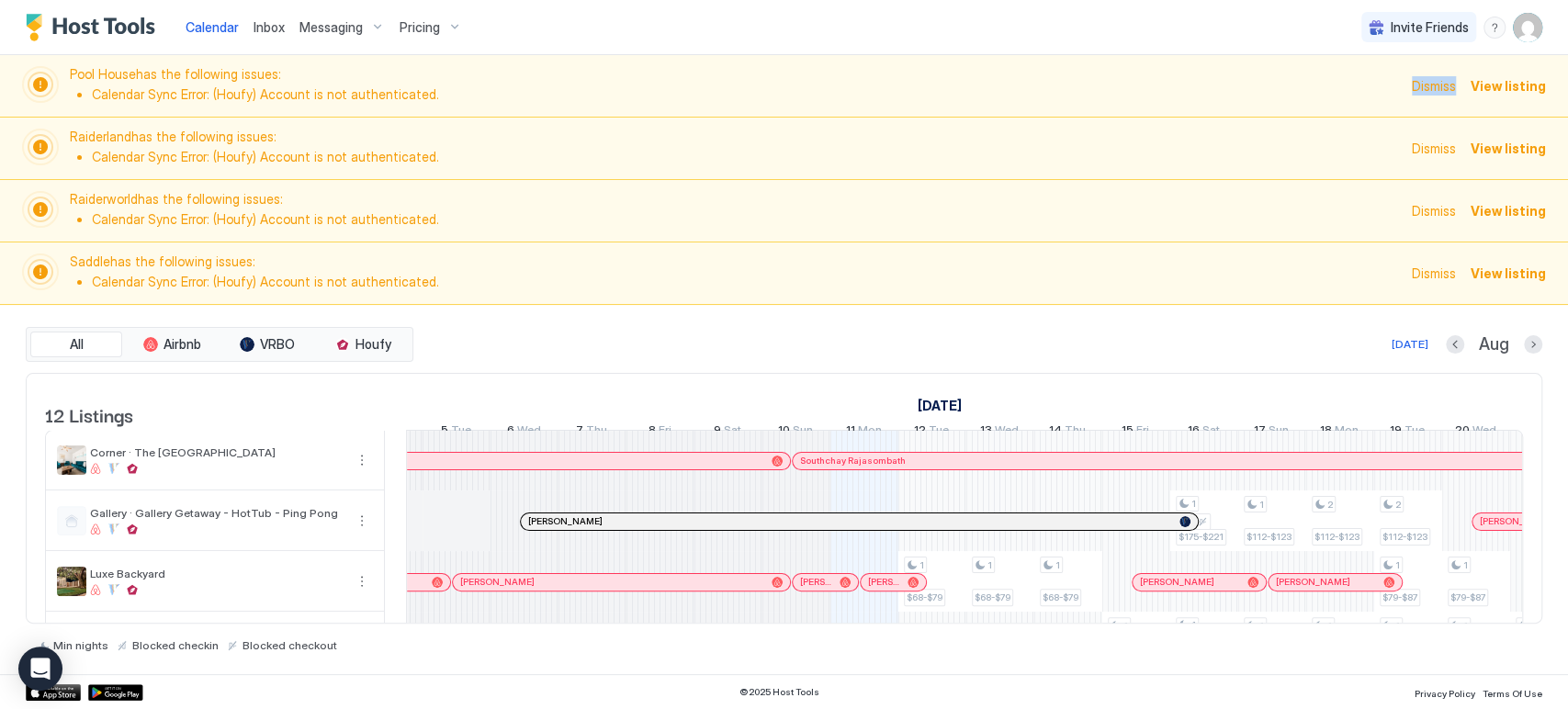
click at [1441, 79] on span "Dismiss" at bounding box center [1433, 86] width 44 height 19
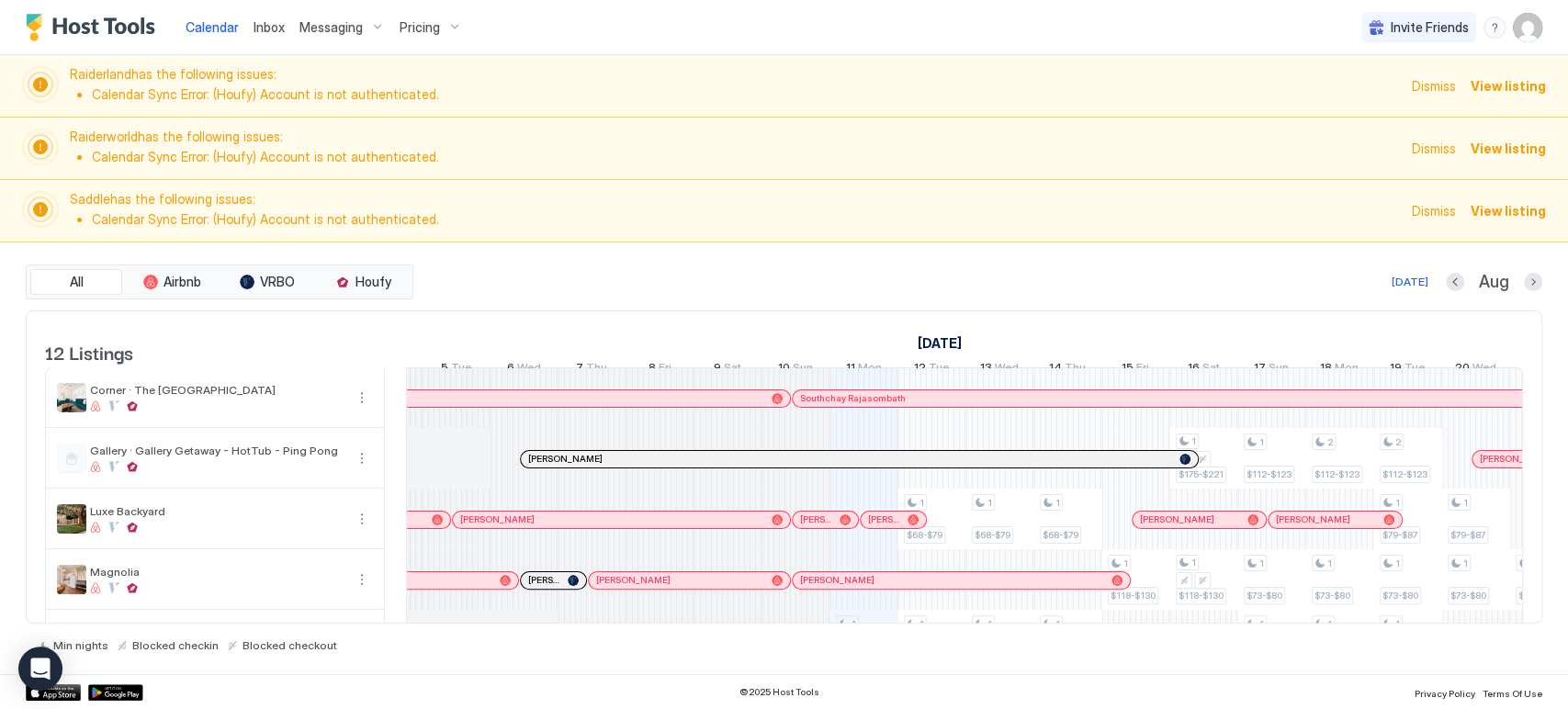
click at [1441, 81] on span "Dismiss" at bounding box center [1433, 86] width 44 height 19
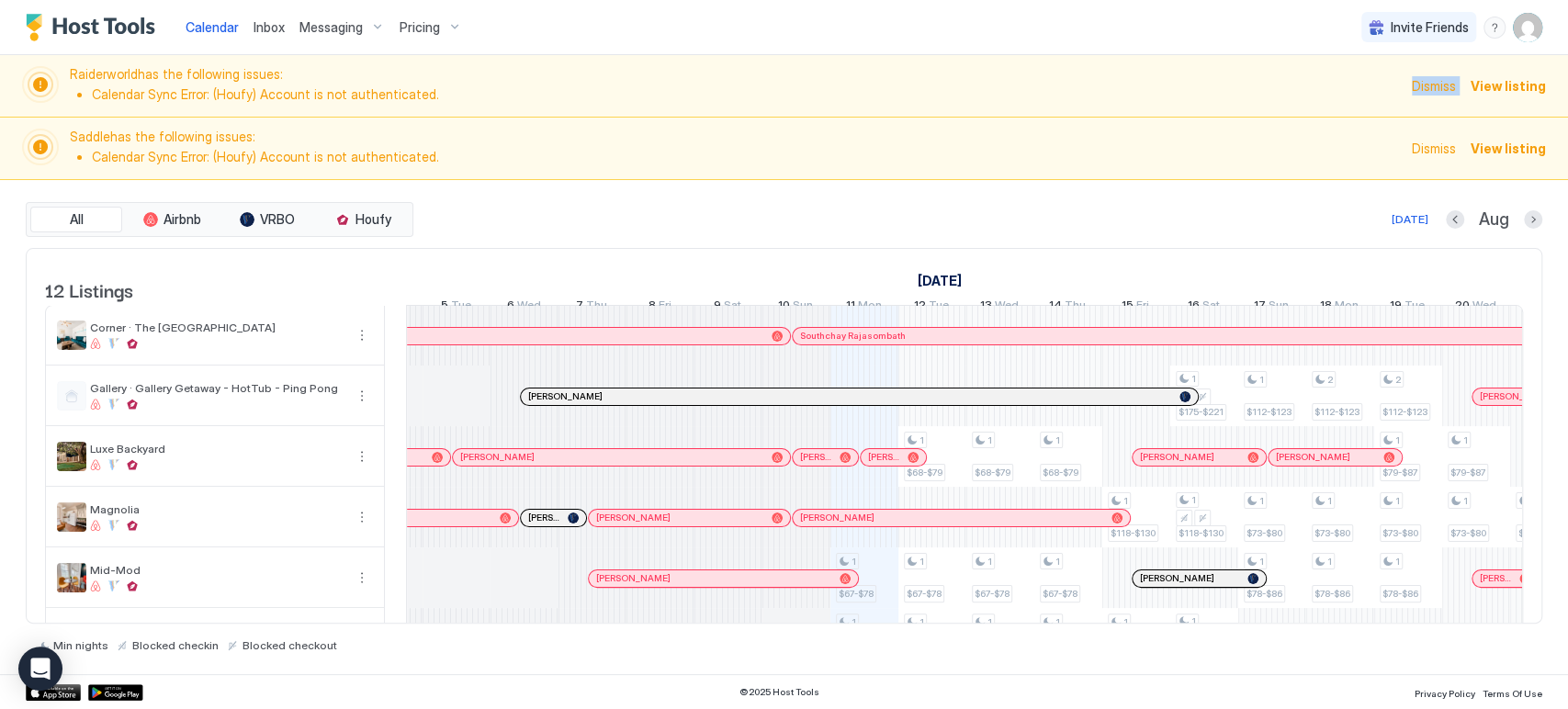
click at [1441, 81] on span "Dismiss" at bounding box center [1433, 86] width 44 height 19
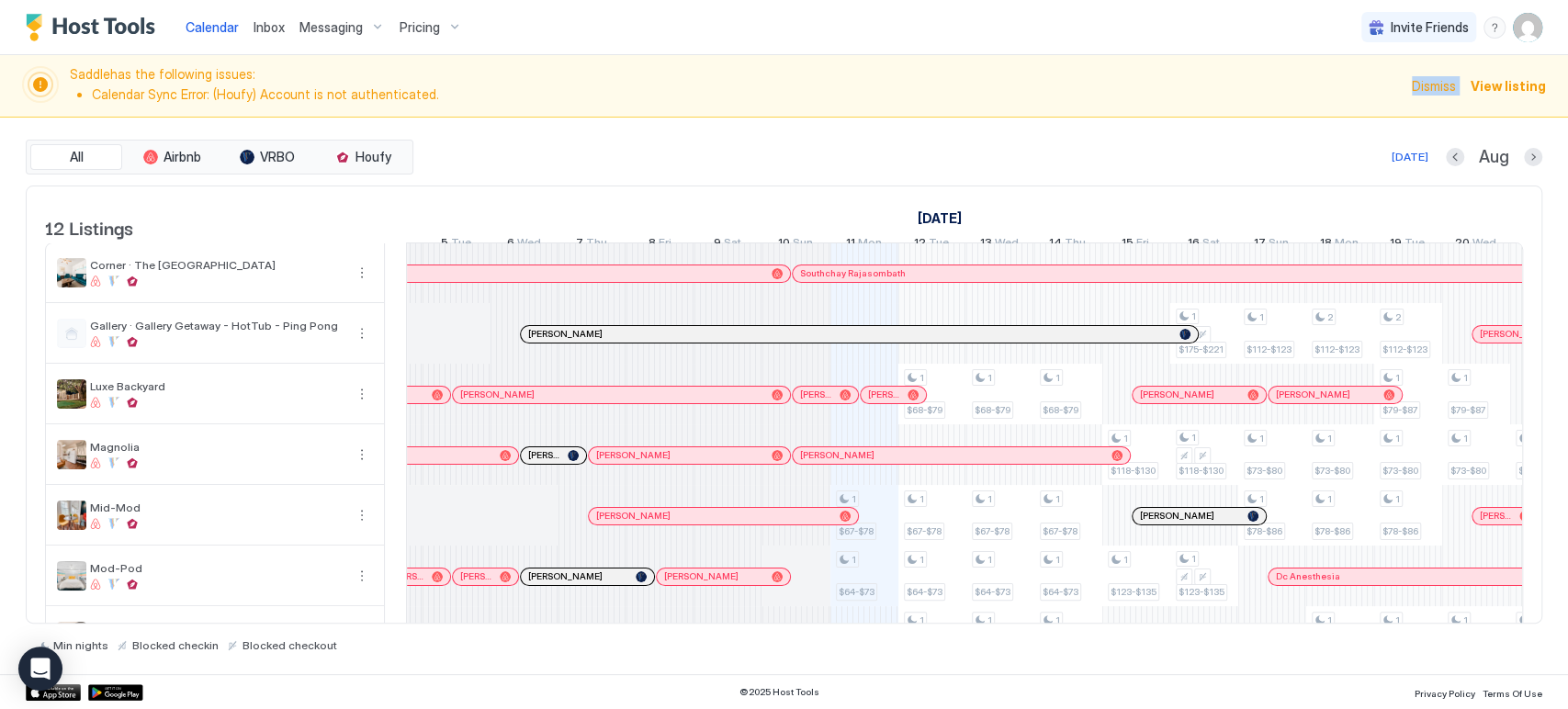
click at [1441, 81] on span "Dismiss" at bounding box center [1433, 86] width 44 height 19
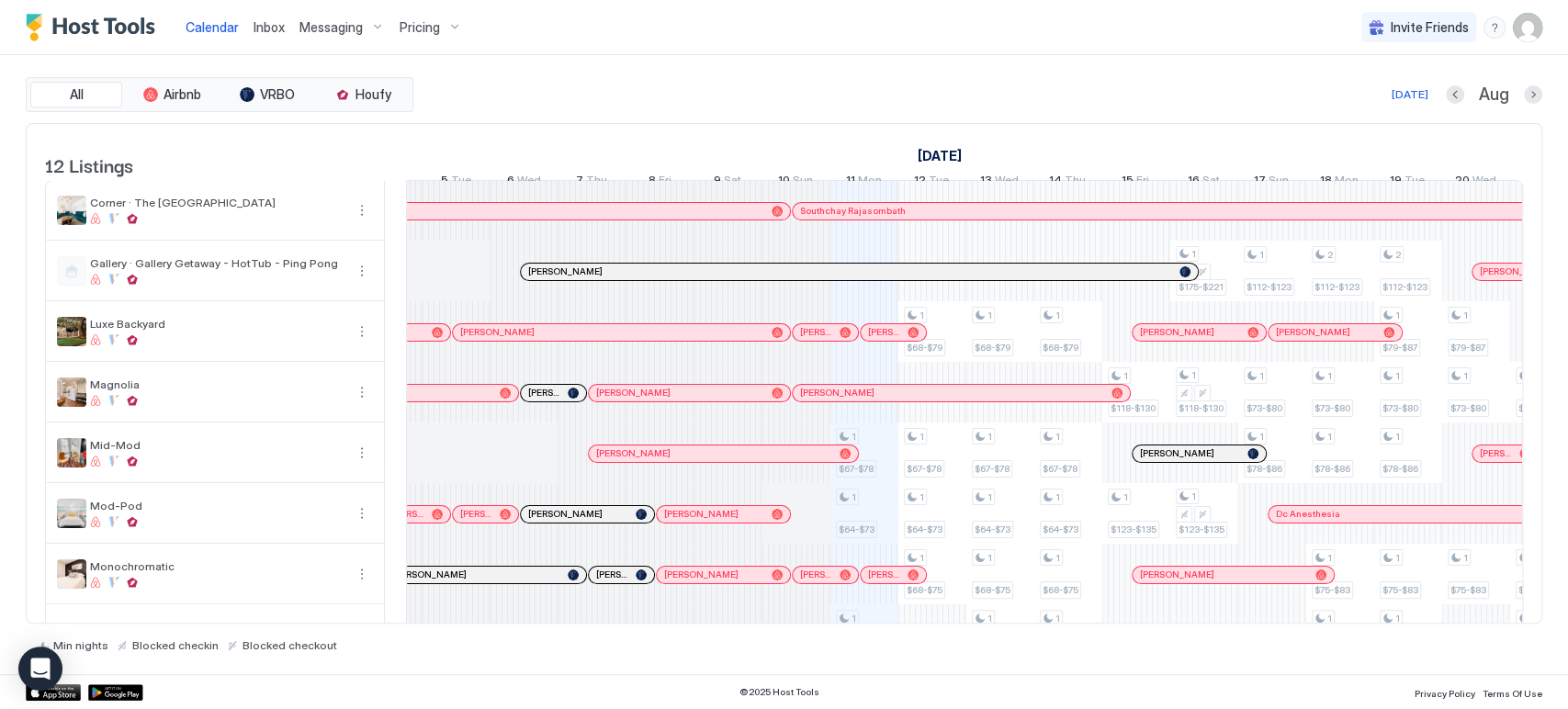
click at [1286, 81] on div "All Airbnb VRBO Houfy [DATE] Aug" at bounding box center [784, 95] width 1517 height 35
click at [796, 60] on div "All Airbnb VRBO Houfy [DATE] [DATE] Listings [DATE] [DATE] [DATE] 27 Sun 28 Mon…" at bounding box center [784, 365] width 1517 height 620
click at [791, 20] on div "Calendar Inbox Messaging Pricing Invite Friends CP" at bounding box center [784, 27] width 1568 height 55
